Goal: Information Seeking & Learning: Learn about a topic

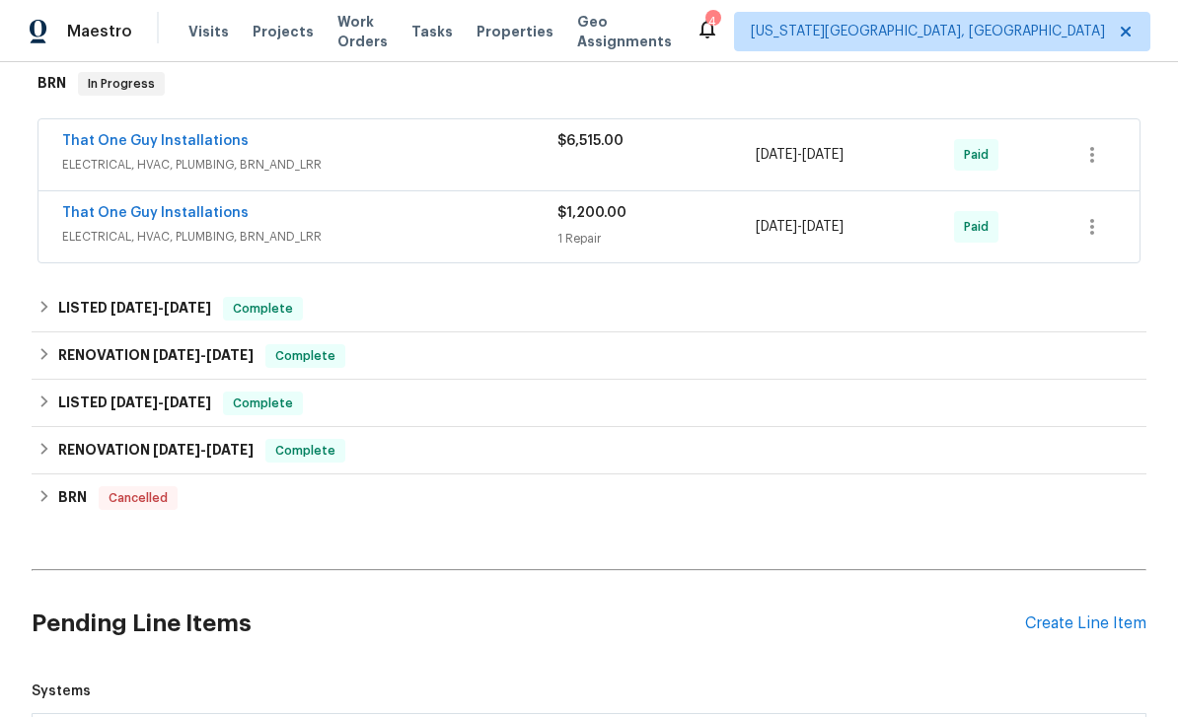
scroll to position [327, 0]
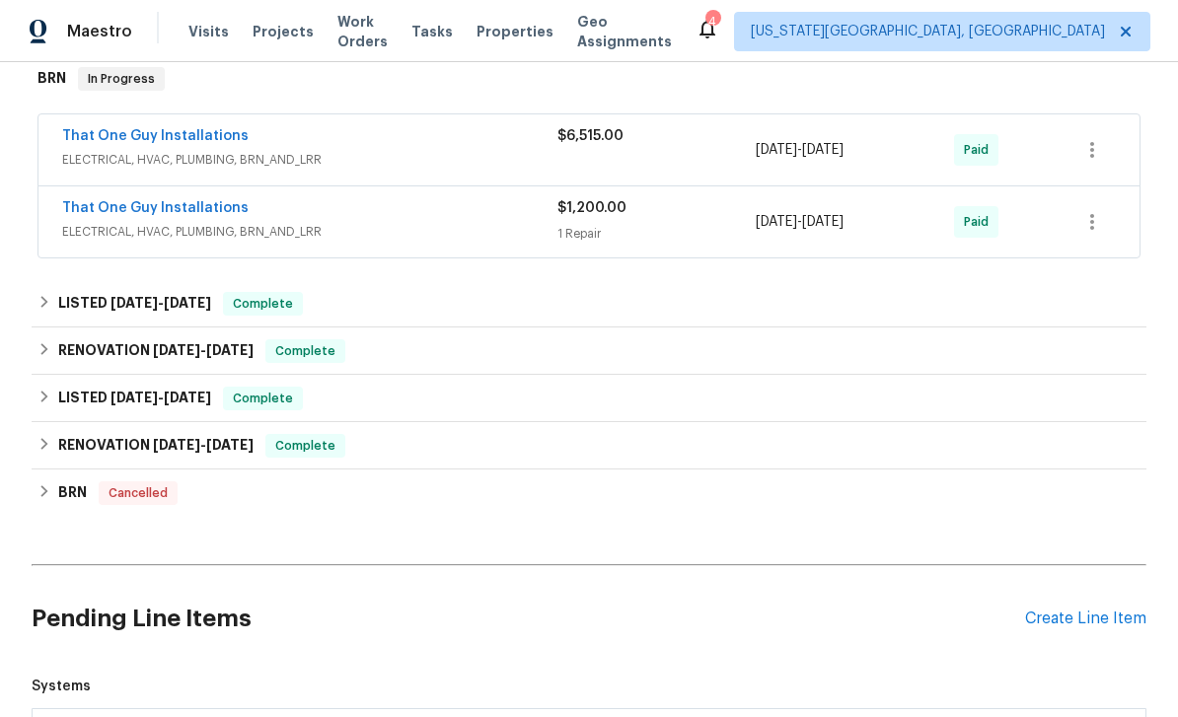
click at [909, 139] on div "[DATE] - [DATE]" at bounding box center [855, 149] width 198 height 47
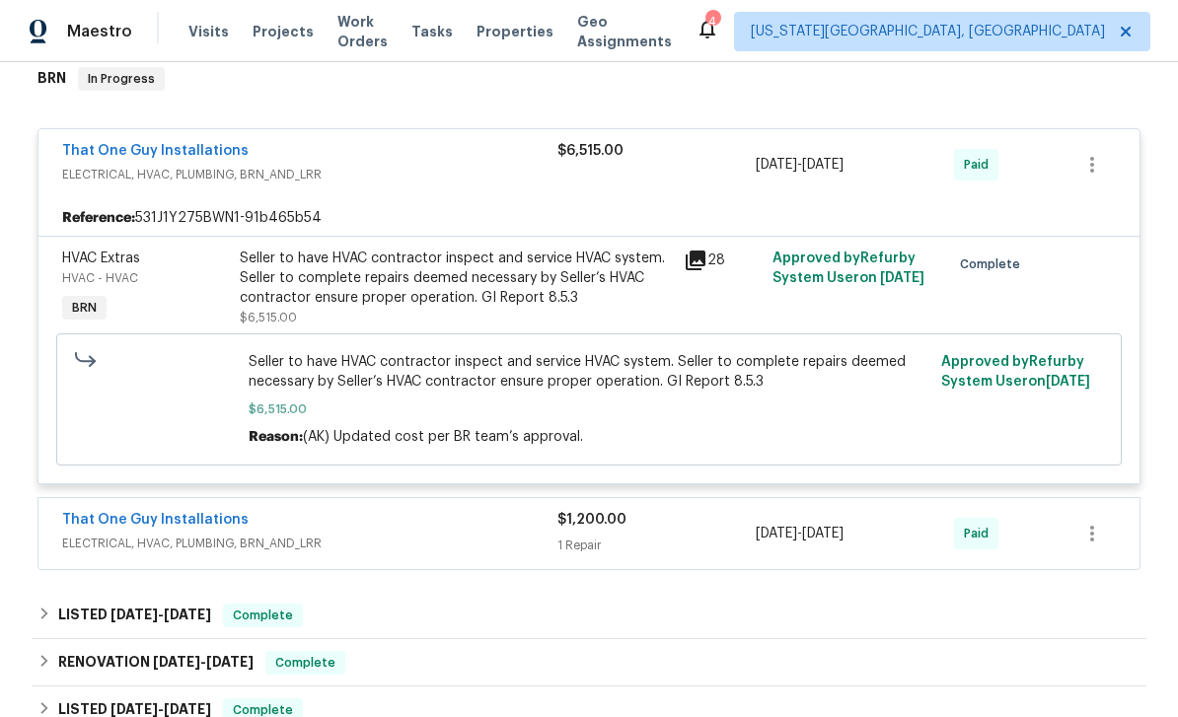
click at [646, 284] on div "Seller to have HVAC contractor inspect and service HVAC system. Seller to compl…" at bounding box center [456, 278] width 432 height 59
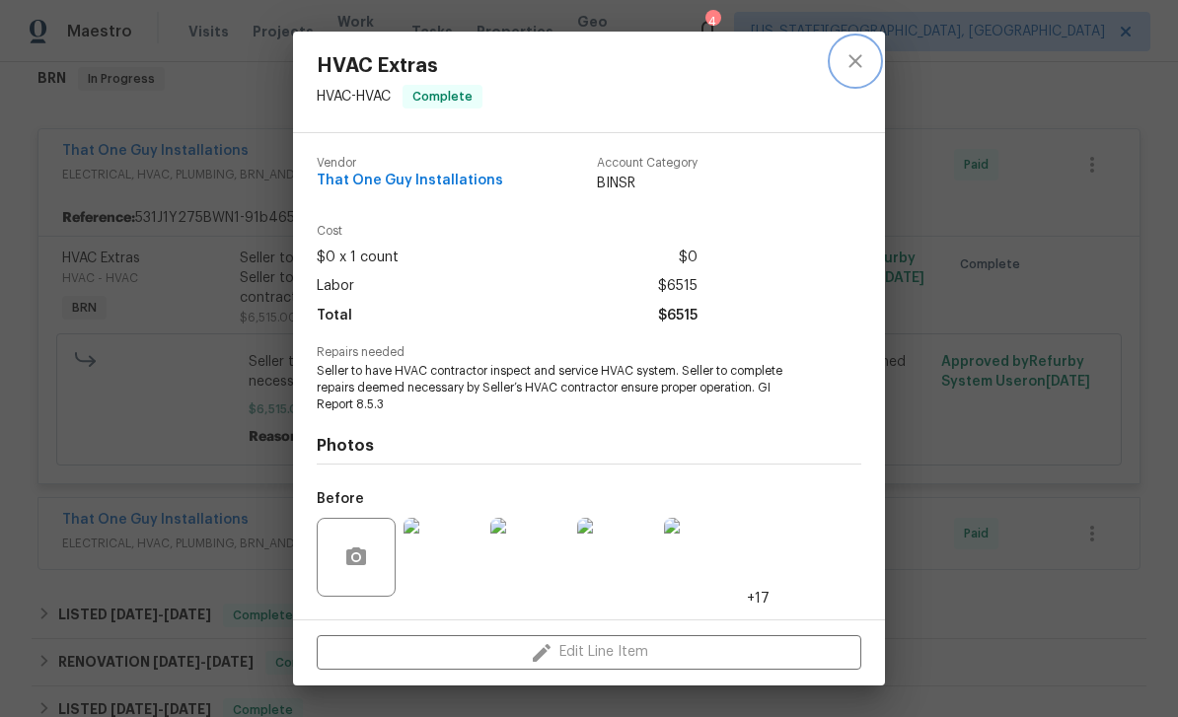
click at [846, 69] on icon "close" at bounding box center [856, 61] width 24 height 24
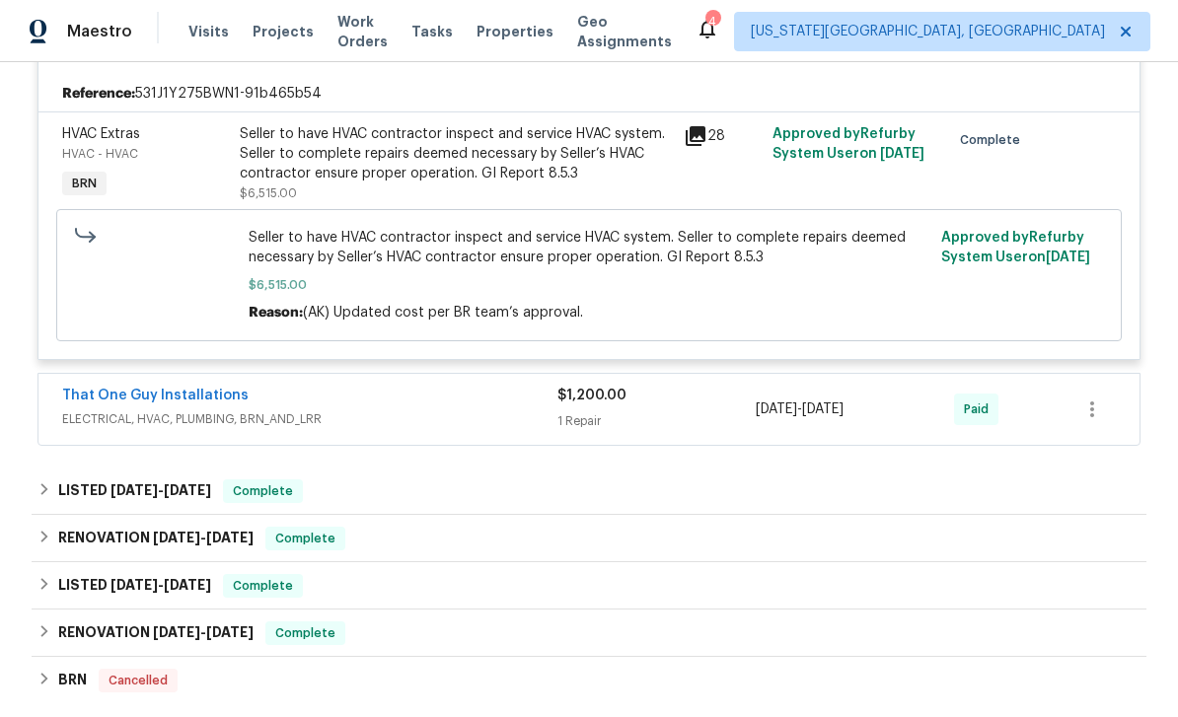
scroll to position [505, 0]
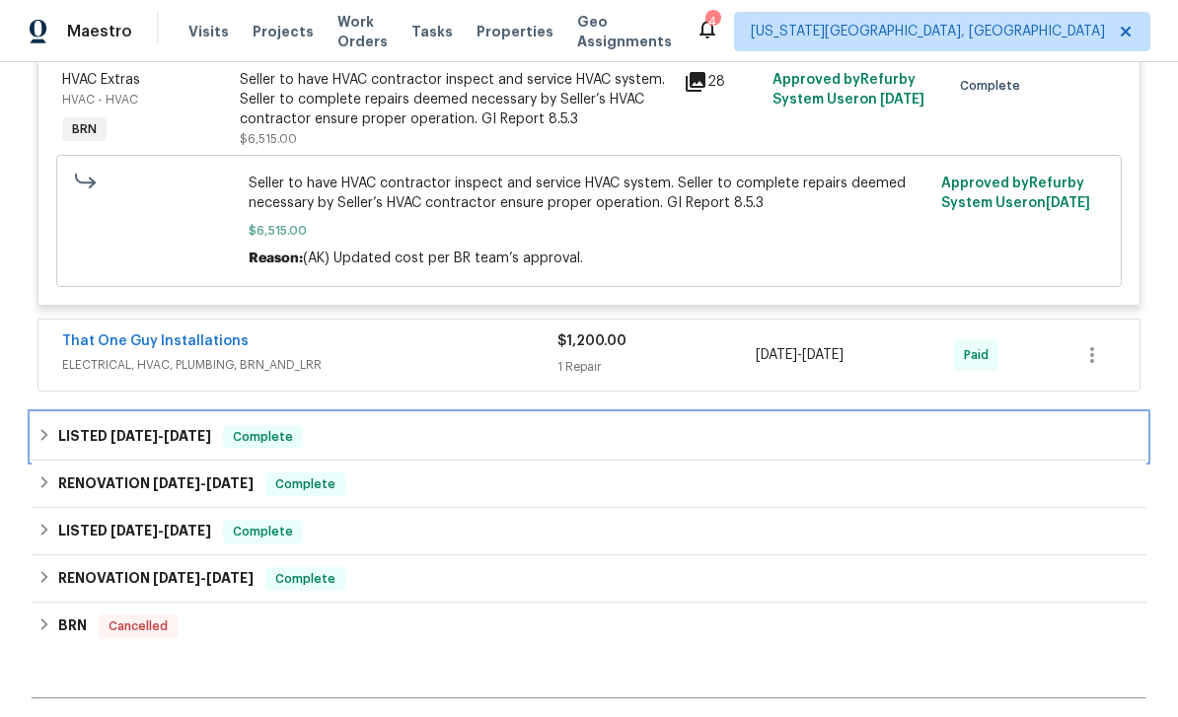
click at [847, 443] on div "LISTED [DATE] - [DATE] Complete" at bounding box center [589, 437] width 1103 height 24
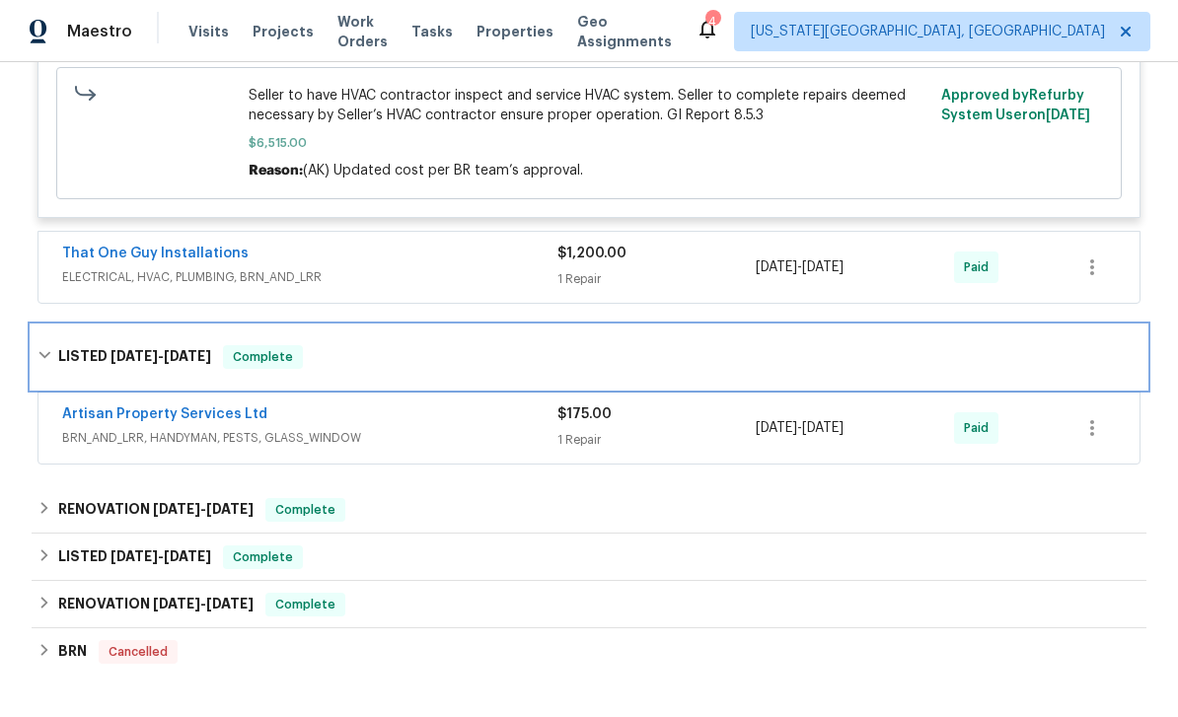
scroll to position [655, 0]
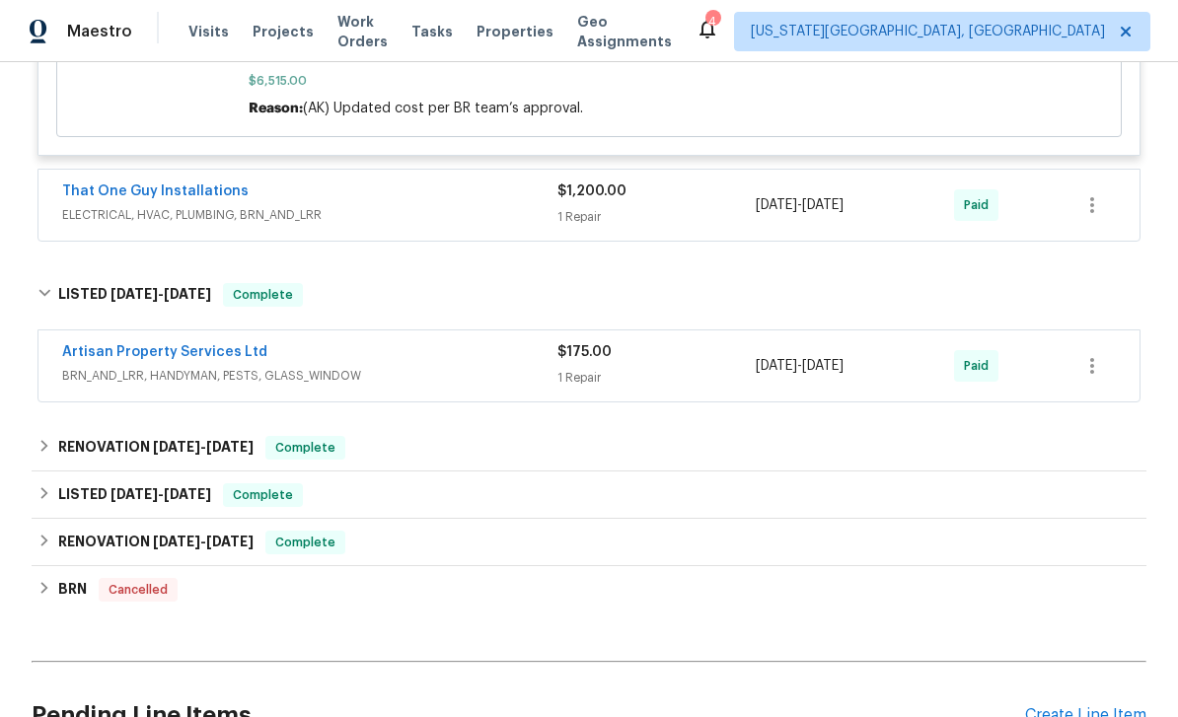
click at [736, 376] on div "1 Repair" at bounding box center [657, 378] width 198 height 20
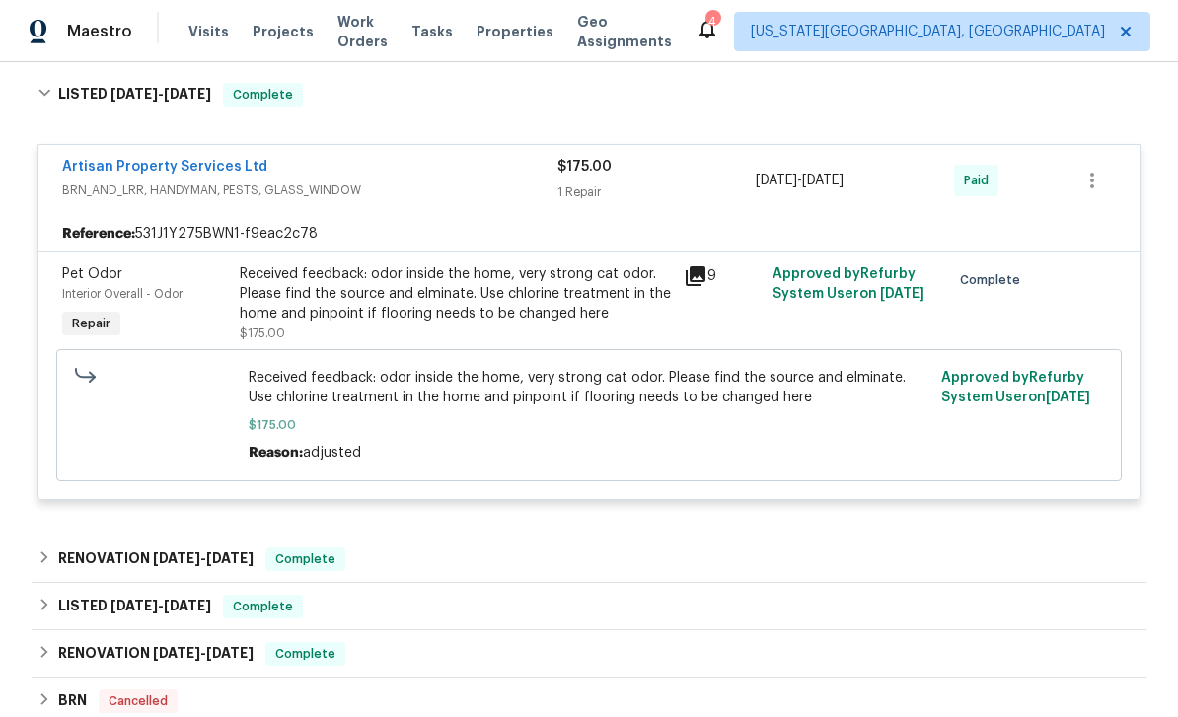
scroll to position [859, 0]
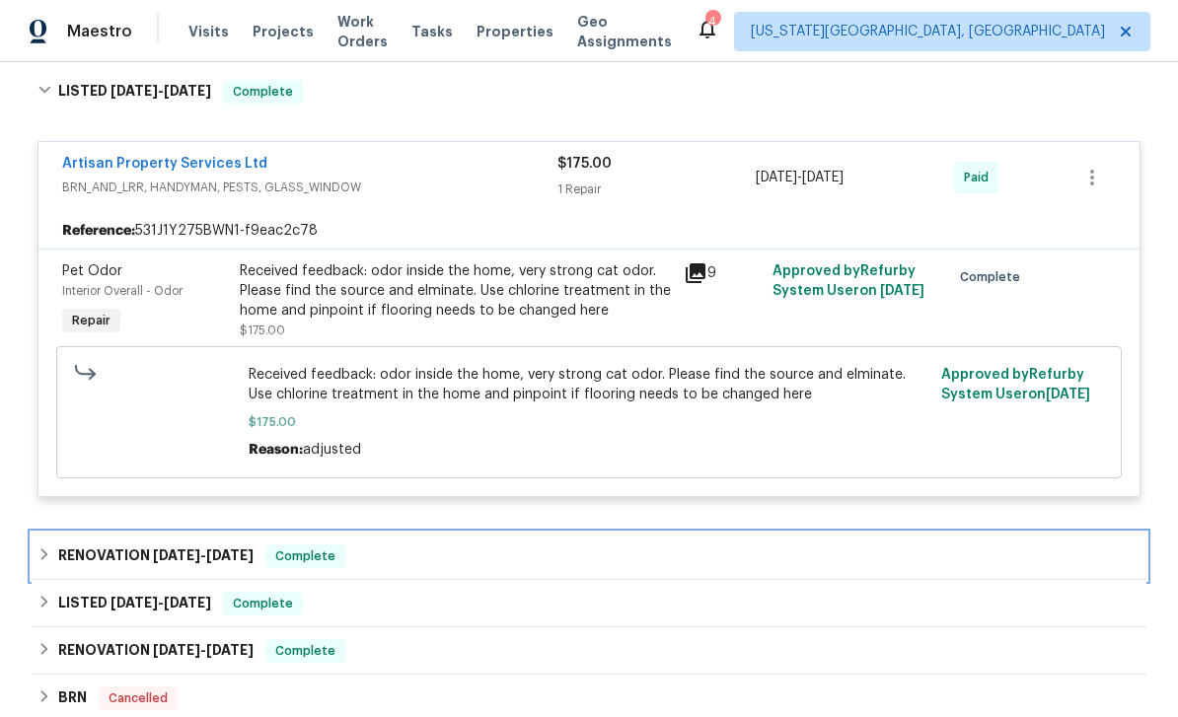
click at [735, 580] on div "RENOVATION [DATE] - [DATE] Complete" at bounding box center [589, 556] width 1115 height 47
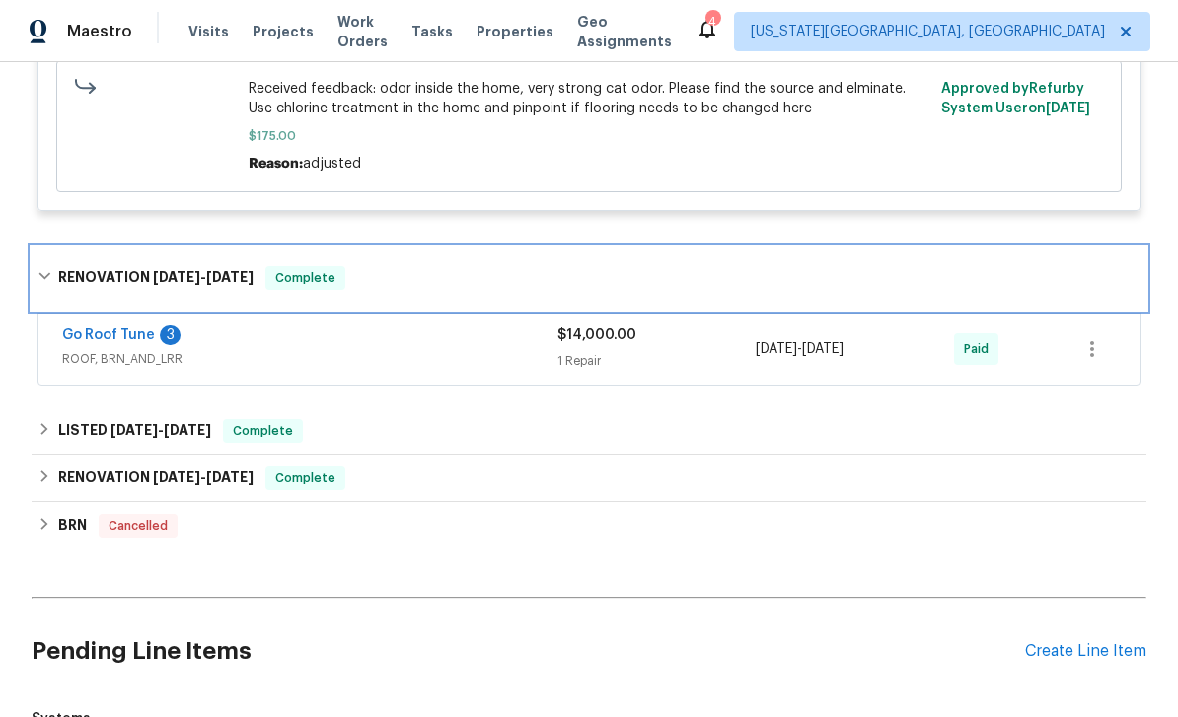
scroll to position [1150, 0]
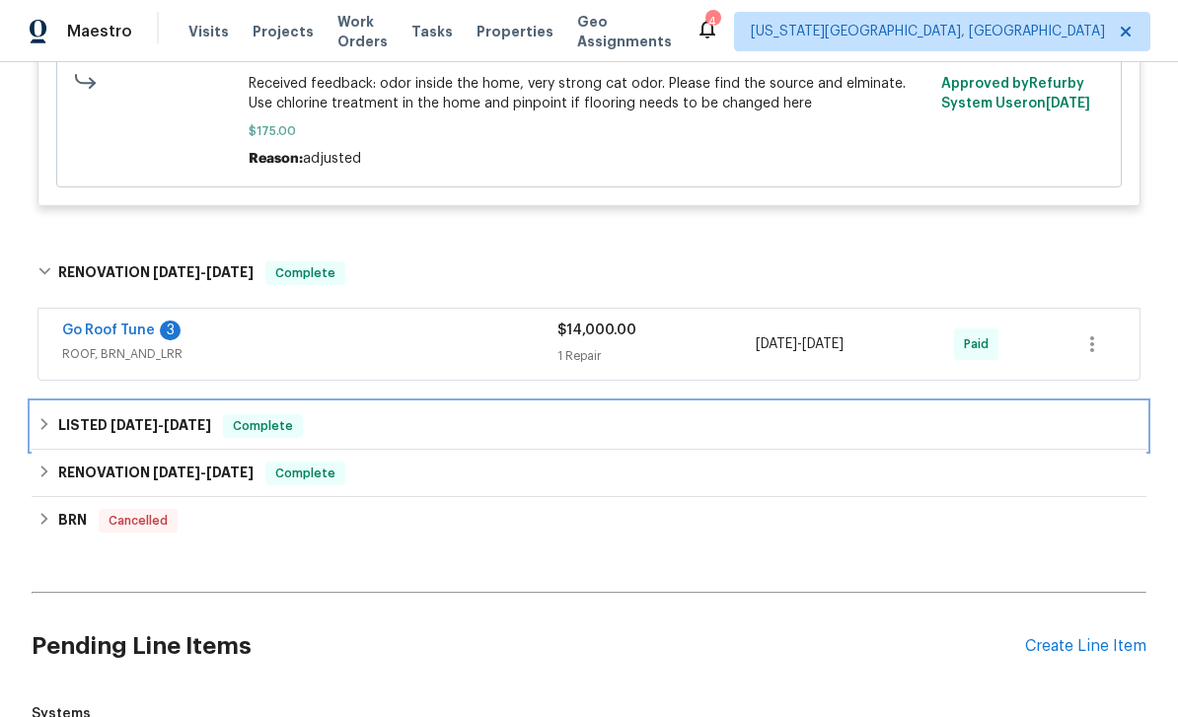
click at [810, 429] on div "LISTED [DATE] - [DATE] Complete" at bounding box center [589, 427] width 1103 height 24
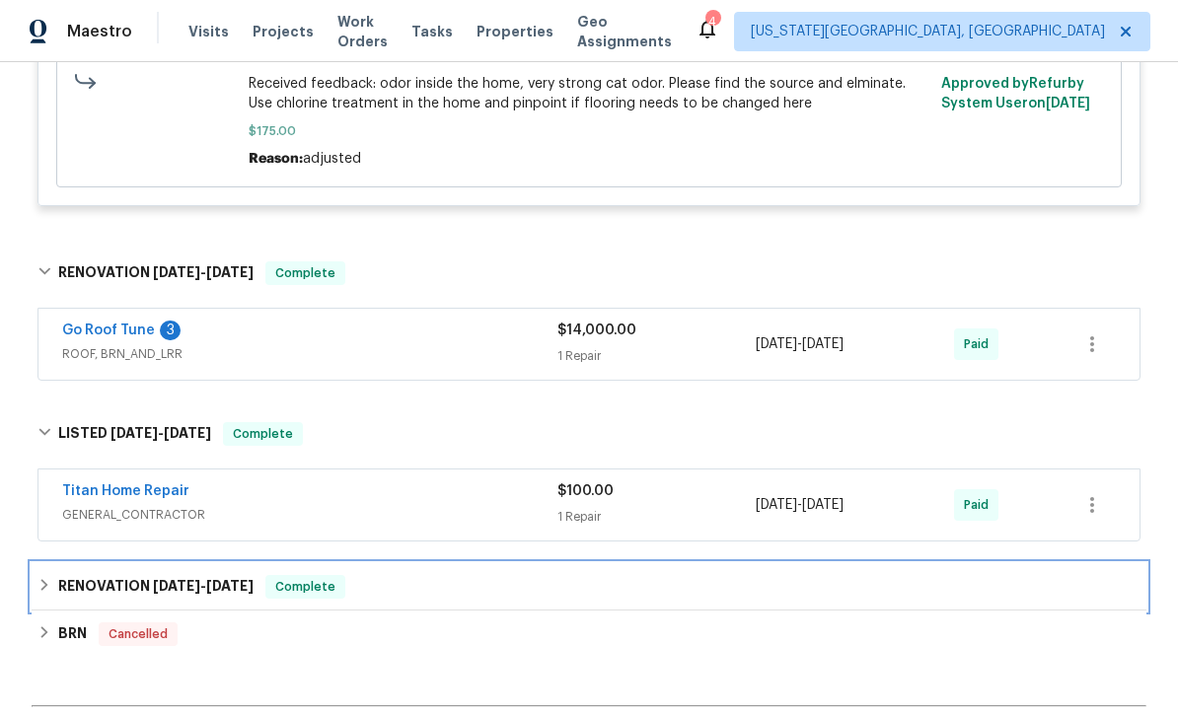
click at [800, 599] on div "RENOVATION [DATE] - [DATE] Complete" at bounding box center [589, 587] width 1103 height 24
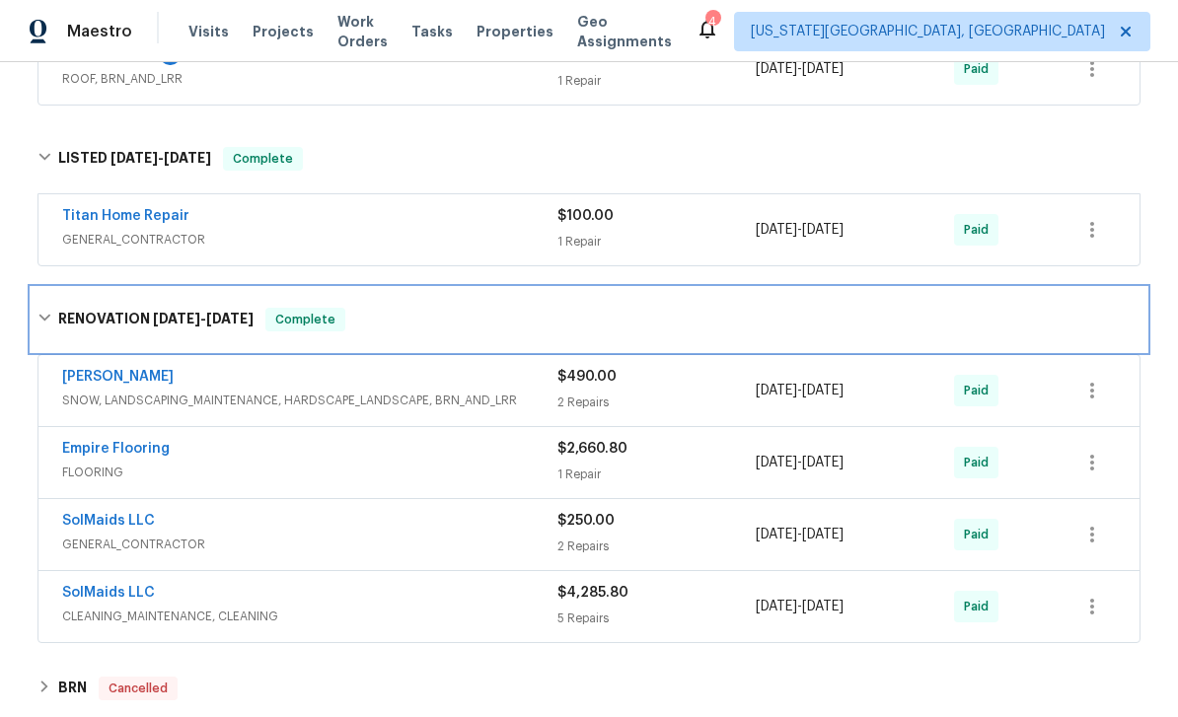
scroll to position [1426, 0]
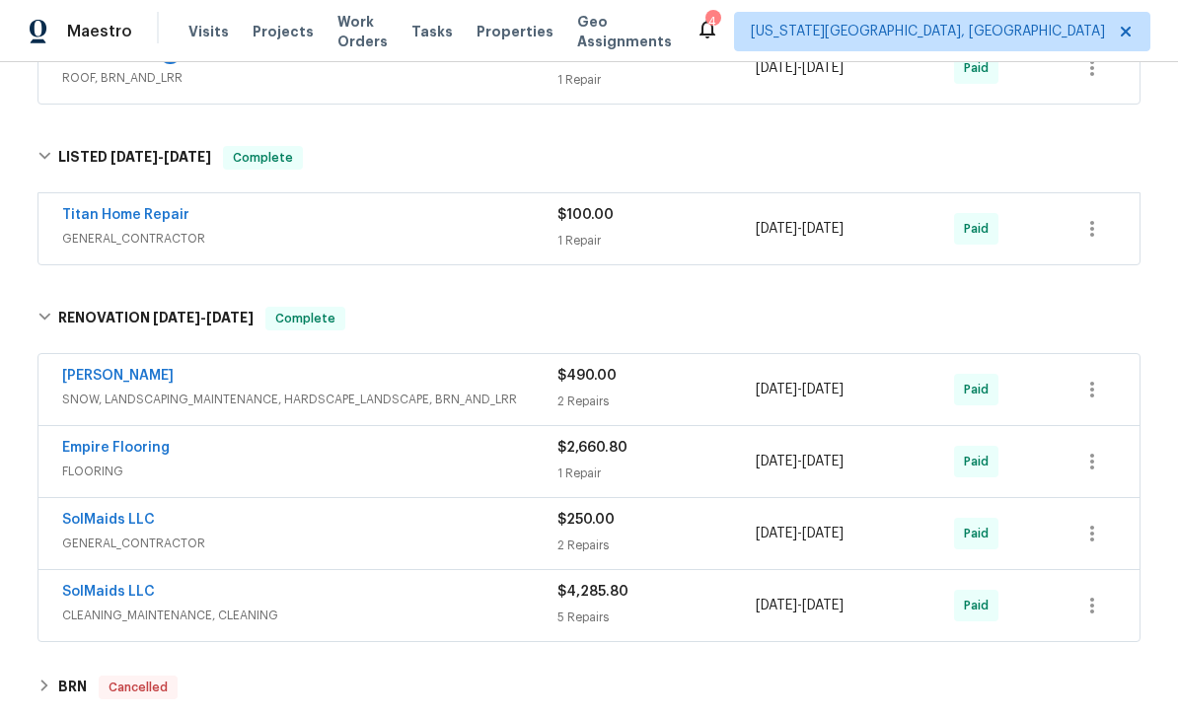
click at [732, 470] on div "1 Repair" at bounding box center [657, 474] width 198 height 20
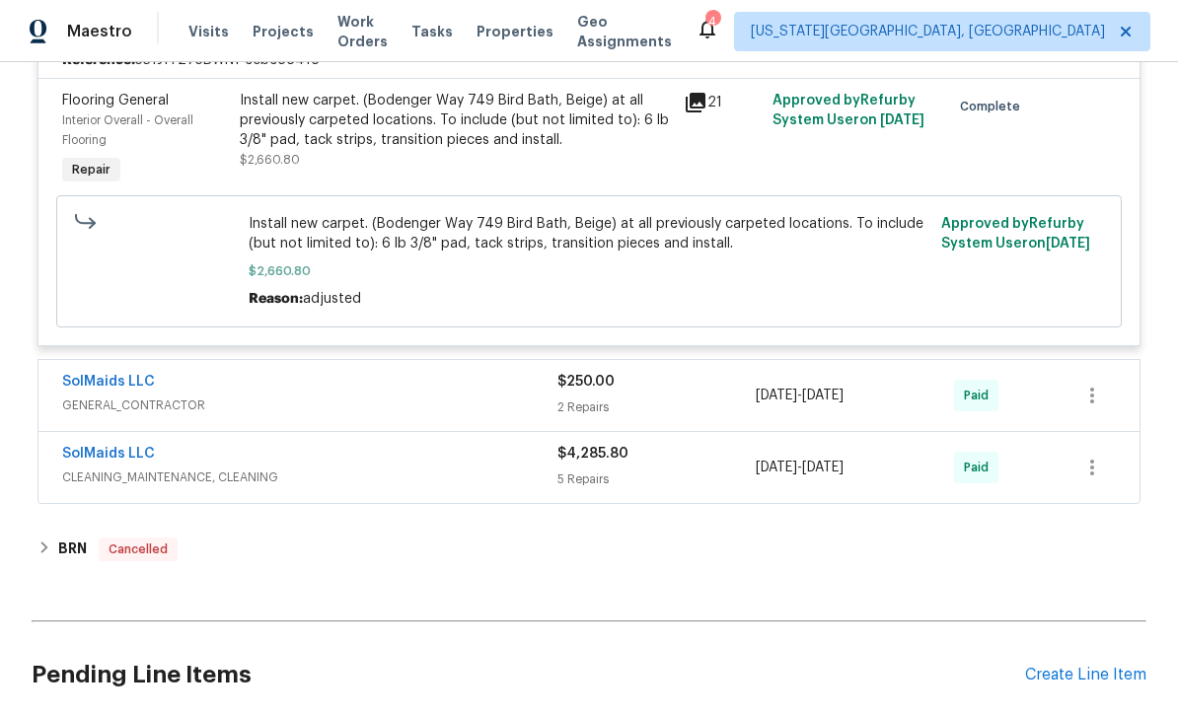
scroll to position [1863, 0]
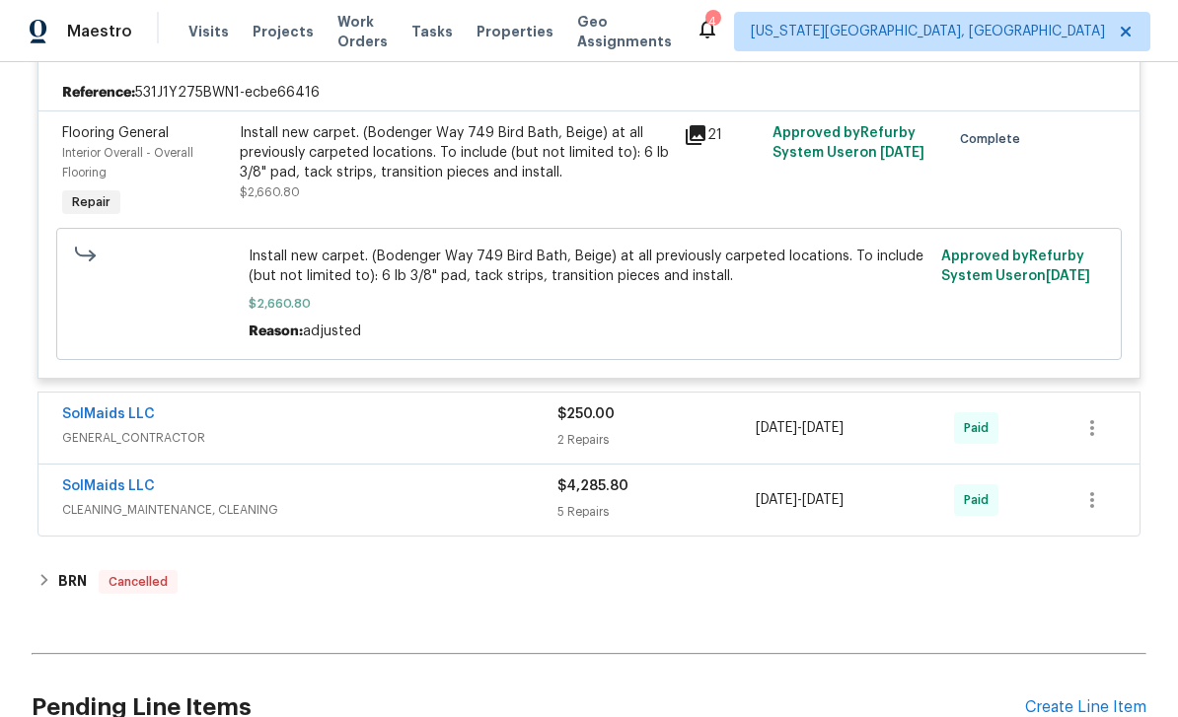
click at [734, 436] on div "$250.00 2 Repairs" at bounding box center [657, 428] width 198 height 47
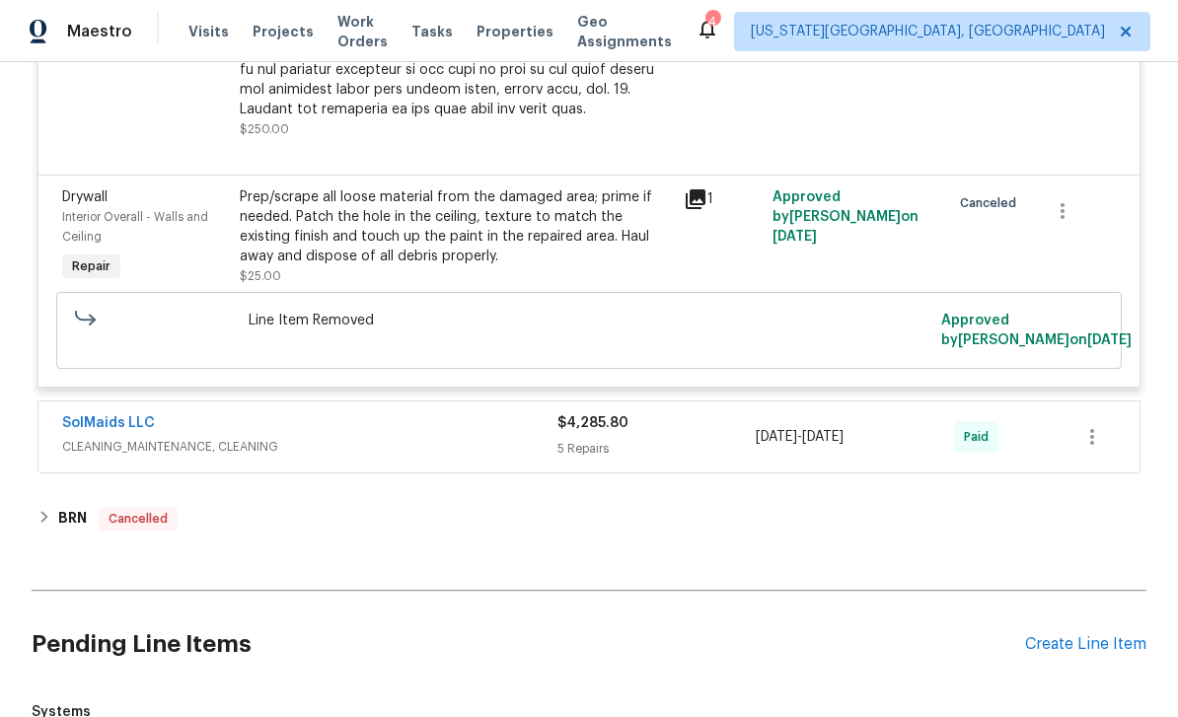
scroll to position [2692, 0]
click at [819, 446] on span "[DATE] - [DATE]" at bounding box center [800, 436] width 88 height 20
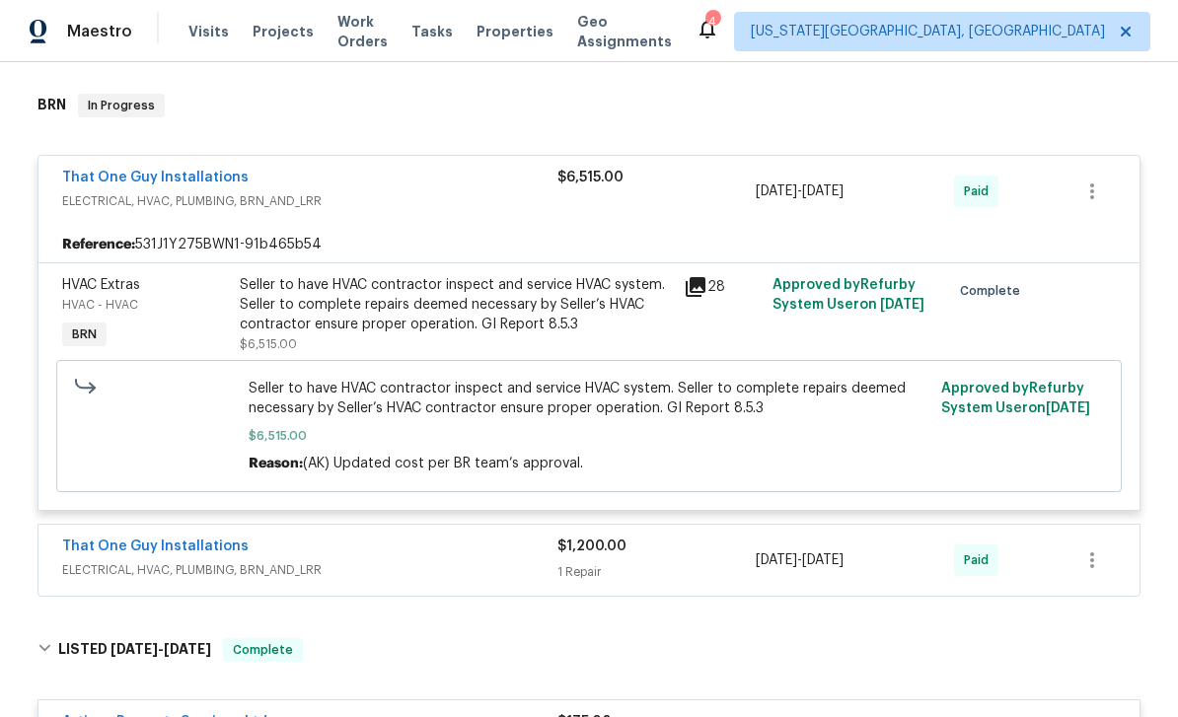
scroll to position [295, 0]
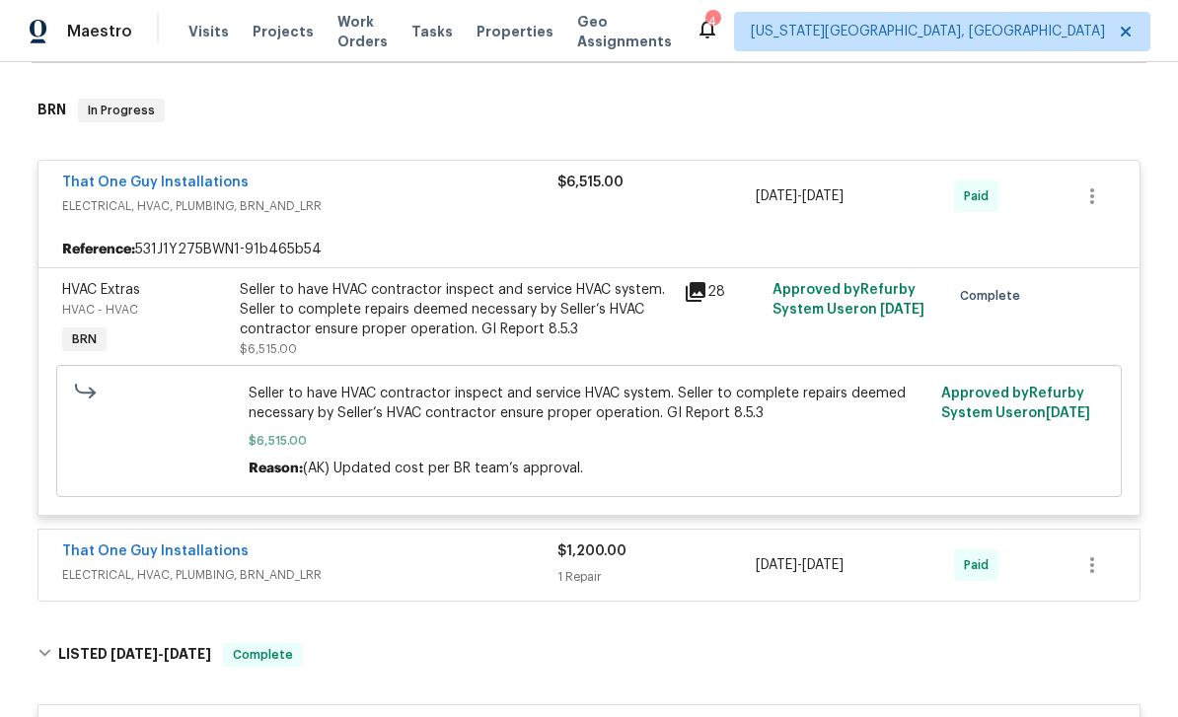
click at [741, 571] on div "1 Repair" at bounding box center [657, 577] width 198 height 20
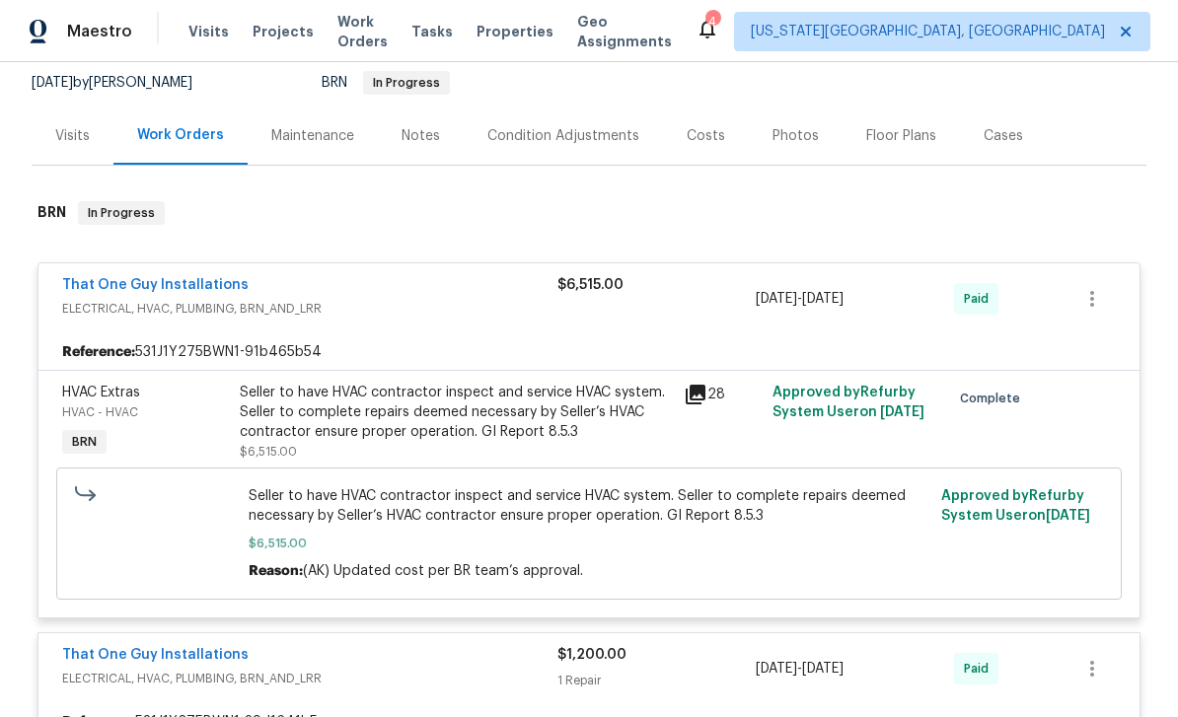
scroll to position [110, 0]
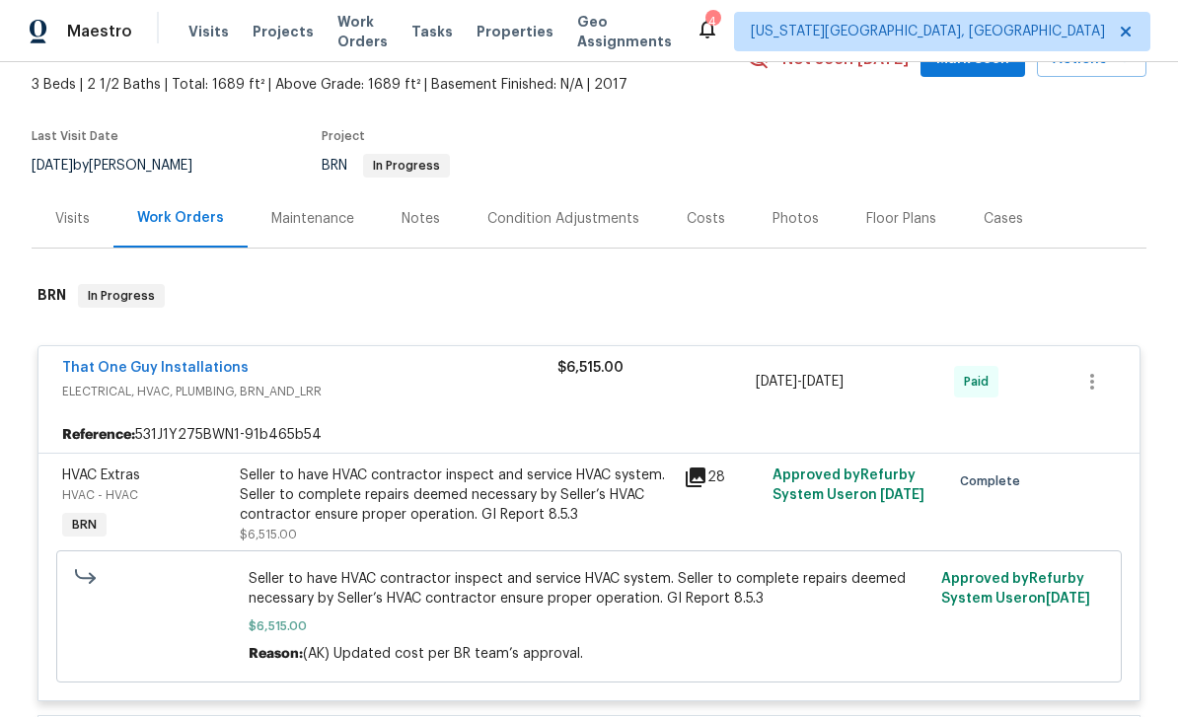
click at [194, 216] on div "Work Orders" at bounding box center [180, 218] width 87 height 20
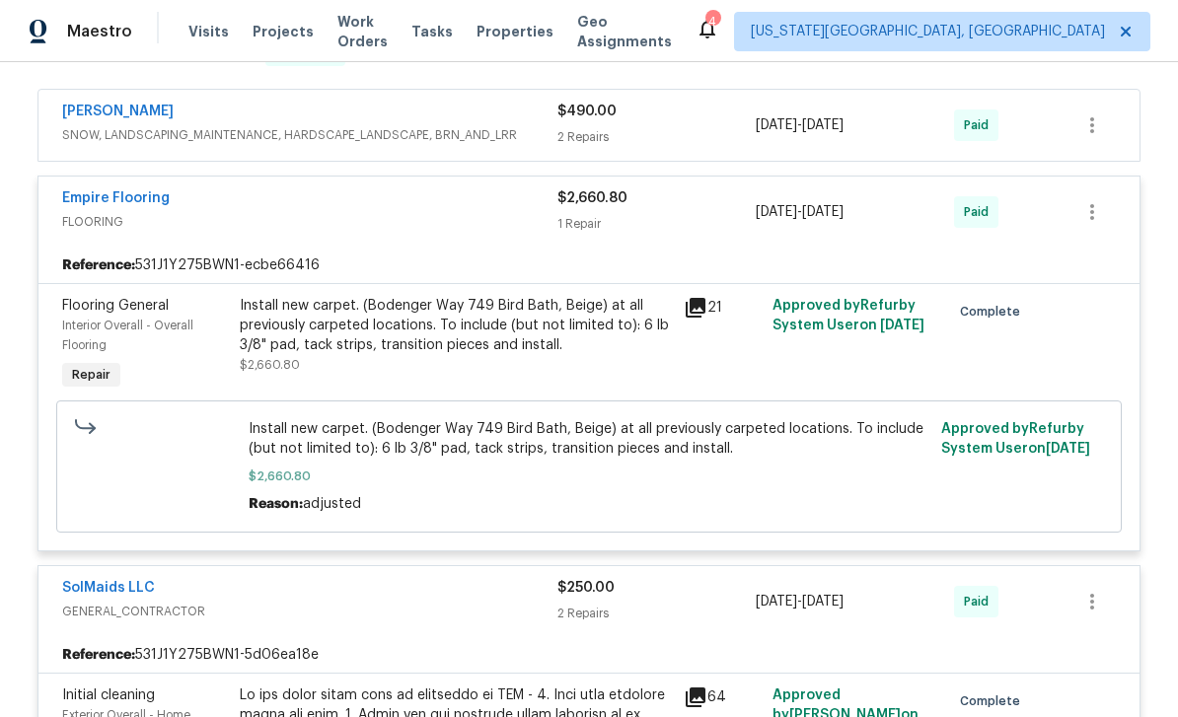
scroll to position [1867, 0]
click at [494, 237] on div "Empire Flooring FLOORING" at bounding box center [309, 212] width 495 height 47
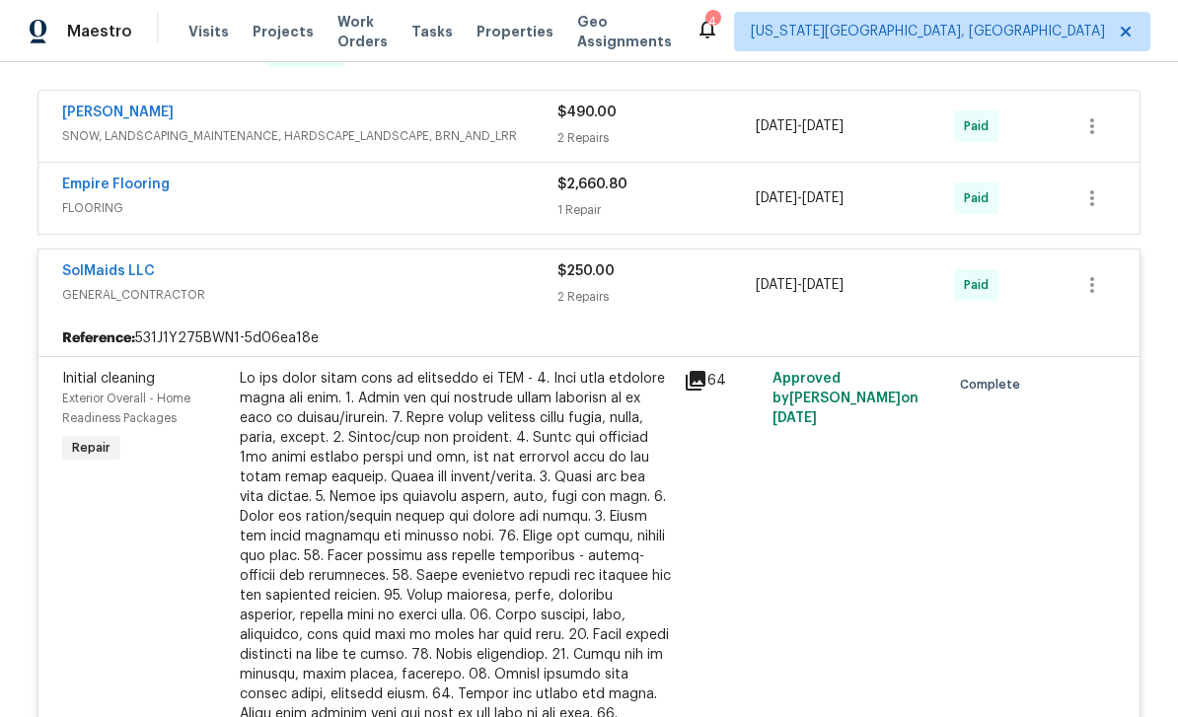
click at [506, 208] on span "FLOORING" at bounding box center [309, 208] width 495 height 20
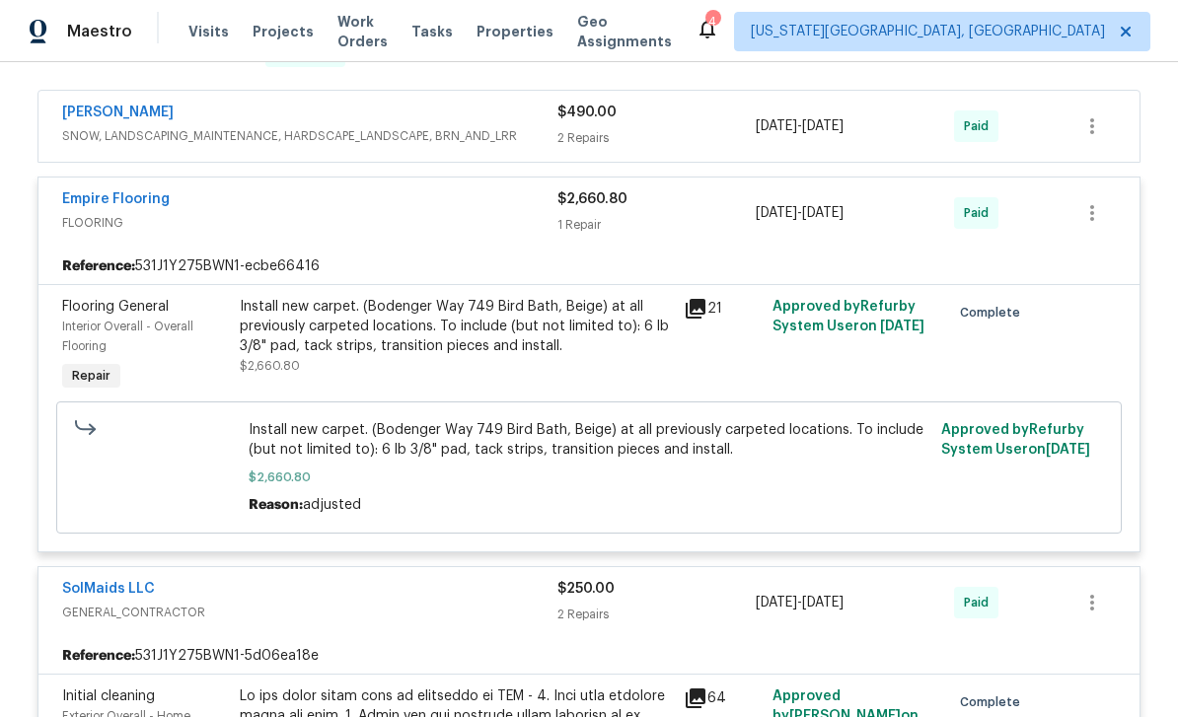
click at [544, 336] on div "Install new carpet. (Bodenger Way 749 Bird Bath, Beige) at all previously carpe…" at bounding box center [456, 326] width 432 height 59
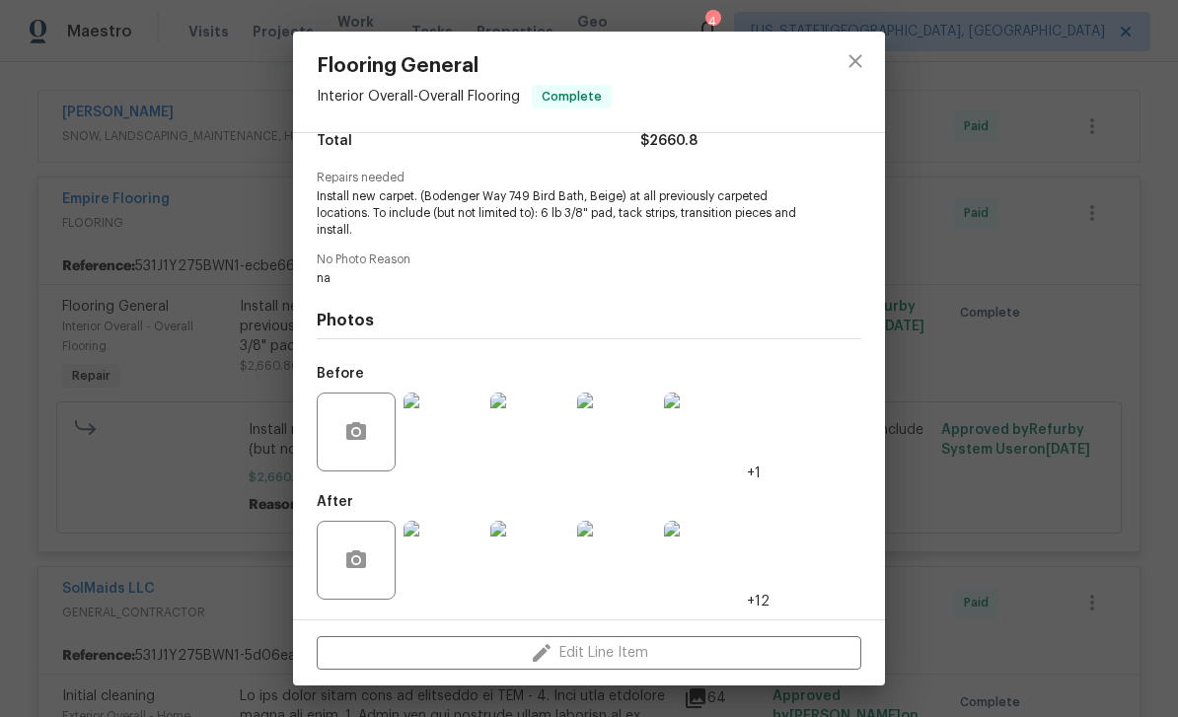
scroll to position [179, 0]
click at [450, 453] on img at bounding box center [443, 432] width 79 height 79
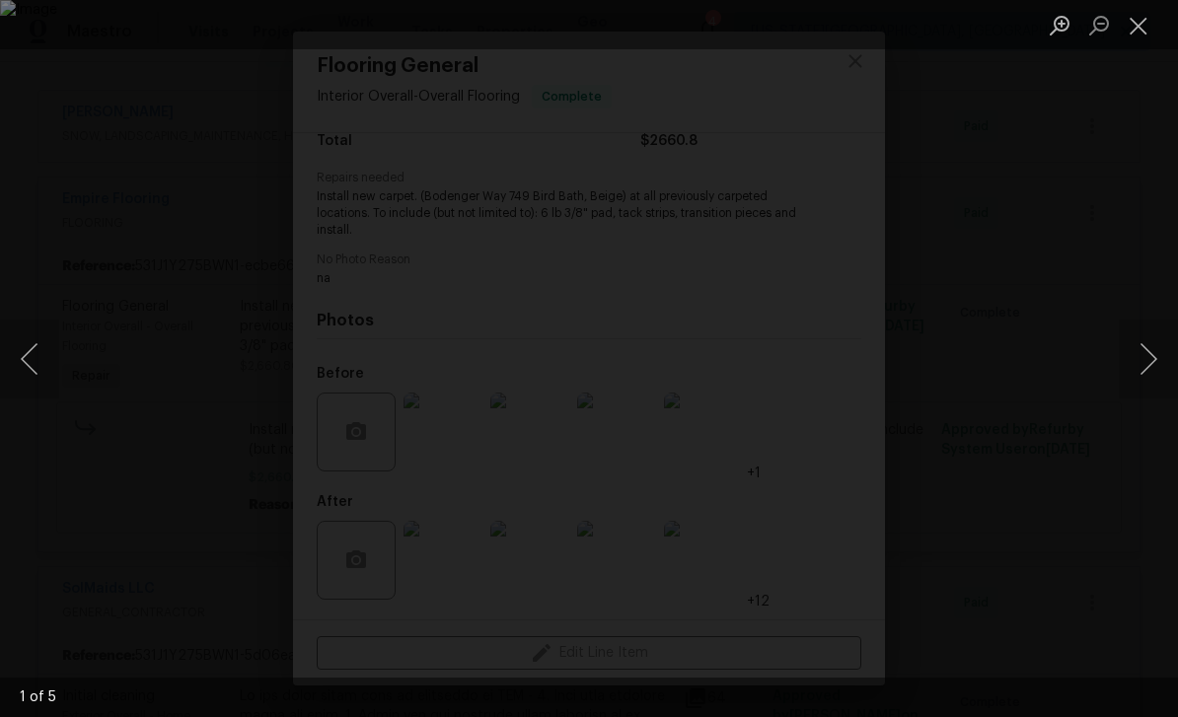
click at [1144, 359] on button "Next image" at bounding box center [1148, 359] width 59 height 79
click at [1154, 335] on button "Next image" at bounding box center [1148, 359] width 59 height 79
click at [1144, 341] on button "Next image" at bounding box center [1148, 359] width 59 height 79
click at [1143, 340] on button "Next image" at bounding box center [1148, 359] width 59 height 79
click at [34, 379] on button "Previous image" at bounding box center [29, 359] width 59 height 79
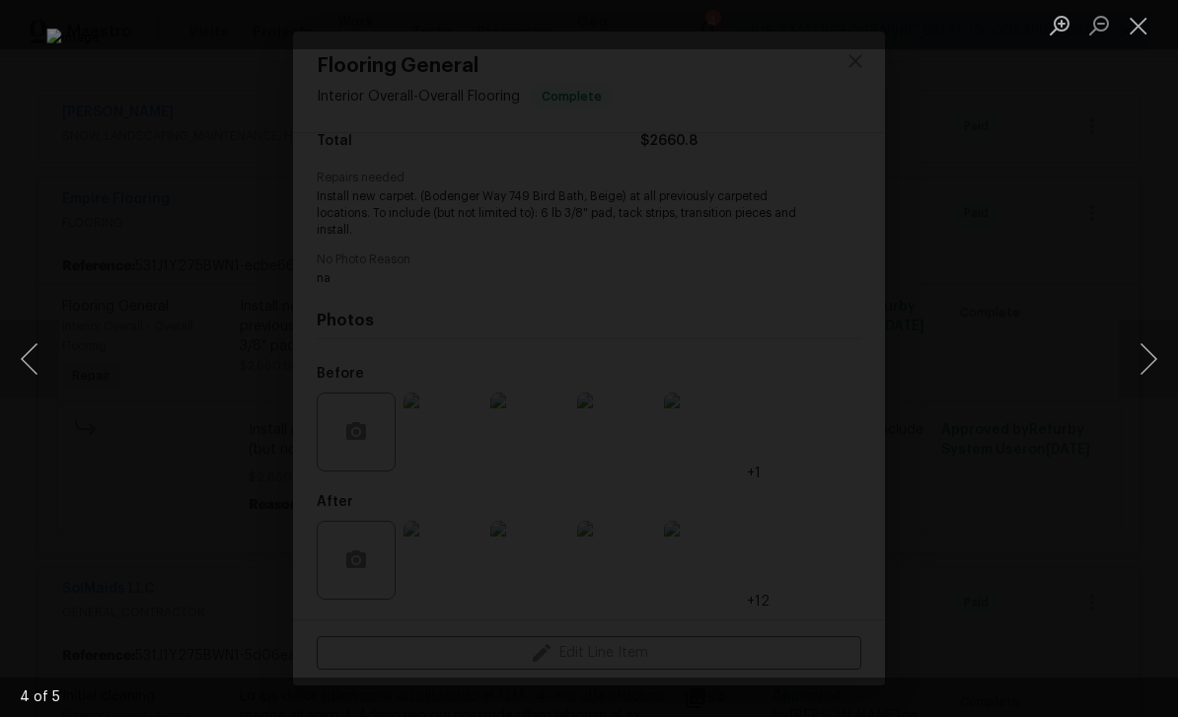
click at [1145, 351] on button "Next image" at bounding box center [1148, 359] width 59 height 79
click at [1137, 358] on button "Next image" at bounding box center [1148, 359] width 59 height 79
click at [1142, 349] on button "Next image" at bounding box center [1148, 359] width 59 height 79
click at [1153, 27] on button "Close lightbox" at bounding box center [1138, 25] width 39 height 35
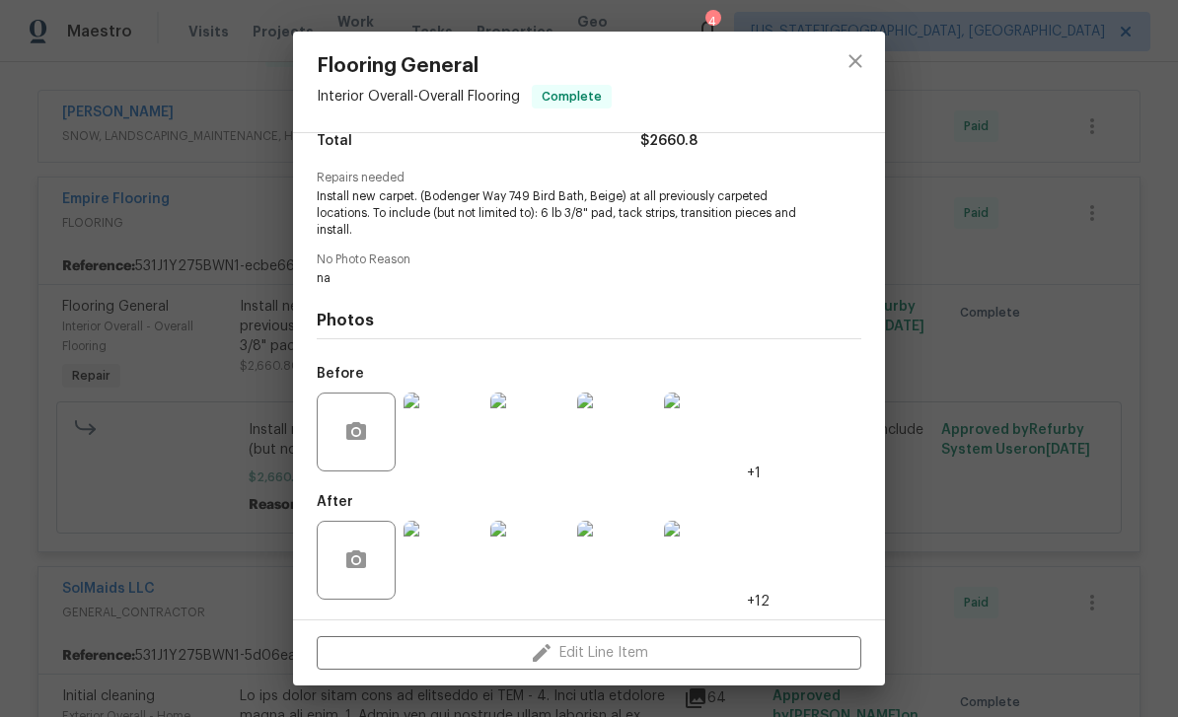
click at [453, 583] on img at bounding box center [443, 560] width 79 height 79
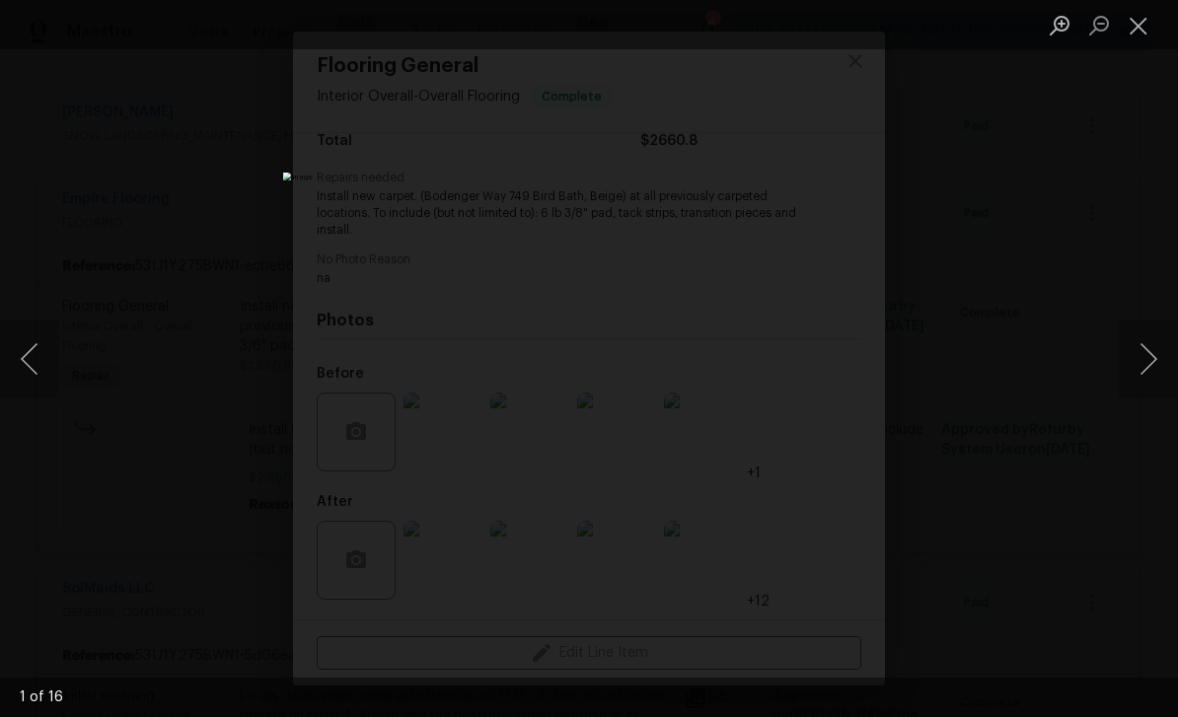
click at [1154, 348] on button "Next image" at bounding box center [1148, 359] width 59 height 79
click at [1139, 348] on button "Next image" at bounding box center [1148, 359] width 59 height 79
click at [1152, 338] on button "Next image" at bounding box center [1148, 359] width 59 height 79
click at [1148, 339] on button "Next image" at bounding box center [1148, 359] width 59 height 79
click at [1150, 338] on button "Next image" at bounding box center [1148, 359] width 59 height 79
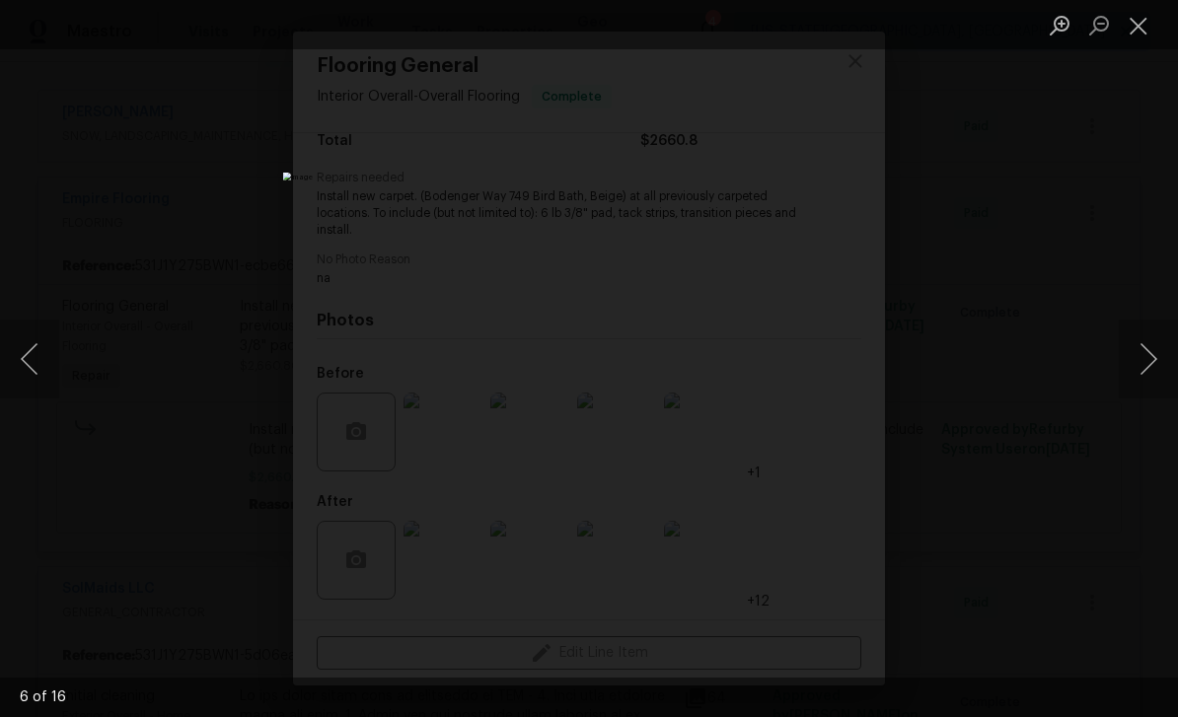
click at [1150, 362] on button "Next image" at bounding box center [1148, 359] width 59 height 79
click at [1144, 22] on button "Close lightbox" at bounding box center [1138, 25] width 39 height 35
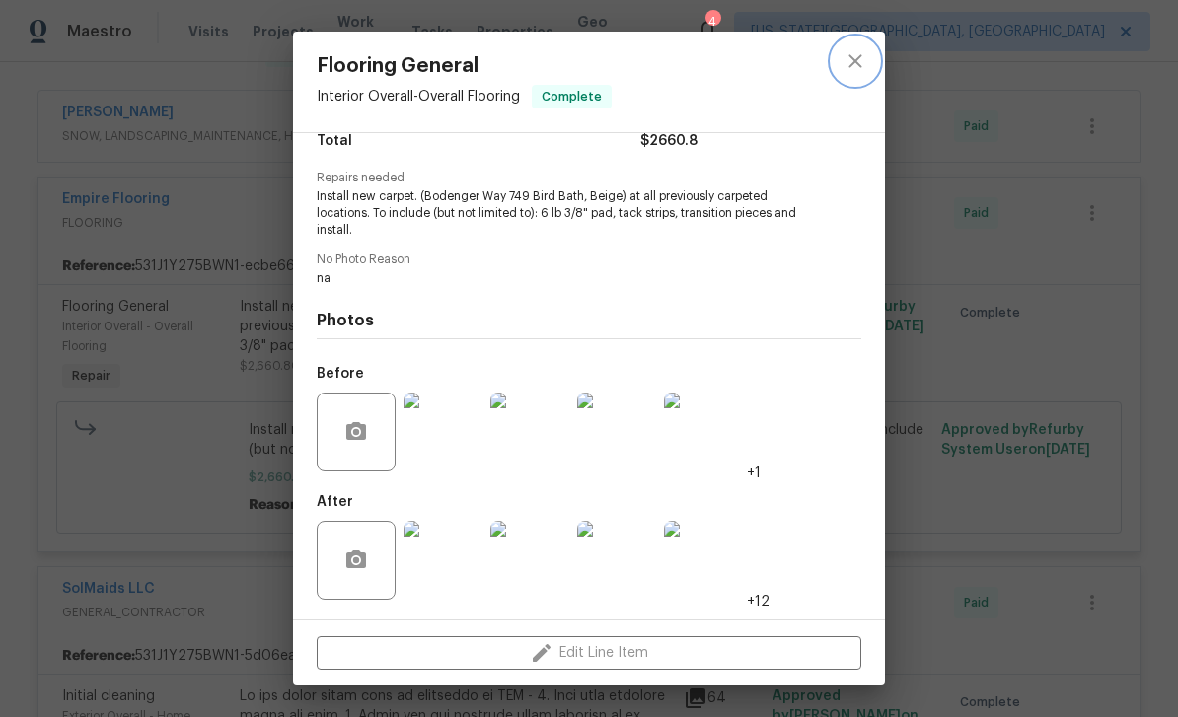
click at [851, 63] on icon "close" at bounding box center [856, 61] width 24 height 24
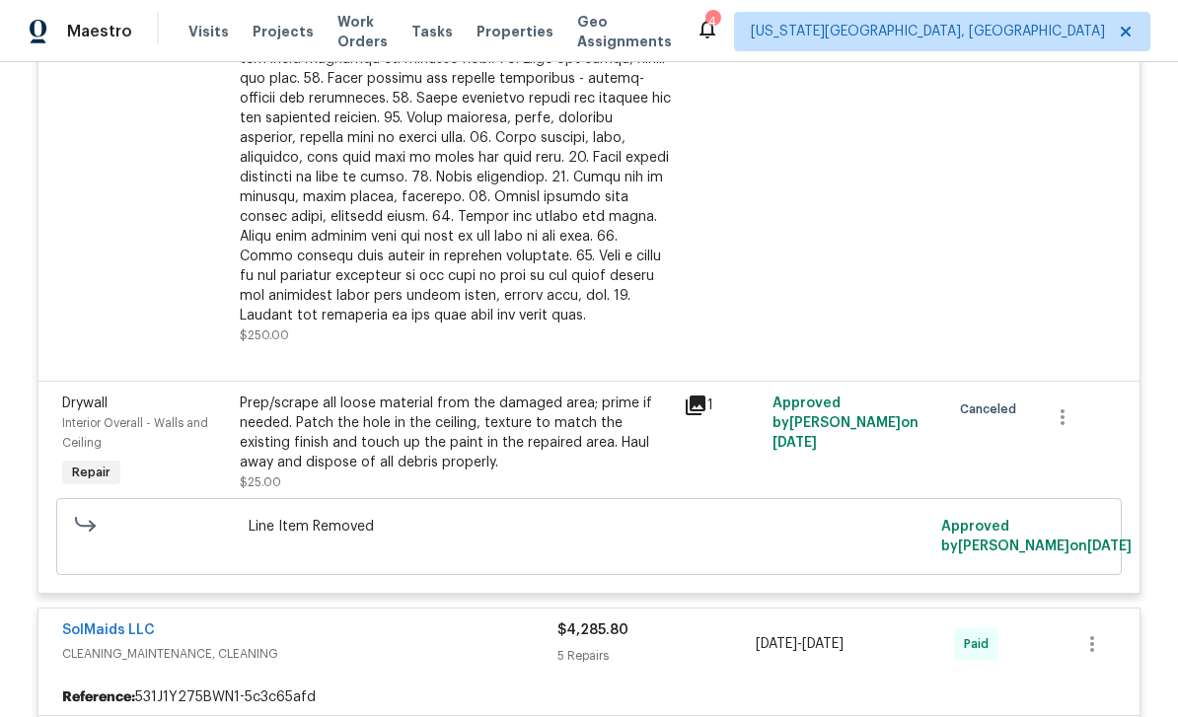
scroll to position [2433, 0]
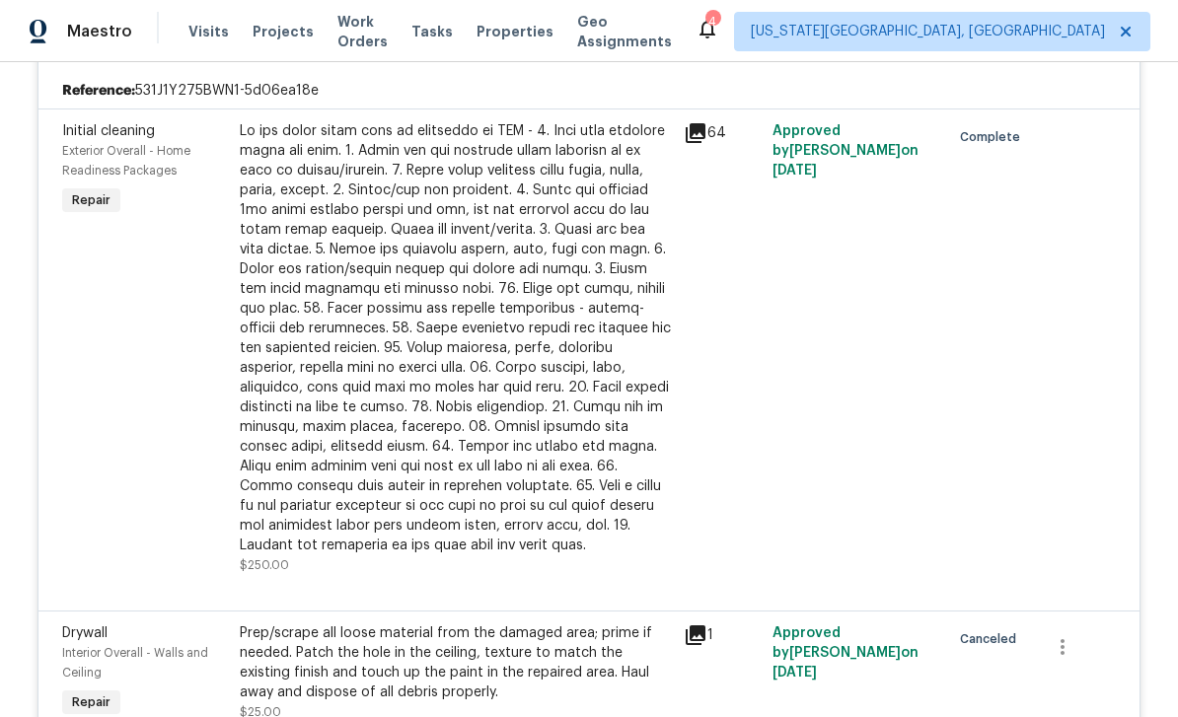
click at [593, 328] on div at bounding box center [456, 338] width 432 height 434
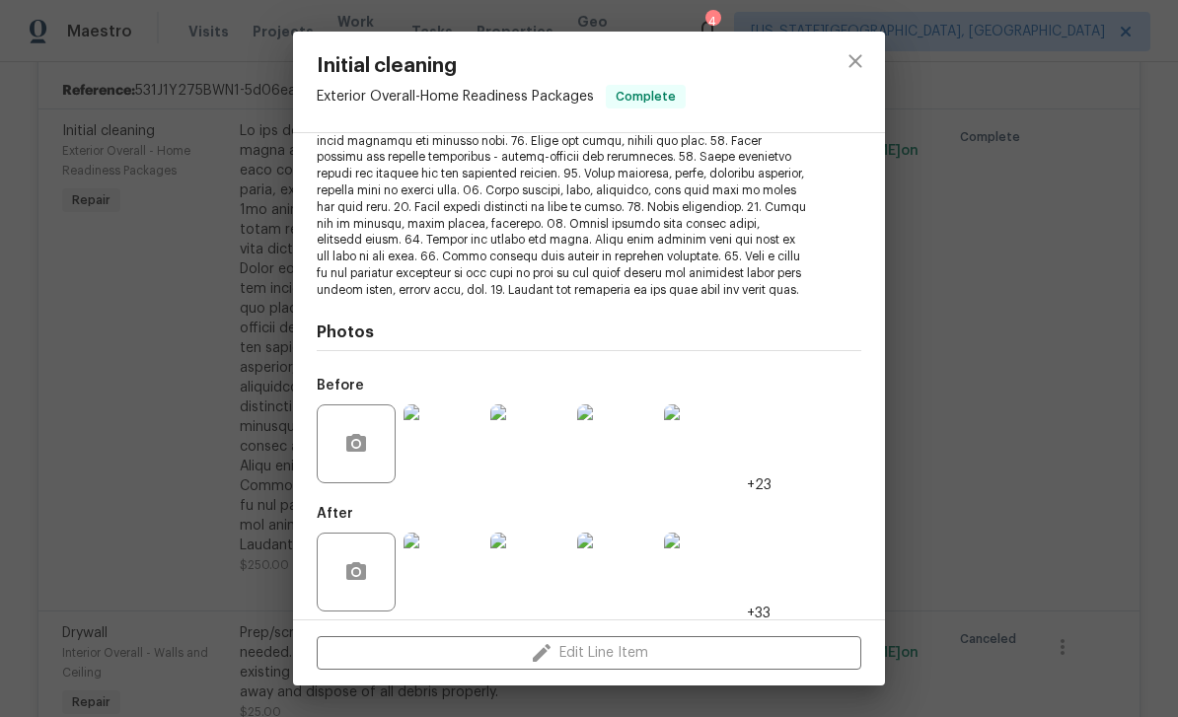
scroll to position [331, 0]
click at [445, 555] on img at bounding box center [443, 571] width 79 height 79
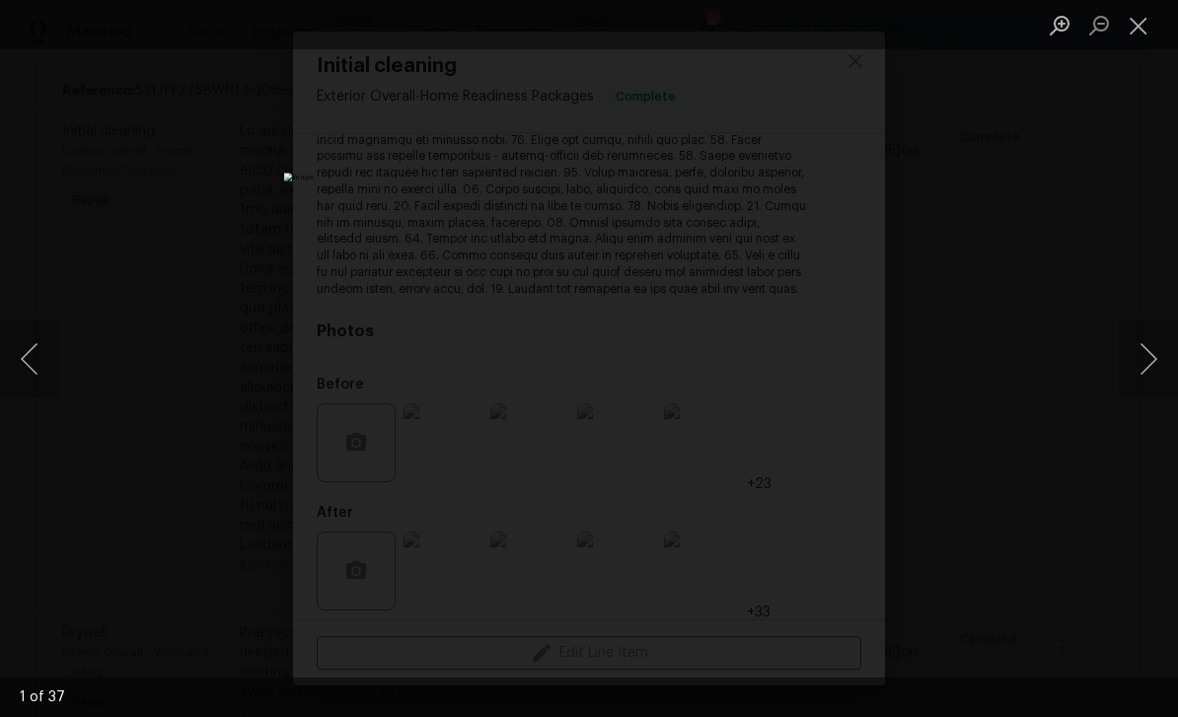
click at [1140, 358] on button "Next image" at bounding box center [1148, 359] width 59 height 79
click at [1137, 372] on button "Next image" at bounding box center [1148, 359] width 59 height 79
click at [1128, 377] on button "Next image" at bounding box center [1148, 359] width 59 height 79
click at [1126, 366] on button "Next image" at bounding box center [1148, 359] width 59 height 79
click at [1127, 370] on button "Next image" at bounding box center [1148, 359] width 59 height 79
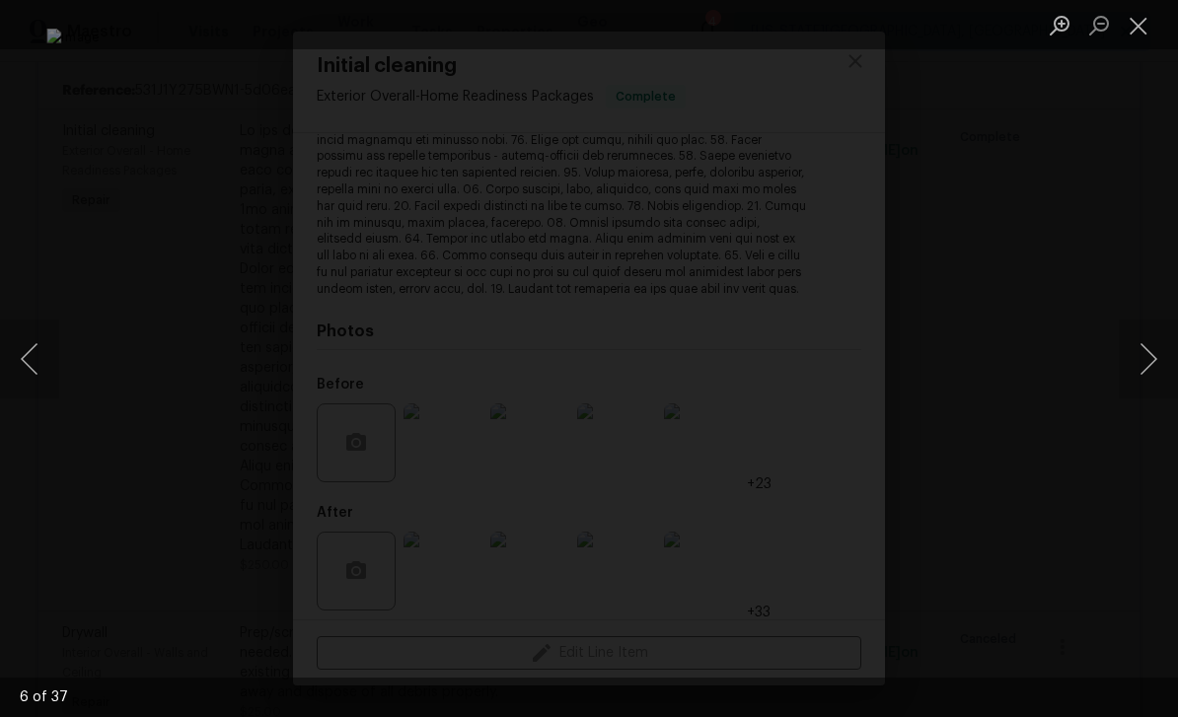
click at [1142, 366] on button "Next image" at bounding box center [1148, 359] width 59 height 79
click at [1142, 360] on button "Next image" at bounding box center [1148, 359] width 59 height 79
click at [1137, 362] on button "Next image" at bounding box center [1148, 359] width 59 height 79
click at [1144, 363] on button "Next image" at bounding box center [1148, 359] width 59 height 79
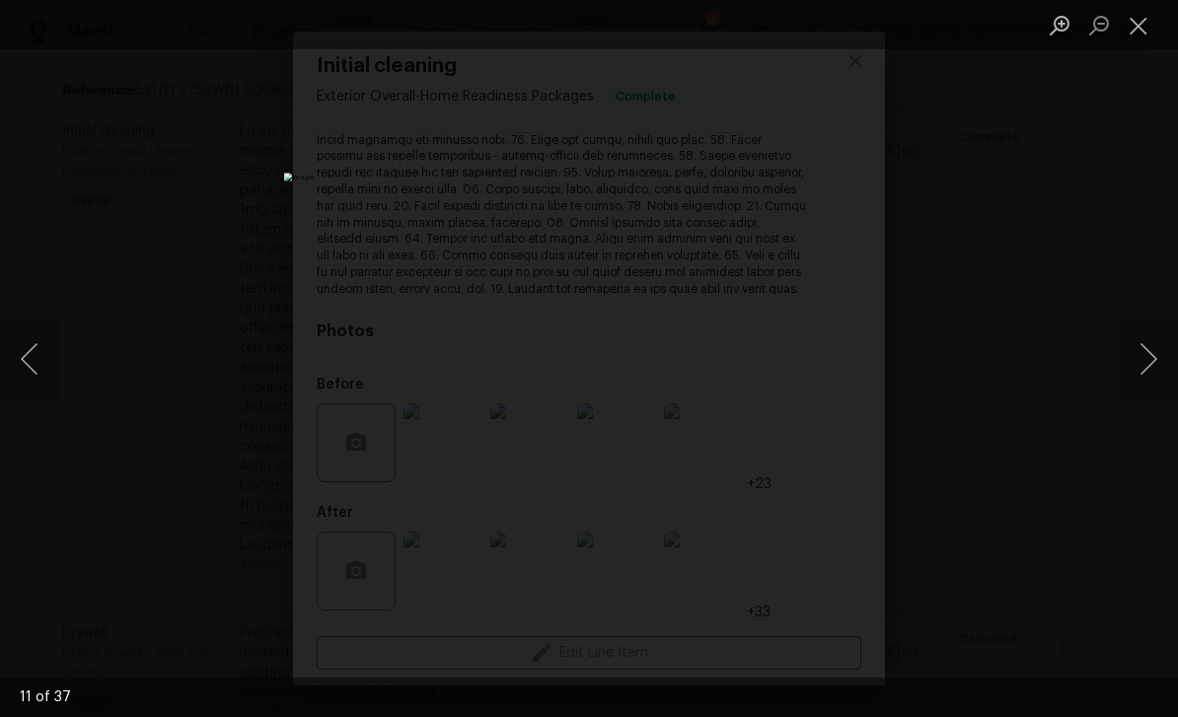
click at [1142, 365] on button "Next image" at bounding box center [1148, 359] width 59 height 79
click at [1139, 367] on button "Next image" at bounding box center [1148, 359] width 59 height 79
click at [21, 359] on button "Previous image" at bounding box center [29, 359] width 59 height 79
click at [1147, 365] on button "Next image" at bounding box center [1148, 359] width 59 height 79
click at [1138, 370] on button "Next image" at bounding box center [1148, 359] width 59 height 79
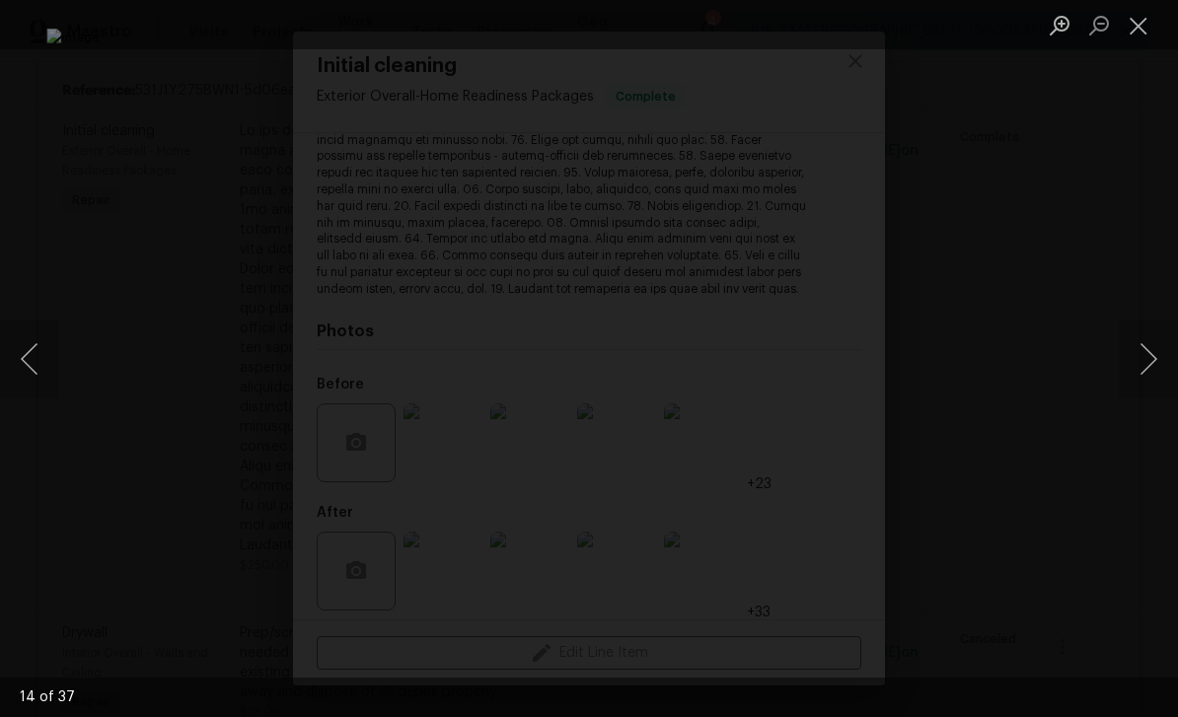
click at [1146, 368] on button "Next image" at bounding box center [1148, 359] width 59 height 79
click at [1139, 376] on button "Next image" at bounding box center [1148, 359] width 59 height 79
click at [1142, 376] on button "Next image" at bounding box center [1148, 359] width 59 height 79
click at [1141, 374] on button "Next image" at bounding box center [1148, 359] width 59 height 79
click at [1145, 375] on button "Next image" at bounding box center [1148, 359] width 59 height 79
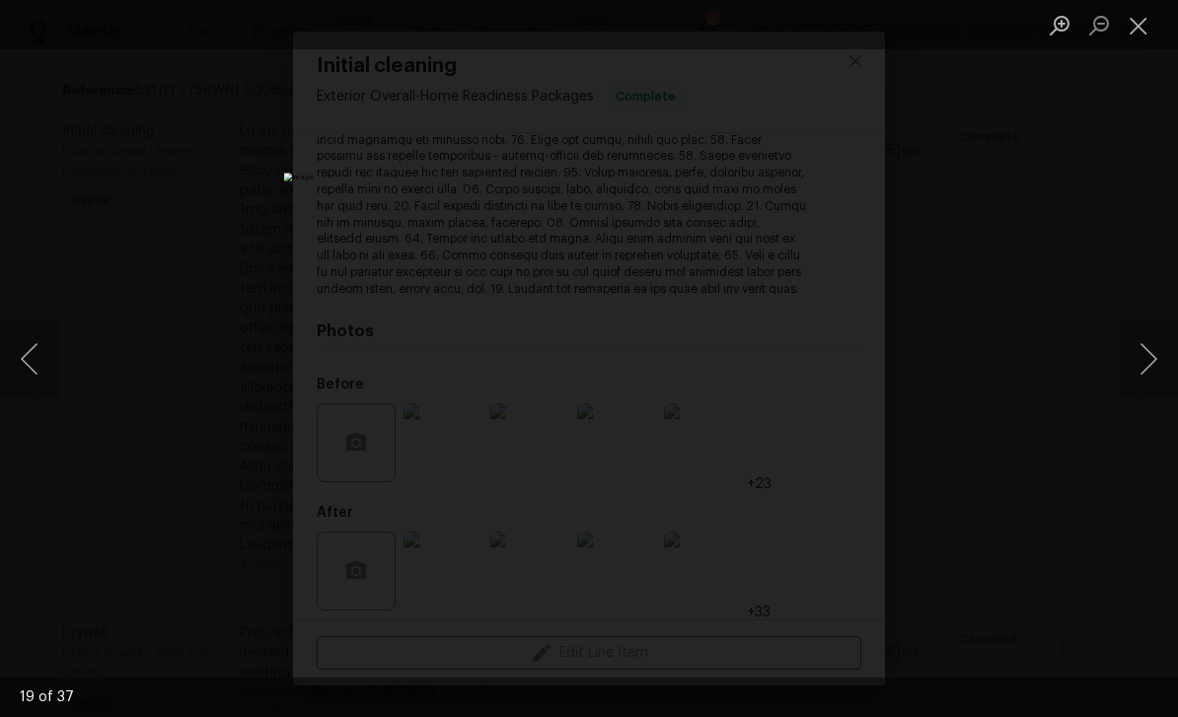
click at [1148, 384] on button "Next image" at bounding box center [1148, 359] width 59 height 79
click at [1149, 379] on button "Next image" at bounding box center [1148, 359] width 59 height 79
click at [1145, 385] on button "Next image" at bounding box center [1148, 359] width 59 height 79
click at [1142, 380] on button "Next image" at bounding box center [1148, 359] width 59 height 79
click at [1145, 389] on button "Next image" at bounding box center [1148, 359] width 59 height 79
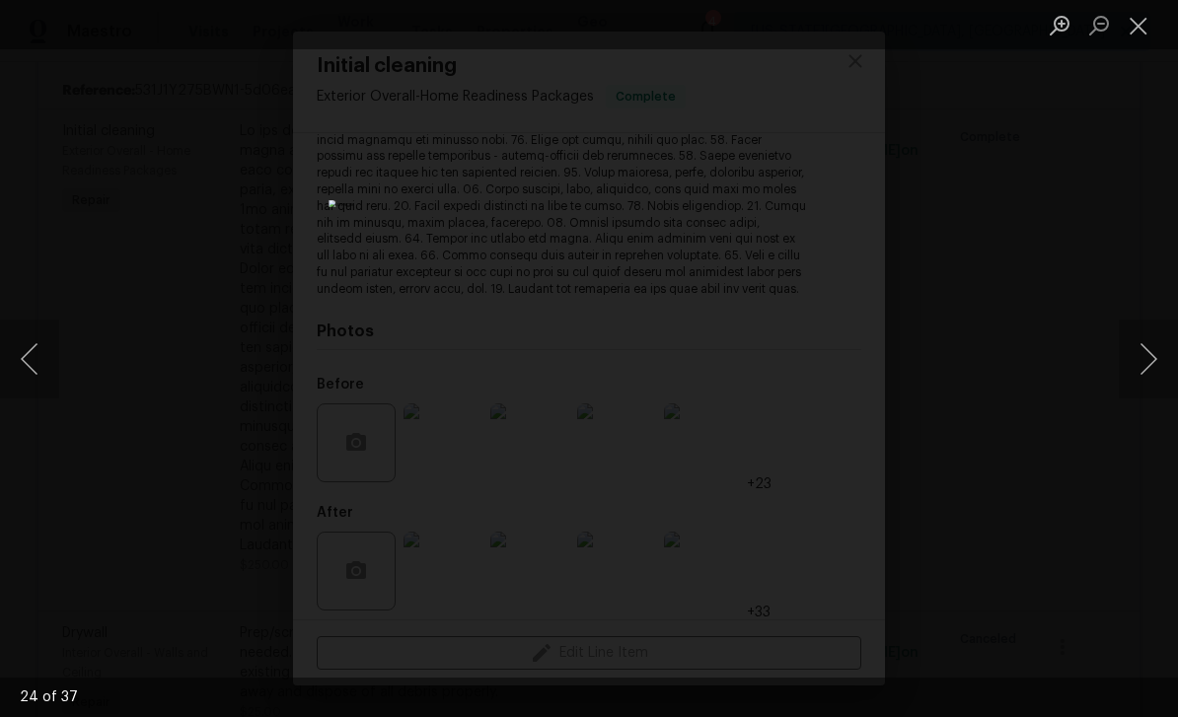
click at [1145, 380] on button "Next image" at bounding box center [1148, 359] width 59 height 79
click at [1142, 384] on button "Next image" at bounding box center [1148, 359] width 59 height 79
click at [1141, 381] on button "Next image" at bounding box center [1148, 359] width 59 height 79
click at [1147, 384] on button "Next image" at bounding box center [1148, 359] width 59 height 79
click at [1145, 375] on button "Next image" at bounding box center [1148, 359] width 59 height 79
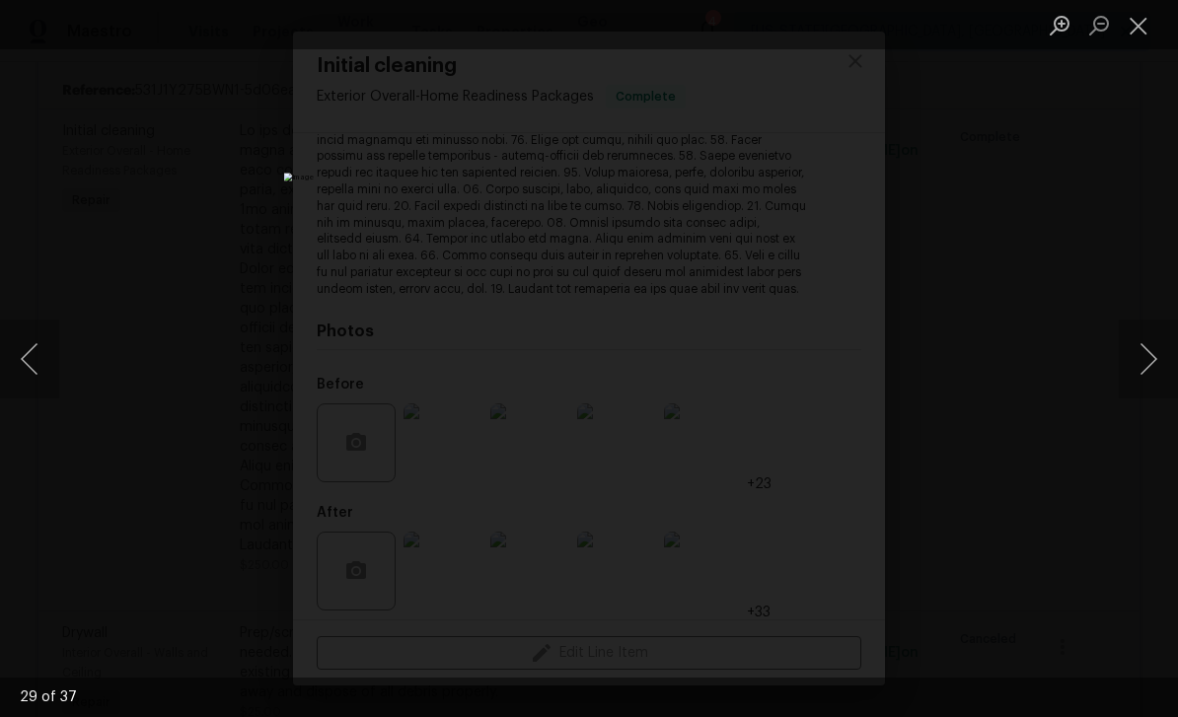
click at [1136, 375] on button "Next image" at bounding box center [1148, 359] width 59 height 79
click at [1141, 376] on button "Next image" at bounding box center [1148, 359] width 59 height 79
click at [1145, 381] on button "Next image" at bounding box center [1148, 359] width 59 height 79
click at [1144, 374] on button "Next image" at bounding box center [1148, 359] width 59 height 79
click at [1144, 371] on button "Next image" at bounding box center [1148, 359] width 59 height 79
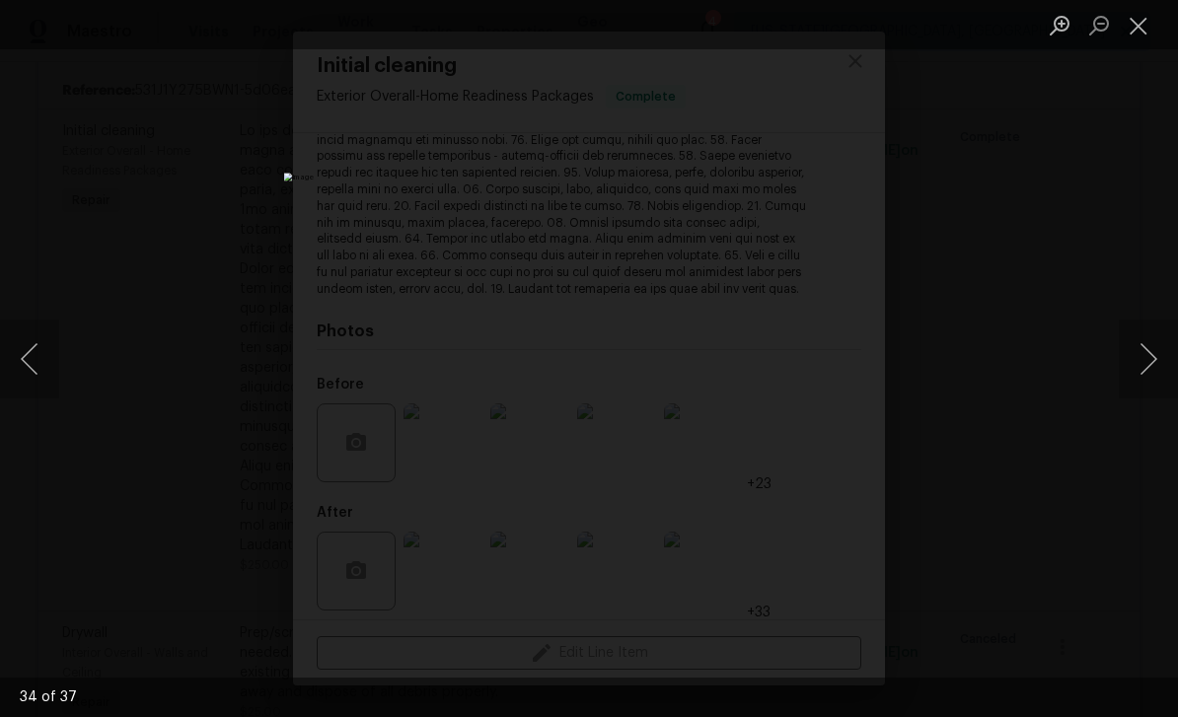
click at [1147, 368] on button "Next image" at bounding box center [1148, 359] width 59 height 79
click at [1151, 370] on button "Next image" at bounding box center [1148, 359] width 59 height 79
click at [1146, 366] on button "Next image" at bounding box center [1148, 359] width 59 height 79
click at [1133, 370] on button "Next image" at bounding box center [1148, 359] width 59 height 79
click at [1146, 372] on button "Next image" at bounding box center [1148, 359] width 59 height 79
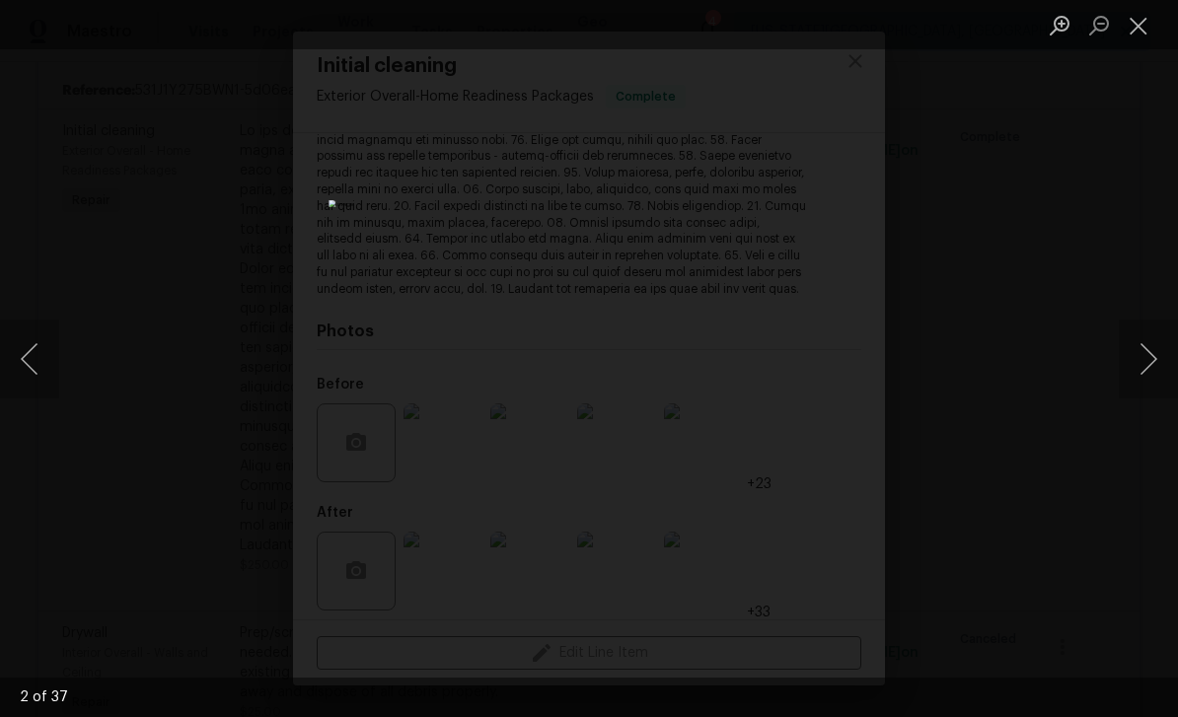
click at [1132, 368] on button "Next image" at bounding box center [1148, 359] width 59 height 79
click at [1149, 377] on button "Next image" at bounding box center [1148, 359] width 59 height 79
click at [1141, 29] on button "Close lightbox" at bounding box center [1138, 25] width 39 height 35
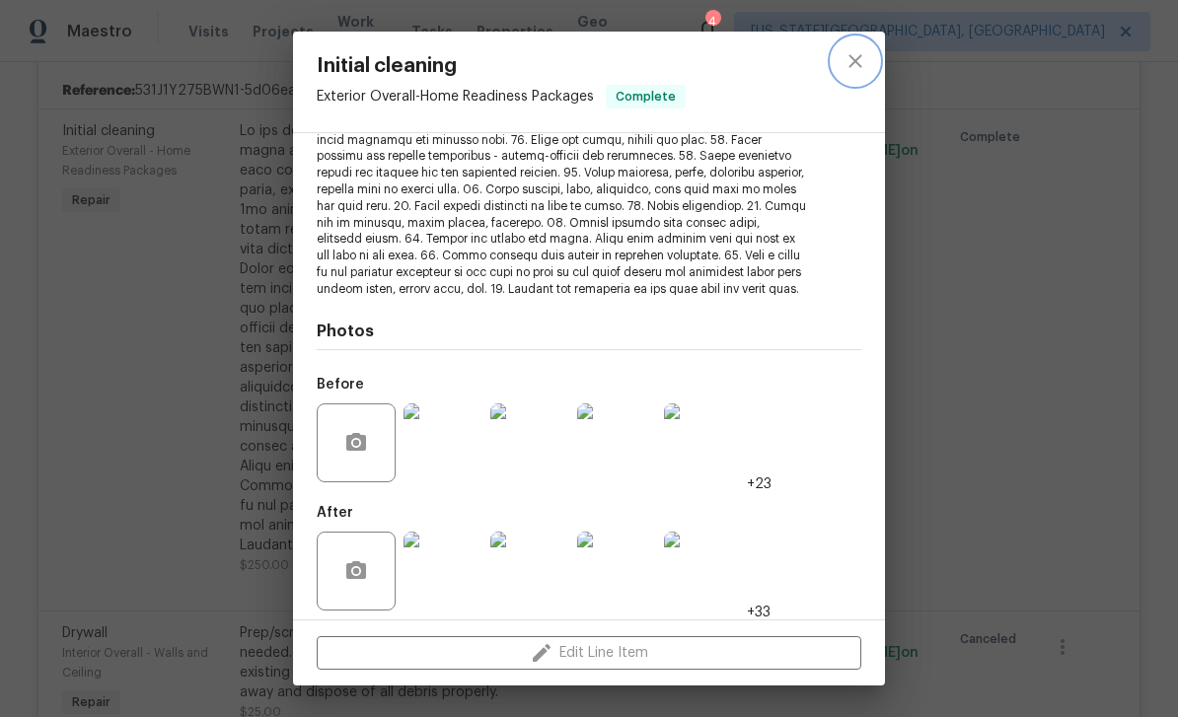
click at [862, 61] on icon "close" at bounding box center [856, 61] width 24 height 24
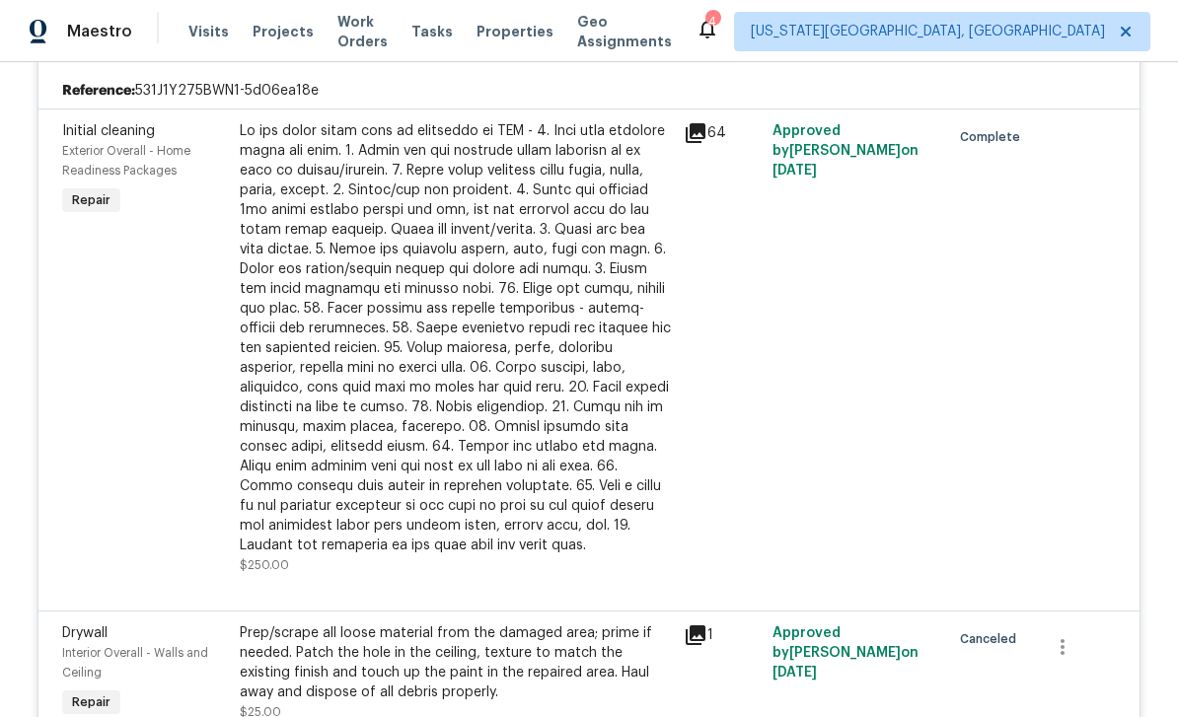
click at [578, 375] on div at bounding box center [456, 338] width 432 height 434
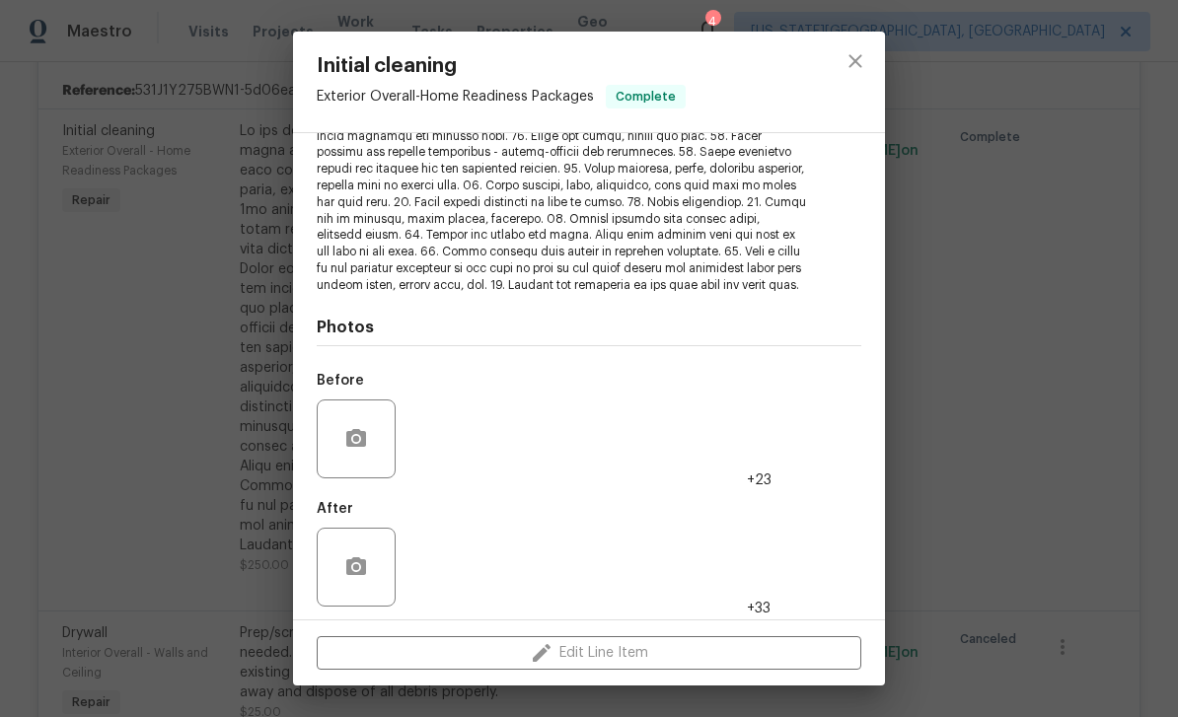
scroll to position [334, 0]
click at [460, 441] on img at bounding box center [443, 440] width 79 height 79
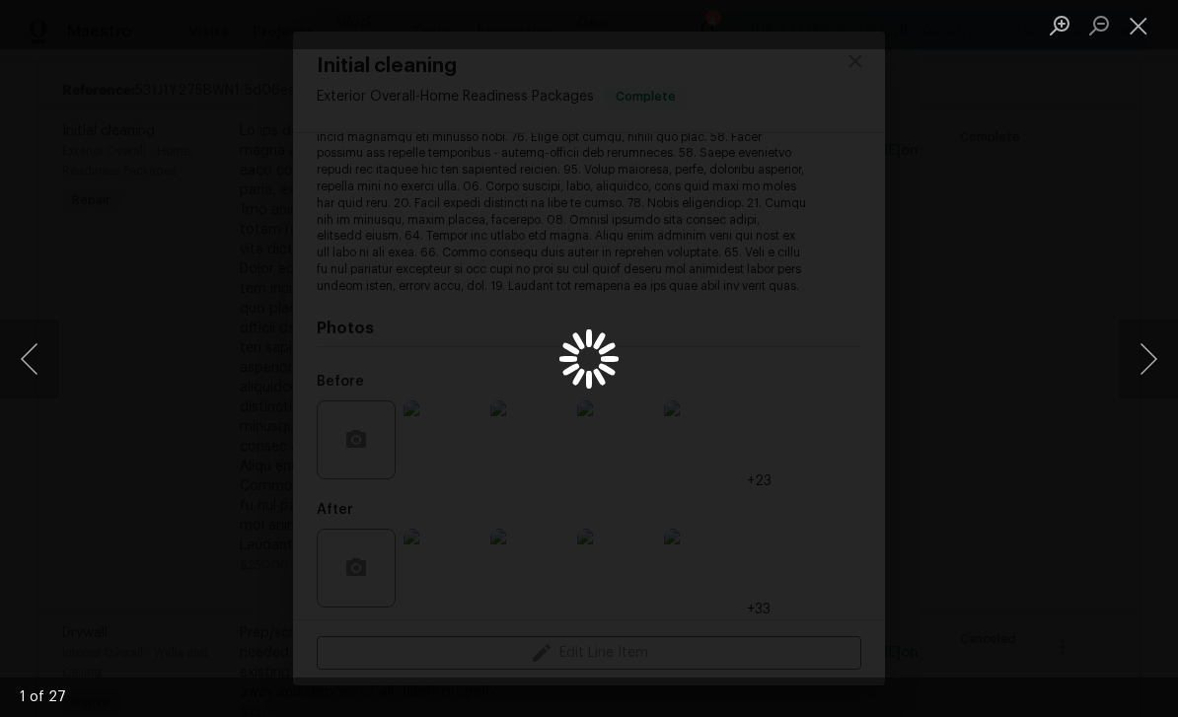
click at [1152, 407] on div "Lightbox" at bounding box center [589, 358] width 1178 height 717
click at [1151, 340] on button "Next image" at bounding box center [1148, 359] width 59 height 79
click at [1151, 343] on button "Next image" at bounding box center [1148, 359] width 59 height 79
click at [1141, 340] on button "Next image" at bounding box center [1148, 359] width 59 height 79
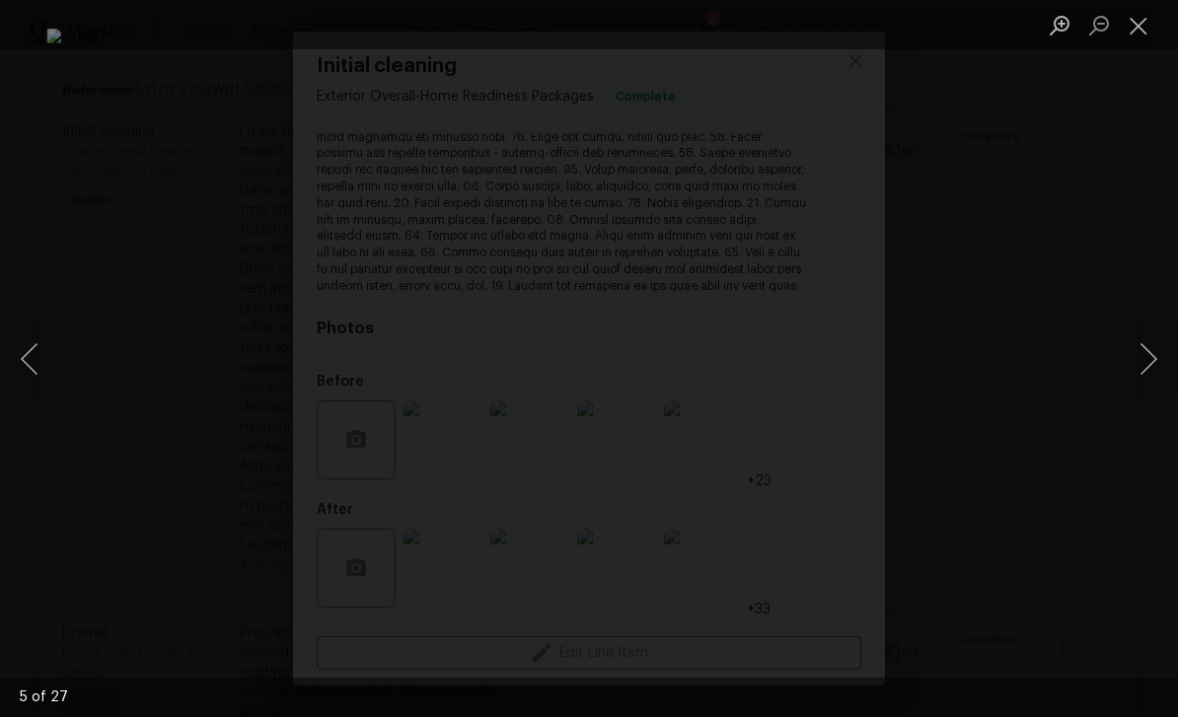
click at [1152, 340] on button "Next image" at bounding box center [1148, 359] width 59 height 79
click at [1151, 345] on button "Next image" at bounding box center [1148, 359] width 59 height 79
click at [1137, 348] on button "Next image" at bounding box center [1148, 359] width 59 height 79
click at [1150, 343] on button "Next image" at bounding box center [1148, 359] width 59 height 79
click at [1147, 348] on button "Next image" at bounding box center [1148, 359] width 59 height 79
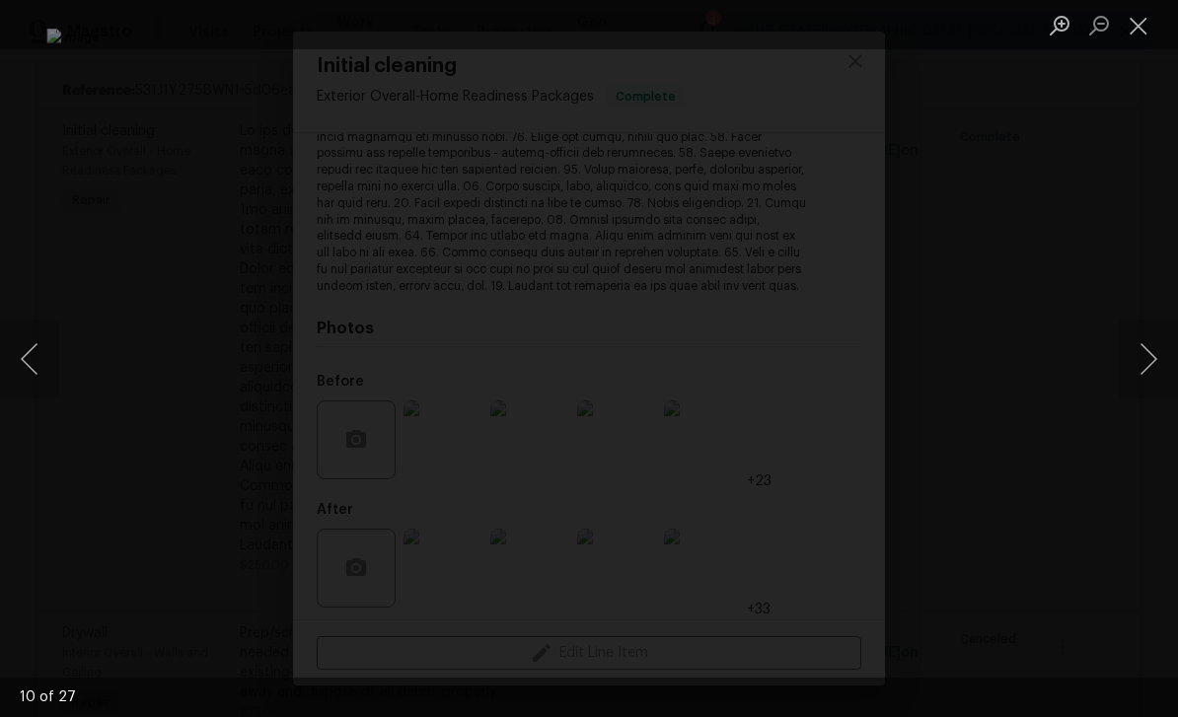
click at [21, 327] on button "Previous image" at bounding box center [29, 359] width 59 height 79
click at [1146, 351] on button "Next image" at bounding box center [1148, 359] width 59 height 79
click at [1140, 352] on button "Next image" at bounding box center [1148, 359] width 59 height 79
click at [1145, 353] on button "Next image" at bounding box center [1148, 359] width 59 height 79
click at [1141, 355] on button "Next image" at bounding box center [1148, 359] width 59 height 79
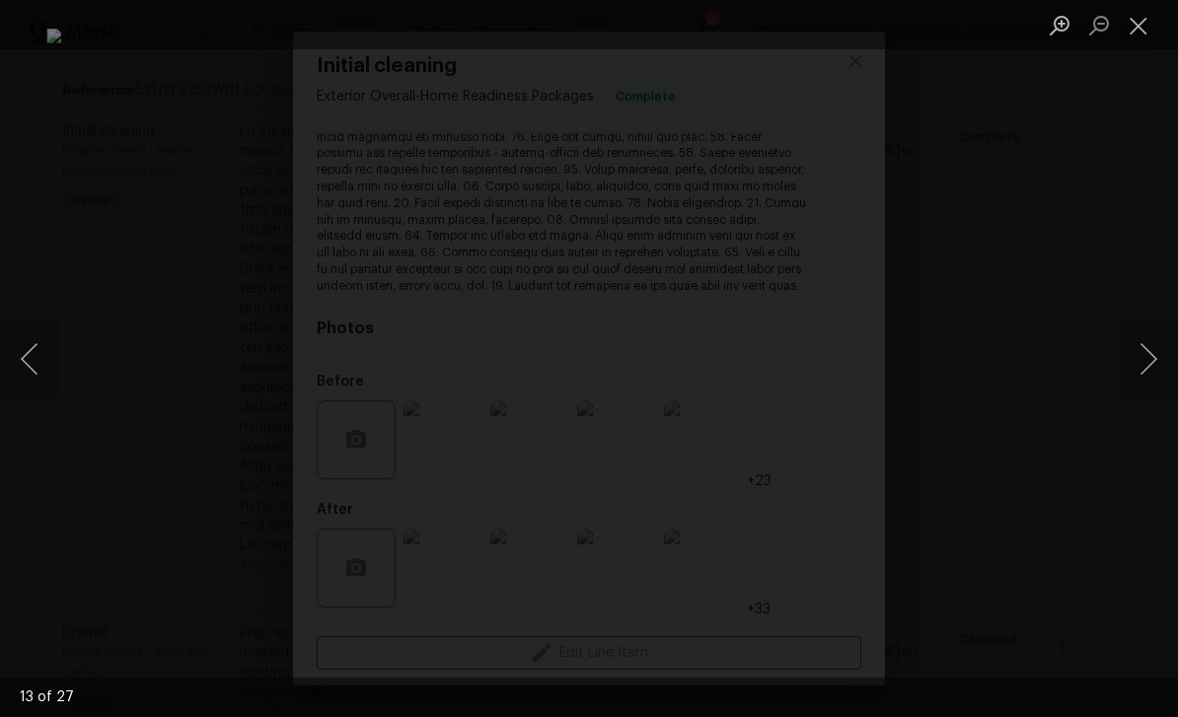
click at [1148, 366] on button "Next image" at bounding box center [1148, 359] width 59 height 79
click at [1144, 346] on button "Next image" at bounding box center [1148, 359] width 59 height 79
click at [1142, 345] on button "Next image" at bounding box center [1148, 359] width 59 height 79
click at [1143, 350] on button "Next image" at bounding box center [1148, 359] width 59 height 79
click at [1147, 348] on button "Next image" at bounding box center [1148, 359] width 59 height 79
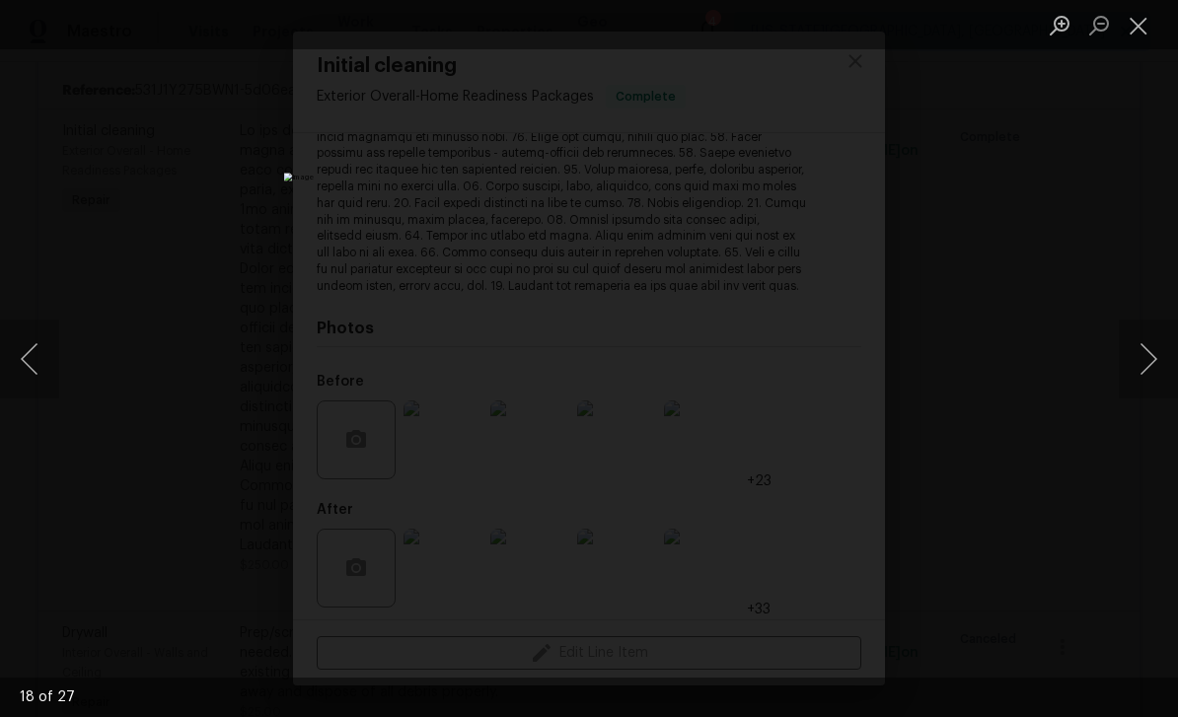
click at [1145, 347] on button "Next image" at bounding box center [1148, 359] width 59 height 79
click at [1135, 354] on button "Next image" at bounding box center [1148, 359] width 59 height 79
click at [63, 342] on div "Lightbox" at bounding box center [589, 358] width 1178 height 717
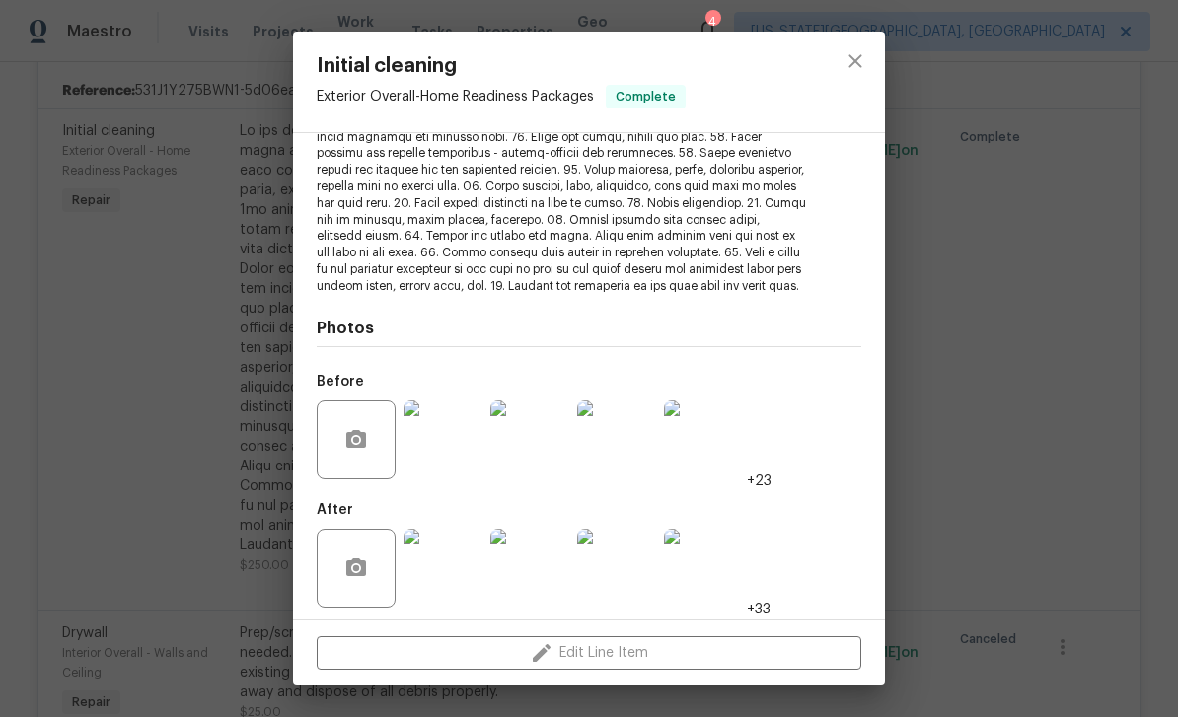
click at [460, 450] on img at bounding box center [443, 440] width 79 height 79
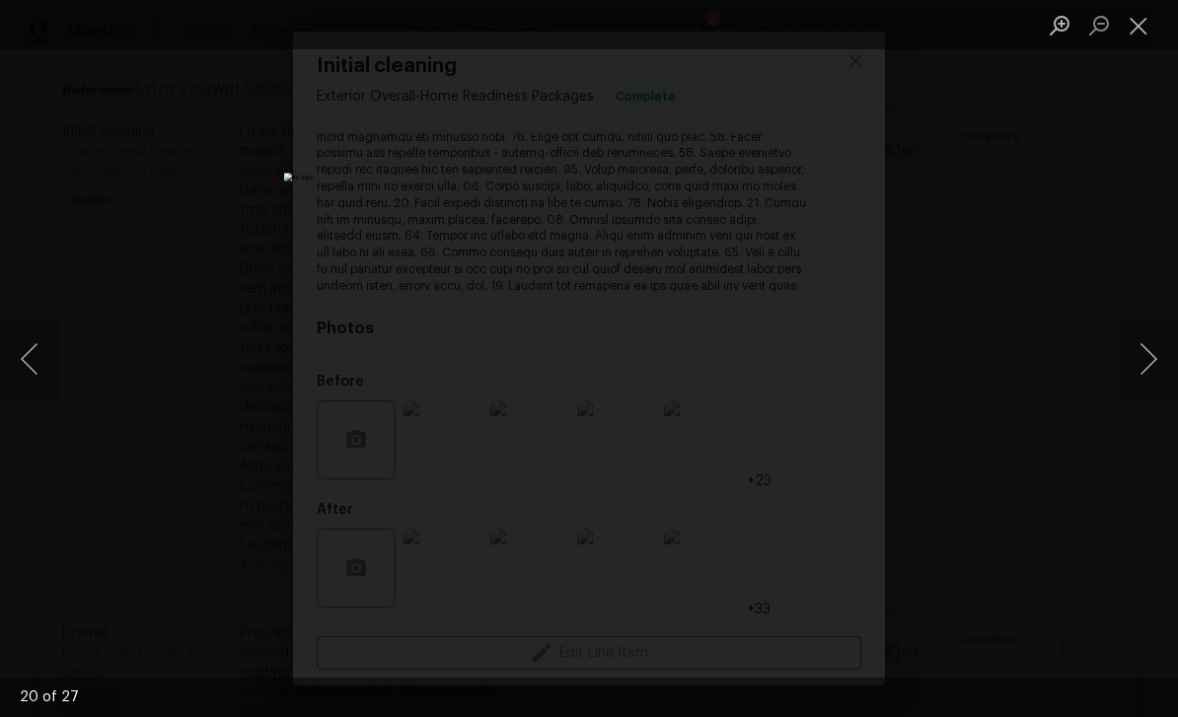
click at [1147, 338] on button "Next image" at bounding box center [1148, 359] width 59 height 79
click at [1141, 346] on button "Next image" at bounding box center [1148, 359] width 59 height 79
click at [1147, 343] on button "Next image" at bounding box center [1148, 359] width 59 height 79
click at [1137, 352] on button "Next image" at bounding box center [1148, 359] width 59 height 79
click at [1139, 353] on button "Next image" at bounding box center [1148, 359] width 59 height 79
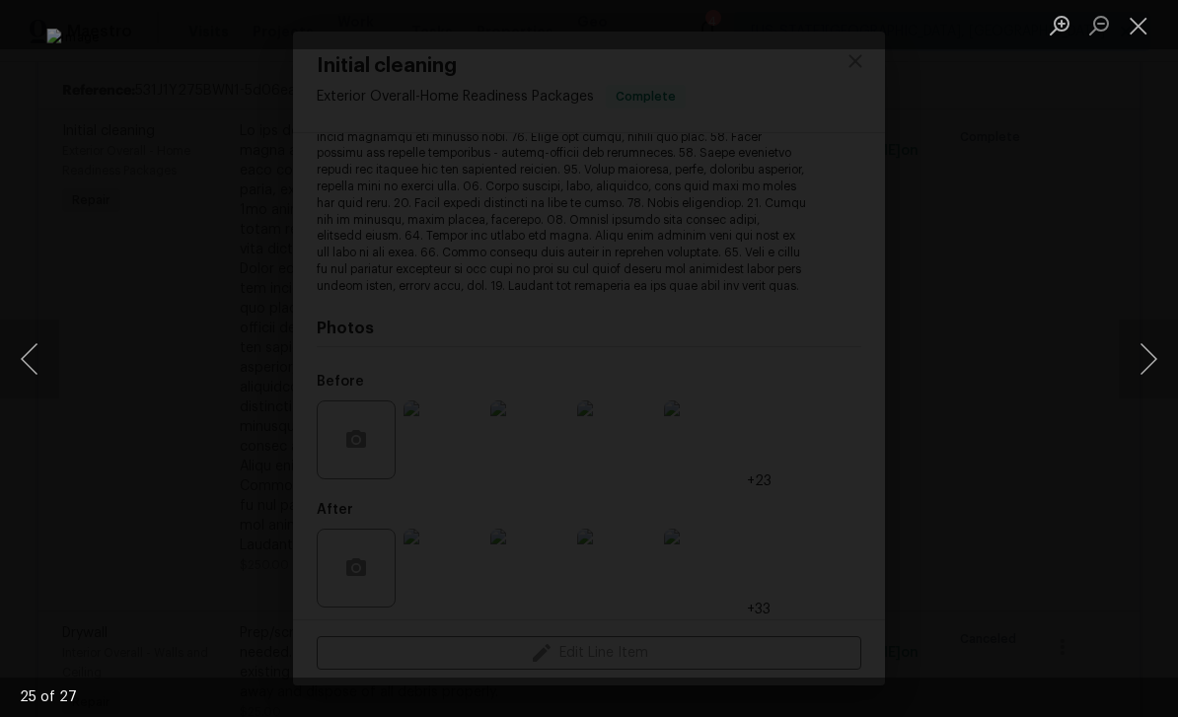
click at [1143, 352] on button "Next image" at bounding box center [1148, 359] width 59 height 79
click at [1145, 355] on button "Next image" at bounding box center [1148, 359] width 59 height 79
click at [1139, 346] on button "Next image" at bounding box center [1148, 359] width 59 height 79
click at [1147, 349] on button "Next image" at bounding box center [1148, 359] width 59 height 79
click at [1136, 356] on button "Next image" at bounding box center [1148, 359] width 59 height 79
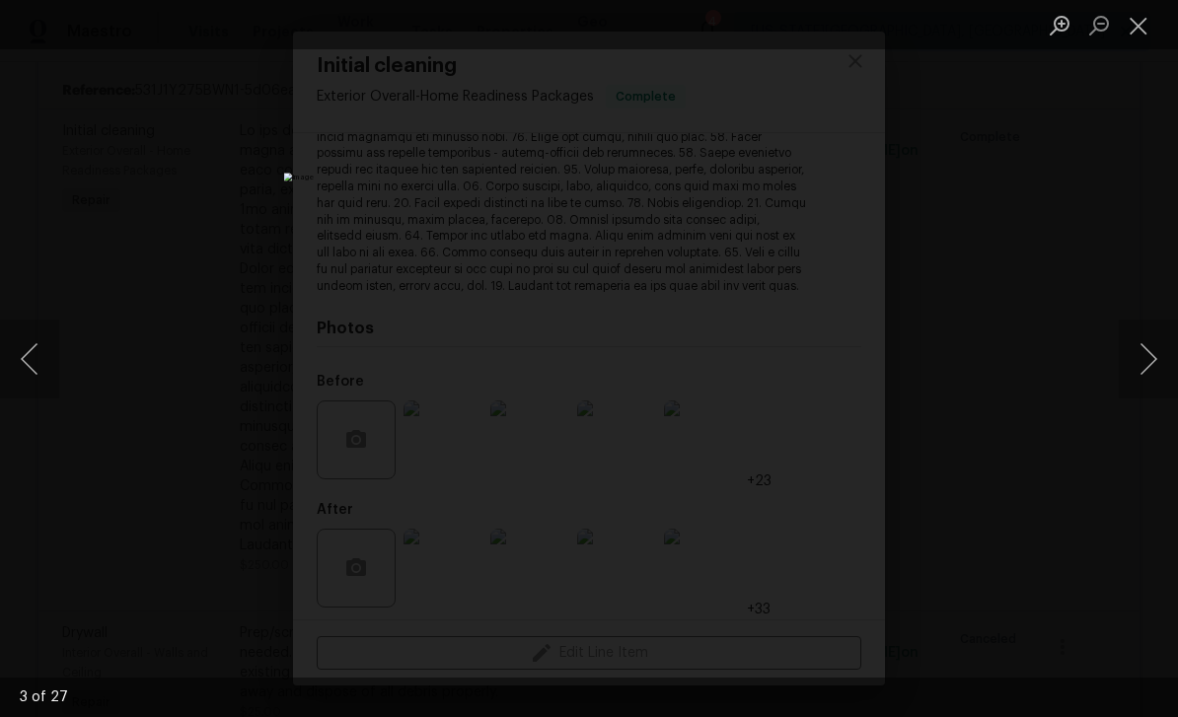
click at [1139, 354] on button "Next image" at bounding box center [1148, 359] width 59 height 79
click at [1145, 354] on button "Next image" at bounding box center [1148, 359] width 59 height 79
click at [1139, 358] on button "Next image" at bounding box center [1148, 359] width 59 height 79
click at [1140, 351] on button "Next image" at bounding box center [1148, 359] width 59 height 79
click at [1152, 343] on button "Next image" at bounding box center [1148, 359] width 59 height 79
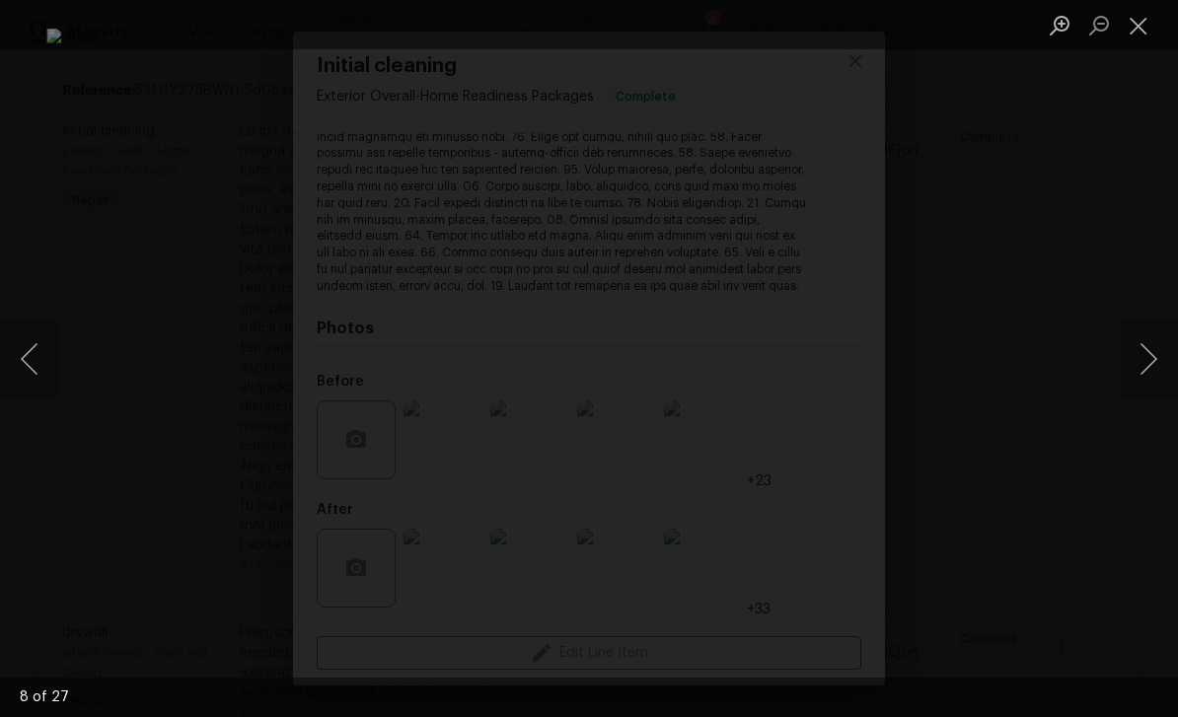
click at [1148, 356] on button "Next image" at bounding box center [1148, 359] width 59 height 79
click at [1144, 354] on button "Next image" at bounding box center [1148, 359] width 59 height 79
click at [1145, 350] on button "Next image" at bounding box center [1148, 359] width 59 height 79
click at [1146, 350] on button "Next image" at bounding box center [1148, 359] width 59 height 79
click at [1145, 350] on button "Next image" at bounding box center [1148, 359] width 59 height 79
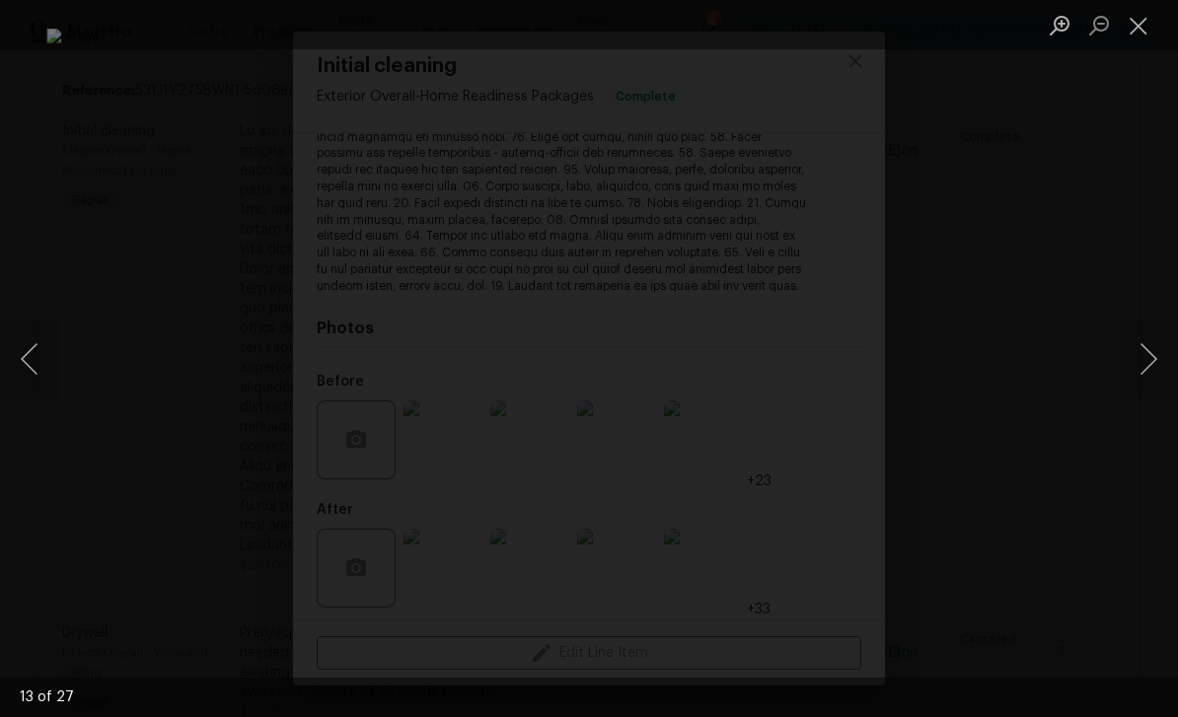
click at [1138, 345] on button "Next image" at bounding box center [1148, 359] width 59 height 79
click at [1151, 353] on button "Next image" at bounding box center [1148, 359] width 59 height 79
click at [1128, 347] on button "Next image" at bounding box center [1148, 359] width 59 height 79
click at [1154, 356] on button "Next image" at bounding box center [1148, 359] width 59 height 79
click at [1142, 363] on button "Next image" at bounding box center [1148, 359] width 59 height 79
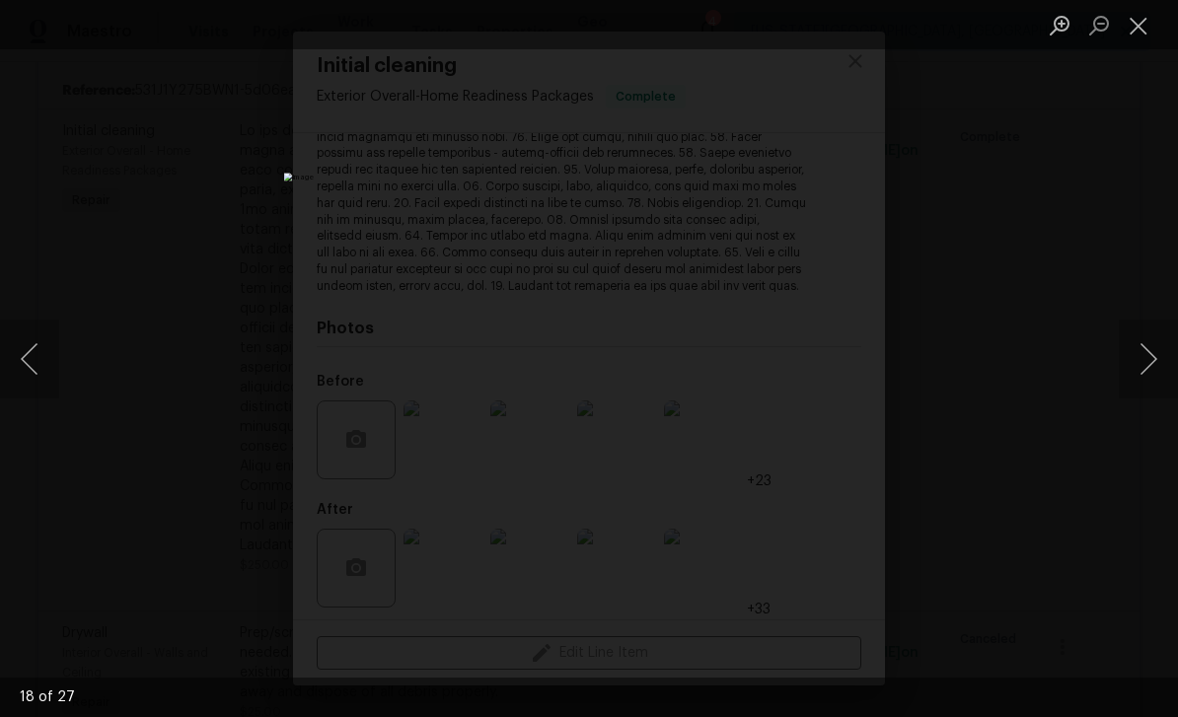
click at [1144, 359] on button "Next image" at bounding box center [1148, 359] width 59 height 79
click at [1142, 357] on button "Next image" at bounding box center [1148, 359] width 59 height 79
click at [1149, 352] on button "Next image" at bounding box center [1148, 359] width 59 height 79
click at [1144, 361] on button "Next image" at bounding box center [1148, 359] width 59 height 79
click at [1144, 356] on button "Next image" at bounding box center [1148, 359] width 59 height 79
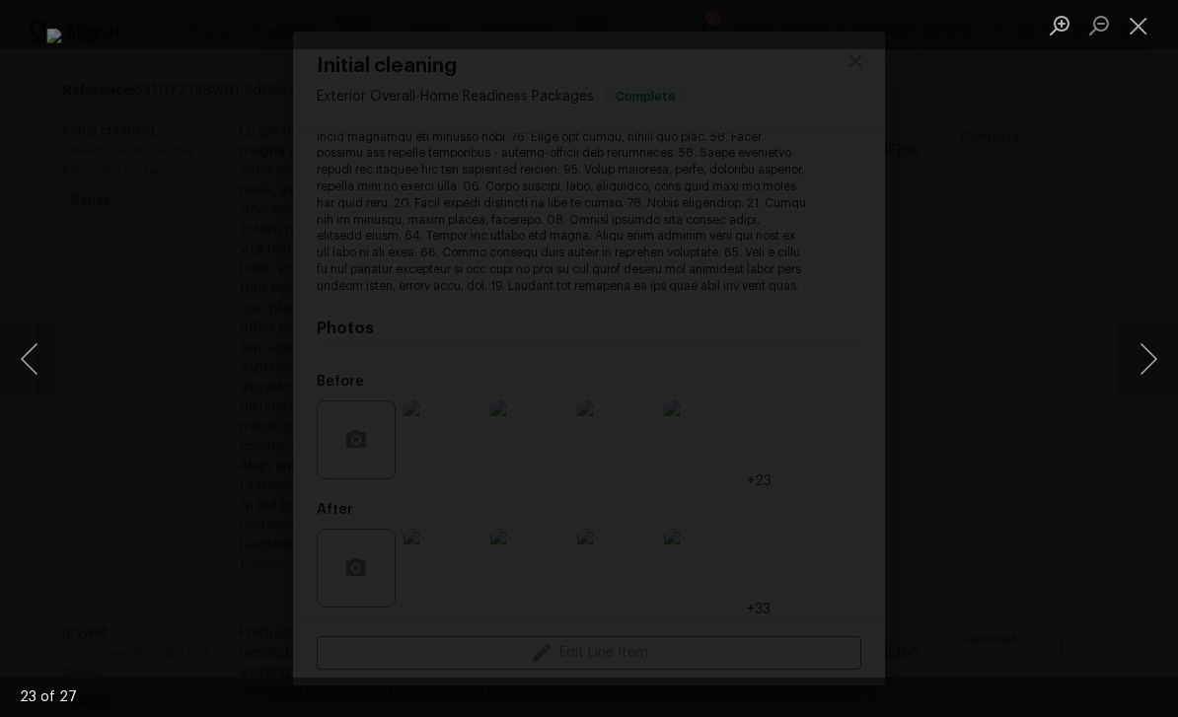
click at [1142, 21] on button "Close lightbox" at bounding box center [1138, 25] width 39 height 35
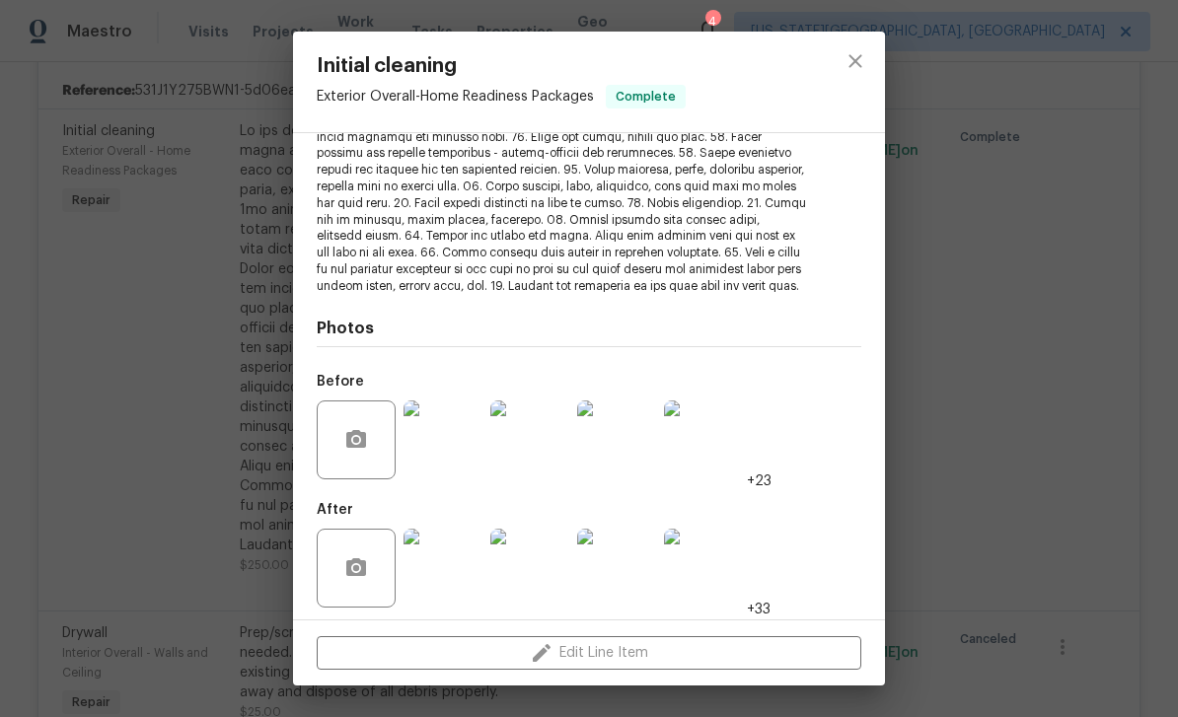
click at [1010, 392] on div "Initial cleaning Exterior Overall - Home Readiness Packages Complete Vendor Sol…" at bounding box center [589, 358] width 1178 height 717
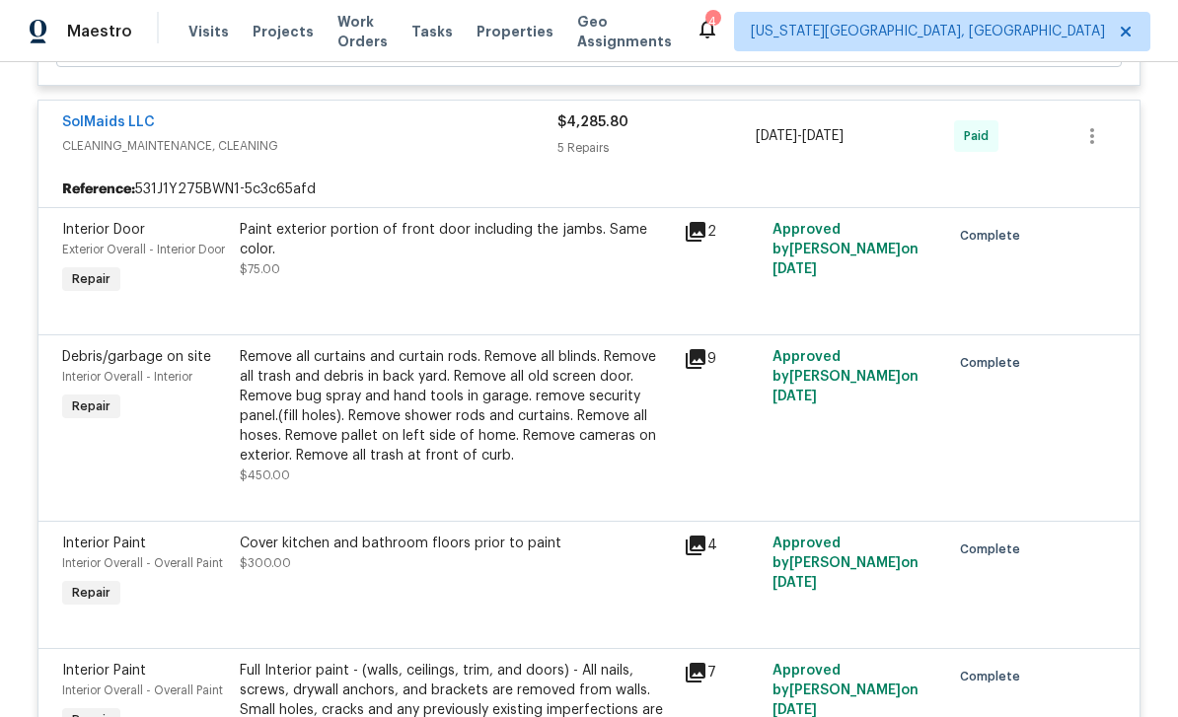
scroll to position [3251, 0]
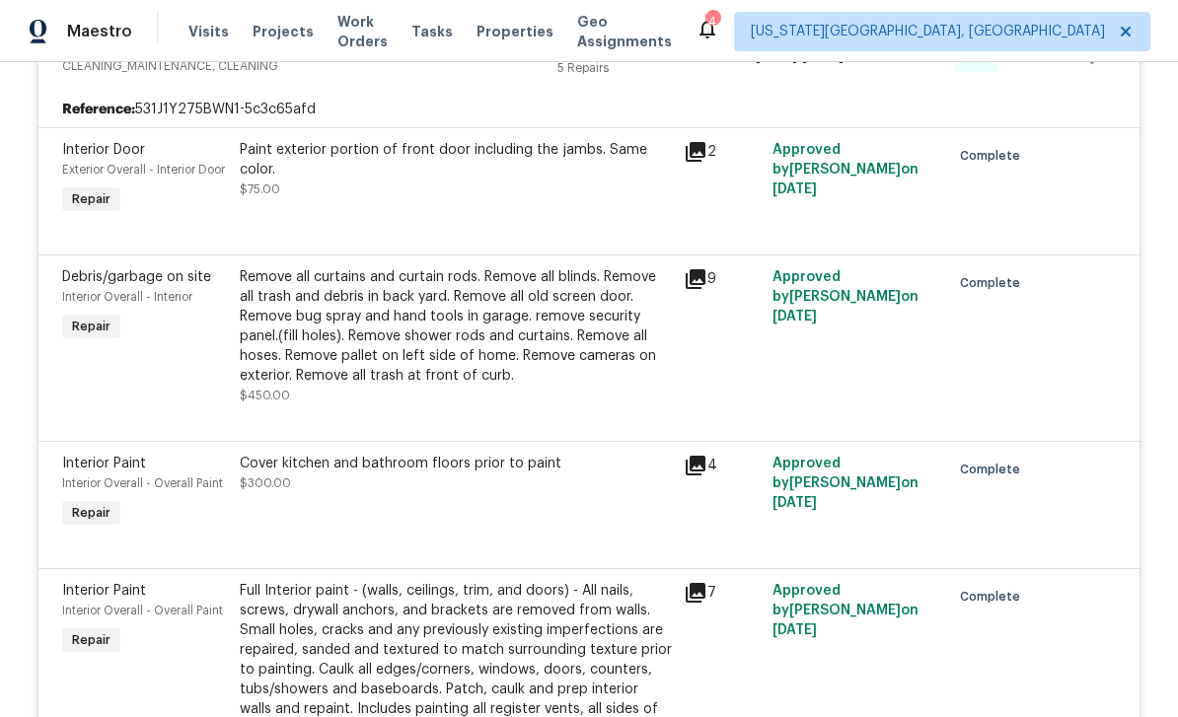
click at [555, 366] on div "Remove all curtains and curtain rods. Remove all blinds. Remove all trash and d…" at bounding box center [456, 326] width 432 height 118
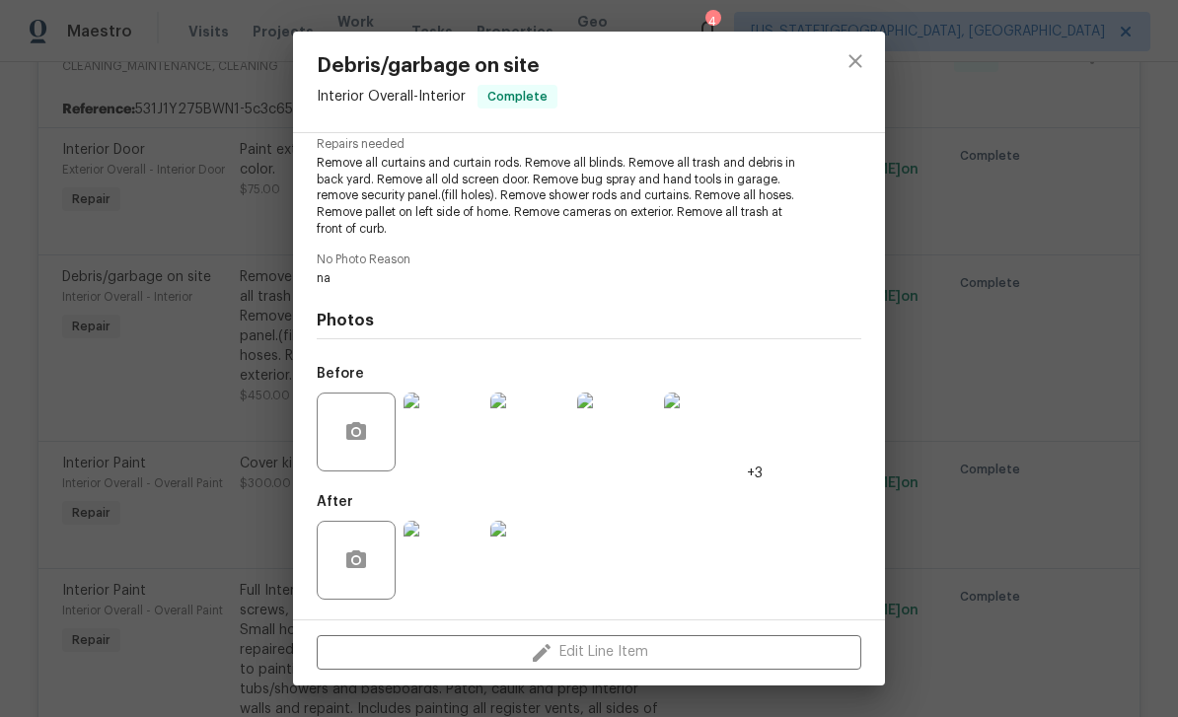
scroll to position [210, 0]
click at [468, 443] on img at bounding box center [443, 432] width 79 height 79
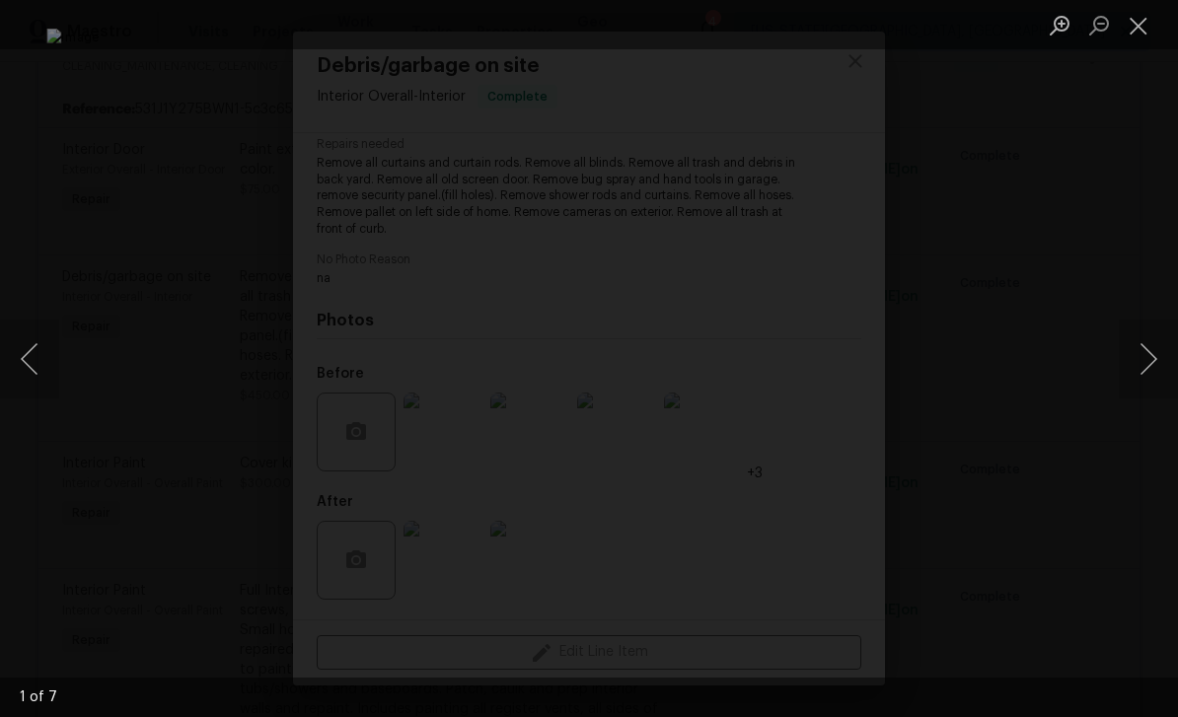
click at [1147, 354] on button "Next image" at bounding box center [1148, 359] width 59 height 79
click at [1138, 344] on button "Next image" at bounding box center [1148, 359] width 59 height 79
click at [1145, 354] on button "Next image" at bounding box center [1148, 359] width 59 height 79
click at [1141, 352] on button "Next image" at bounding box center [1148, 359] width 59 height 79
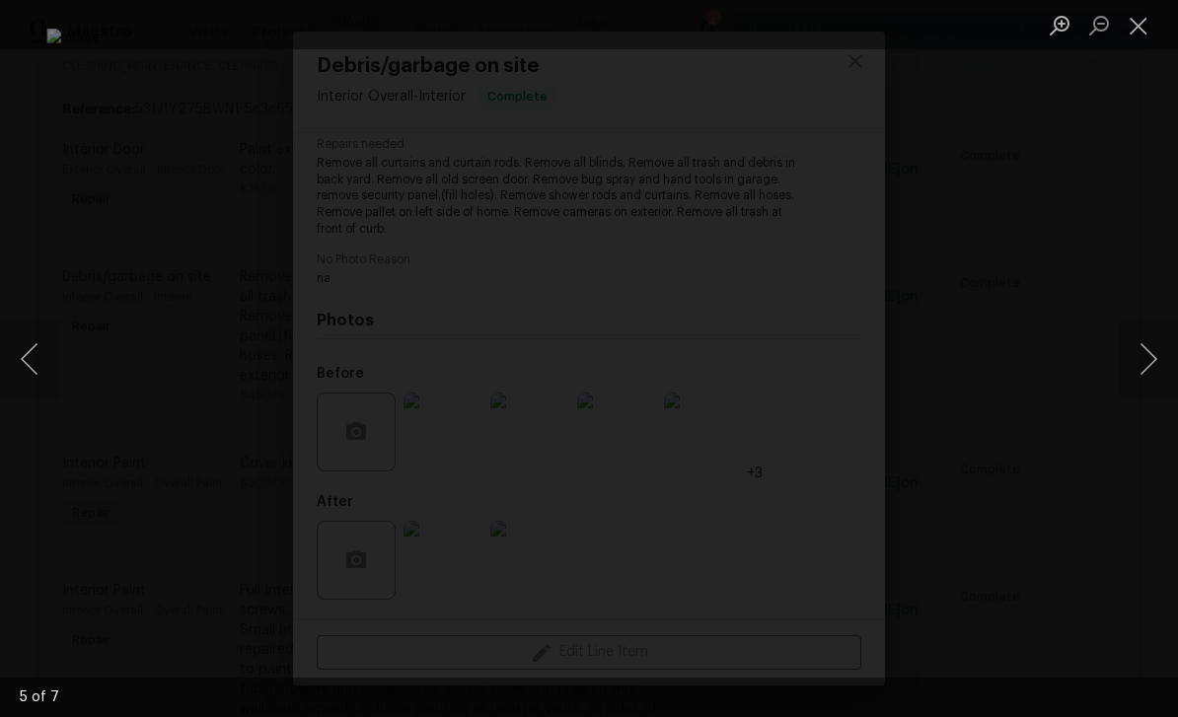
click at [1135, 363] on button "Next image" at bounding box center [1148, 359] width 59 height 79
click at [1137, 354] on button "Next image" at bounding box center [1148, 359] width 59 height 79
click at [1147, 354] on button "Next image" at bounding box center [1148, 359] width 59 height 79
click at [1140, 360] on button "Next image" at bounding box center [1148, 359] width 59 height 79
click at [1150, 359] on button "Next image" at bounding box center [1148, 359] width 59 height 79
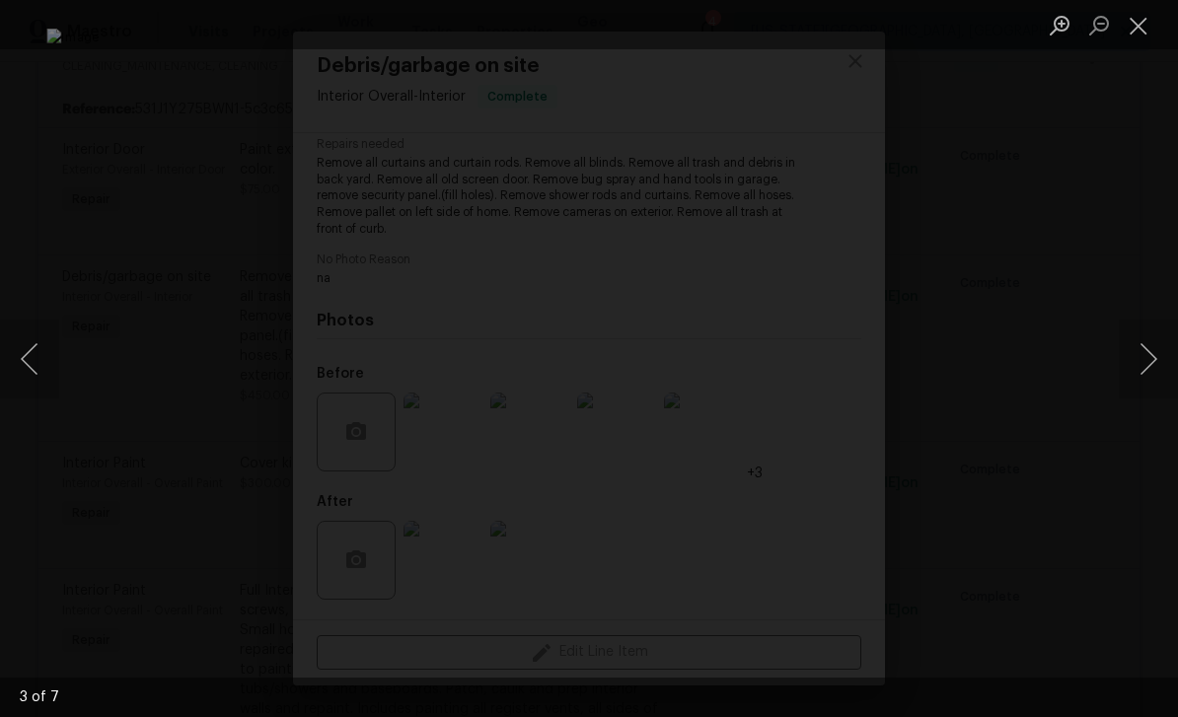
click at [1129, 34] on button "Close lightbox" at bounding box center [1138, 25] width 39 height 35
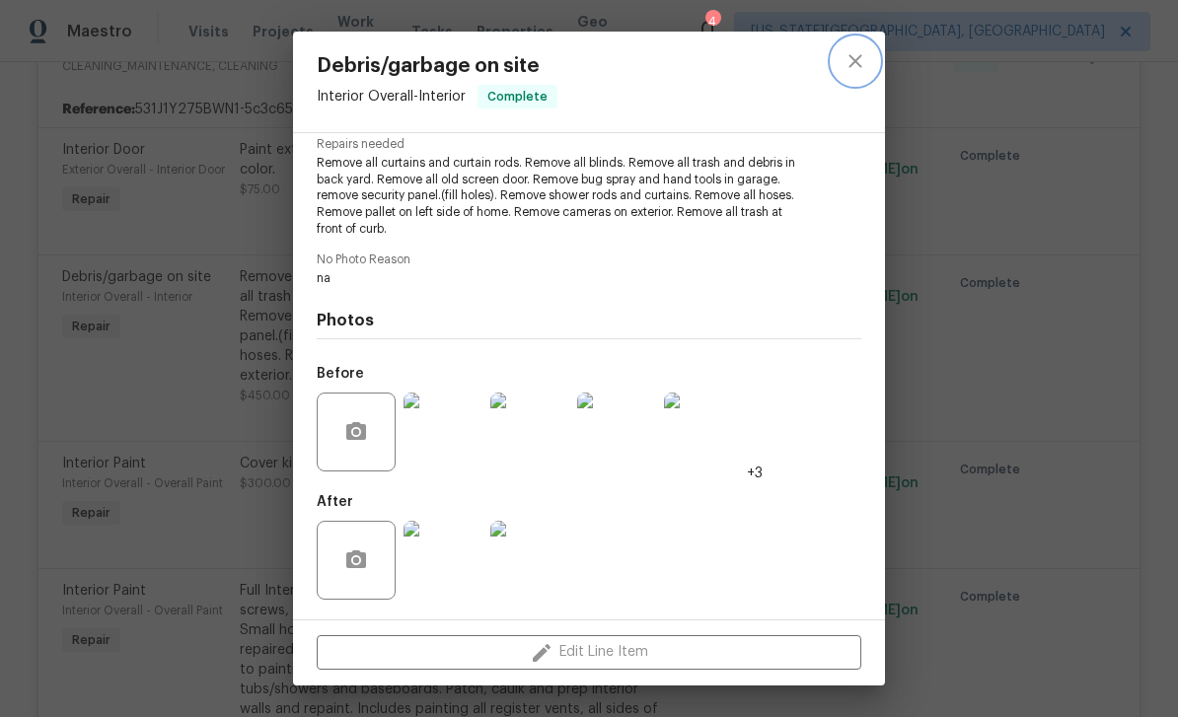
click at [854, 72] on icon "close" at bounding box center [856, 61] width 24 height 24
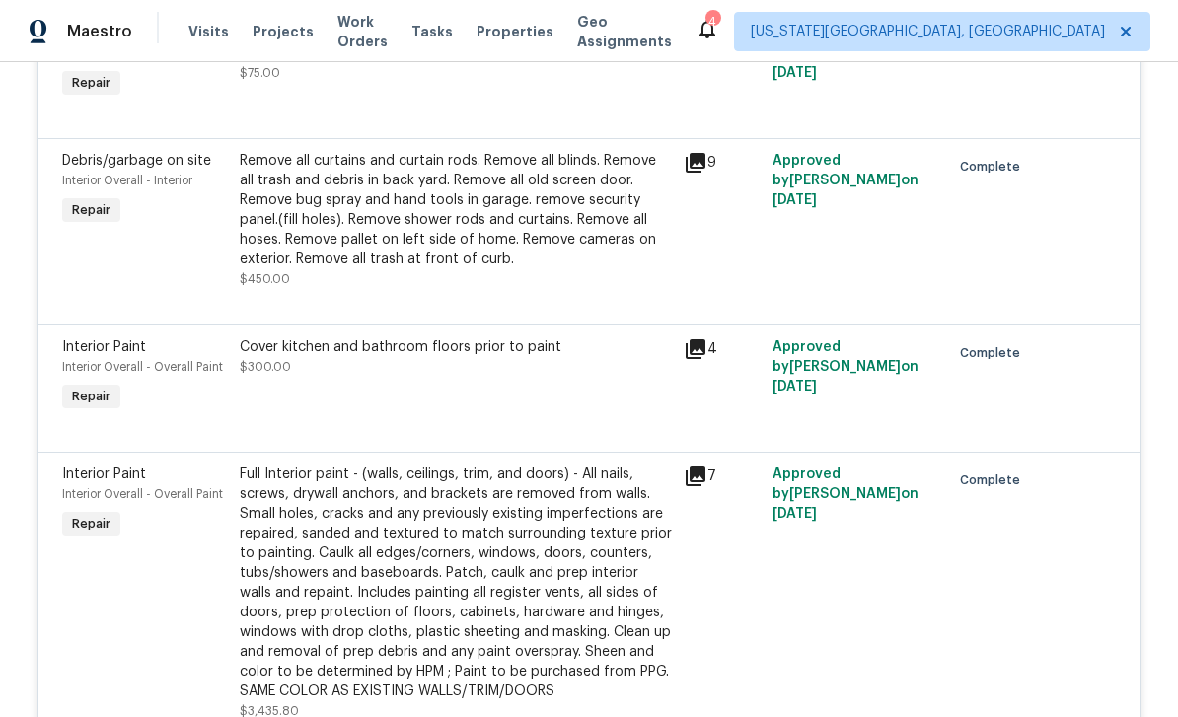
scroll to position [3377, 0]
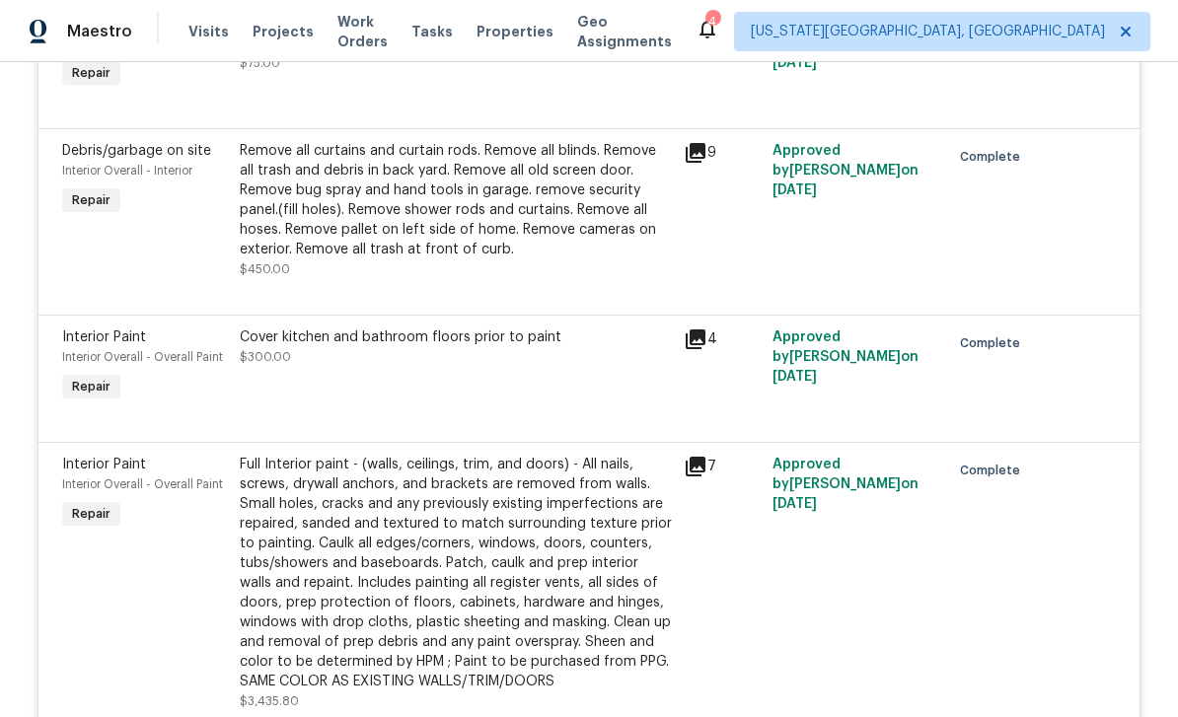
click at [564, 367] on div "Cover kitchen and bathroom floors prior to paint $300.00" at bounding box center [456, 347] width 432 height 39
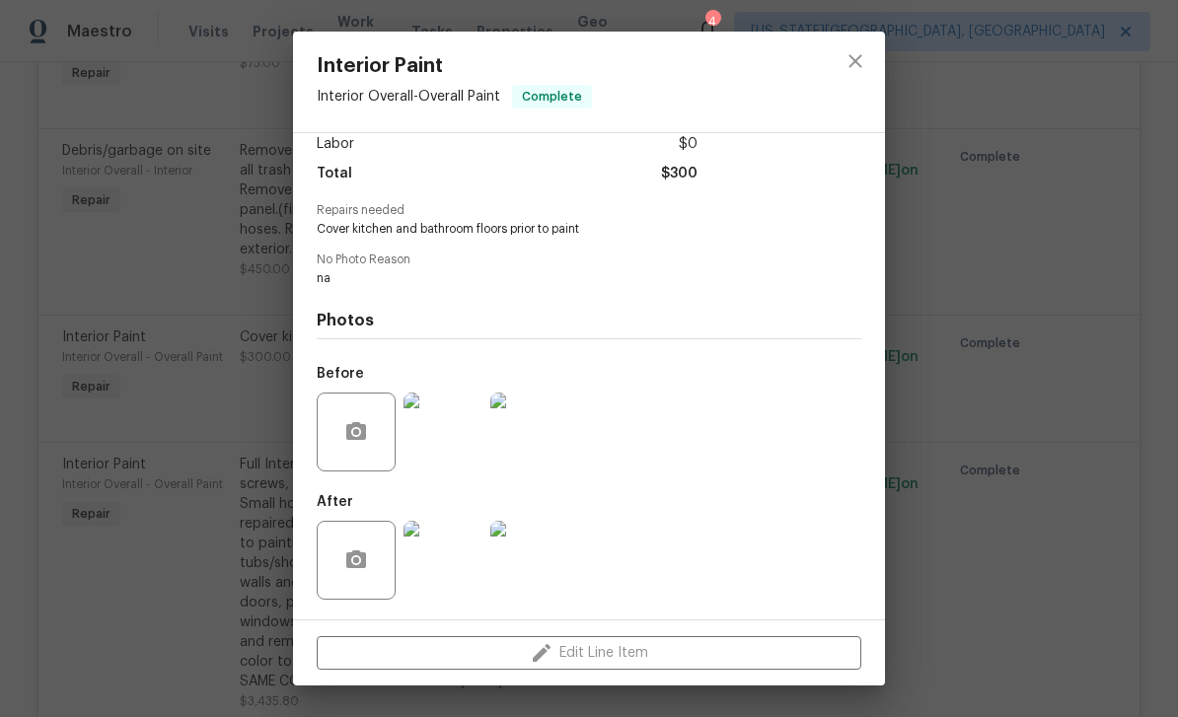
scroll to position [148, 0]
click at [838, 68] on button "close" at bounding box center [855, 61] width 47 height 47
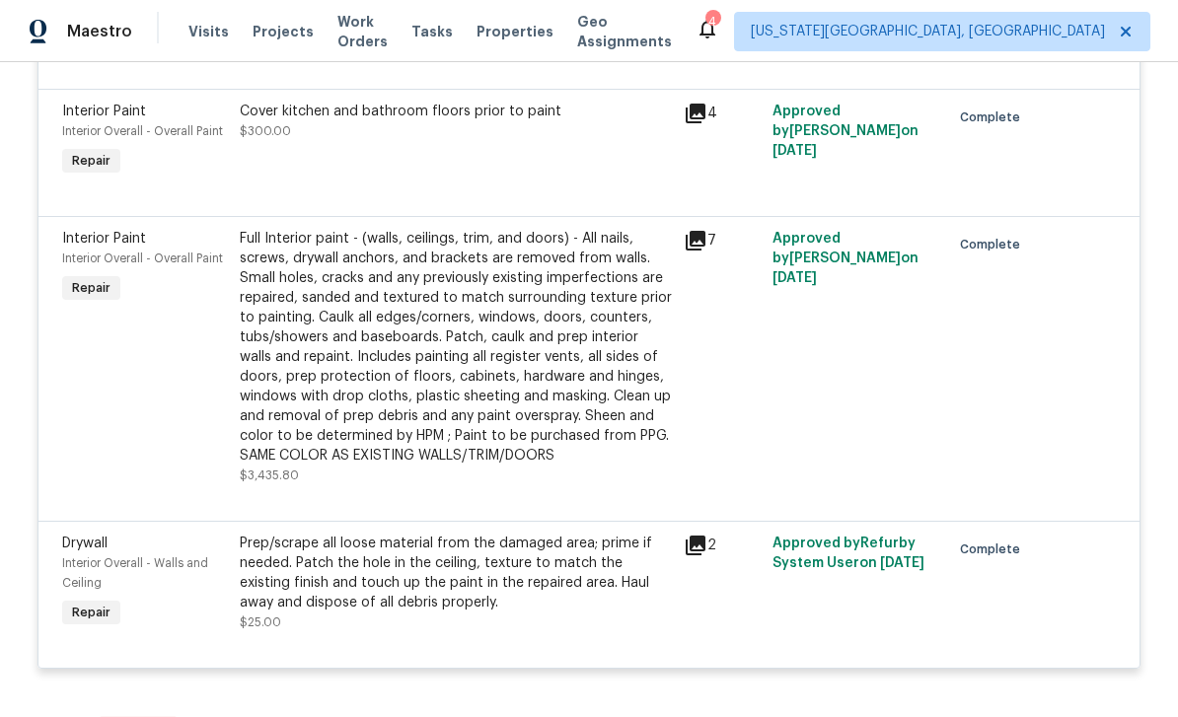
scroll to position [3658, 0]
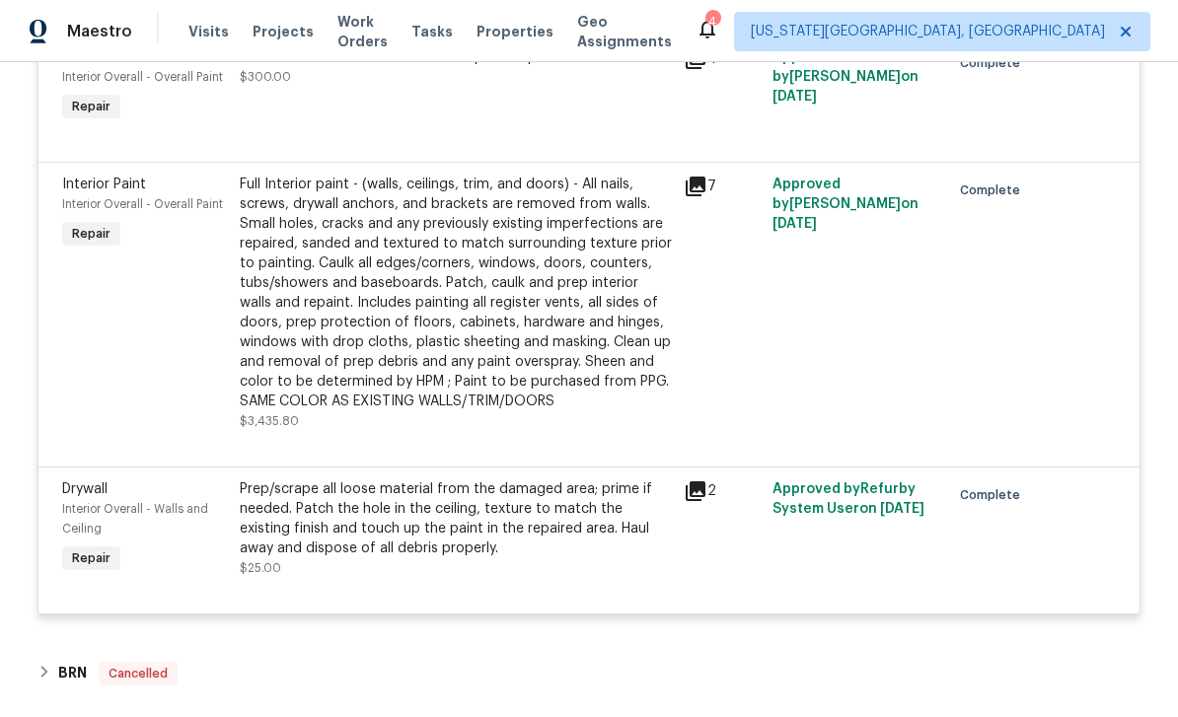
click at [544, 314] on div "Full Interior paint - (walls, ceilings, trim, and doors) - All nails, screws, d…" at bounding box center [456, 293] width 432 height 237
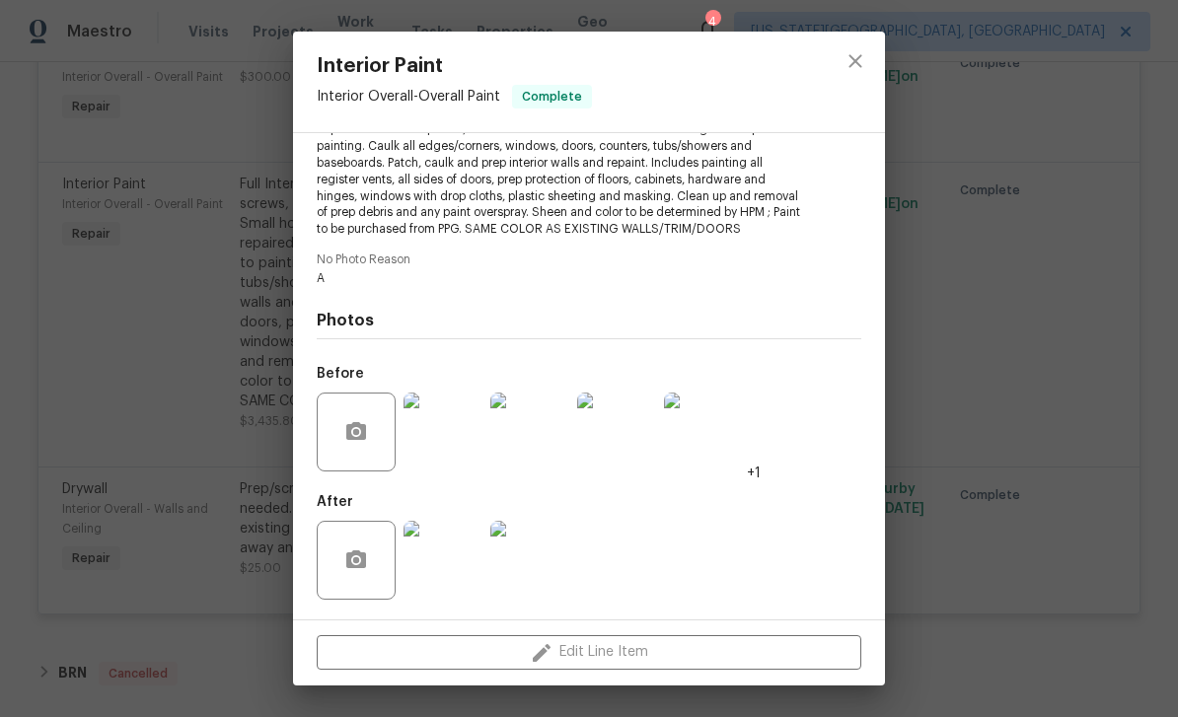
scroll to position [273, 0]
click at [458, 442] on img at bounding box center [443, 433] width 79 height 79
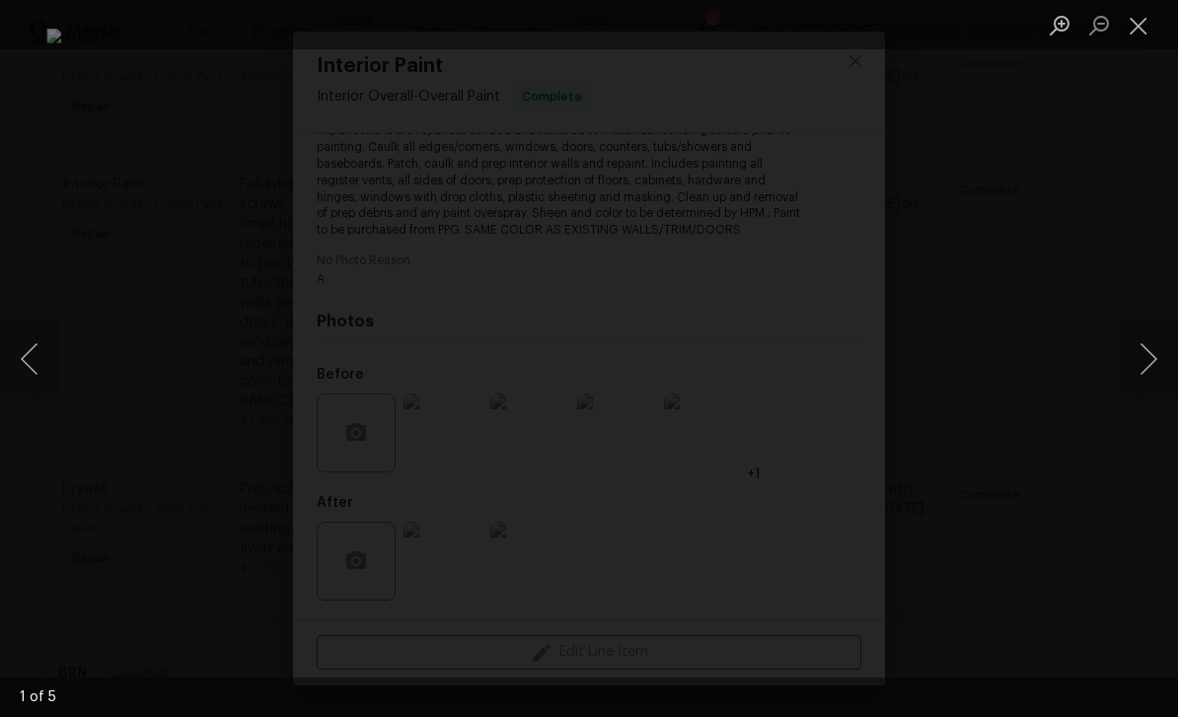
click at [1150, 353] on button "Next image" at bounding box center [1148, 359] width 59 height 79
click at [1149, 356] on button "Next image" at bounding box center [1148, 359] width 59 height 79
click at [1148, 356] on button "Next image" at bounding box center [1148, 359] width 59 height 79
click at [1147, 348] on button "Next image" at bounding box center [1148, 359] width 59 height 79
click at [1150, 338] on button "Next image" at bounding box center [1148, 359] width 59 height 79
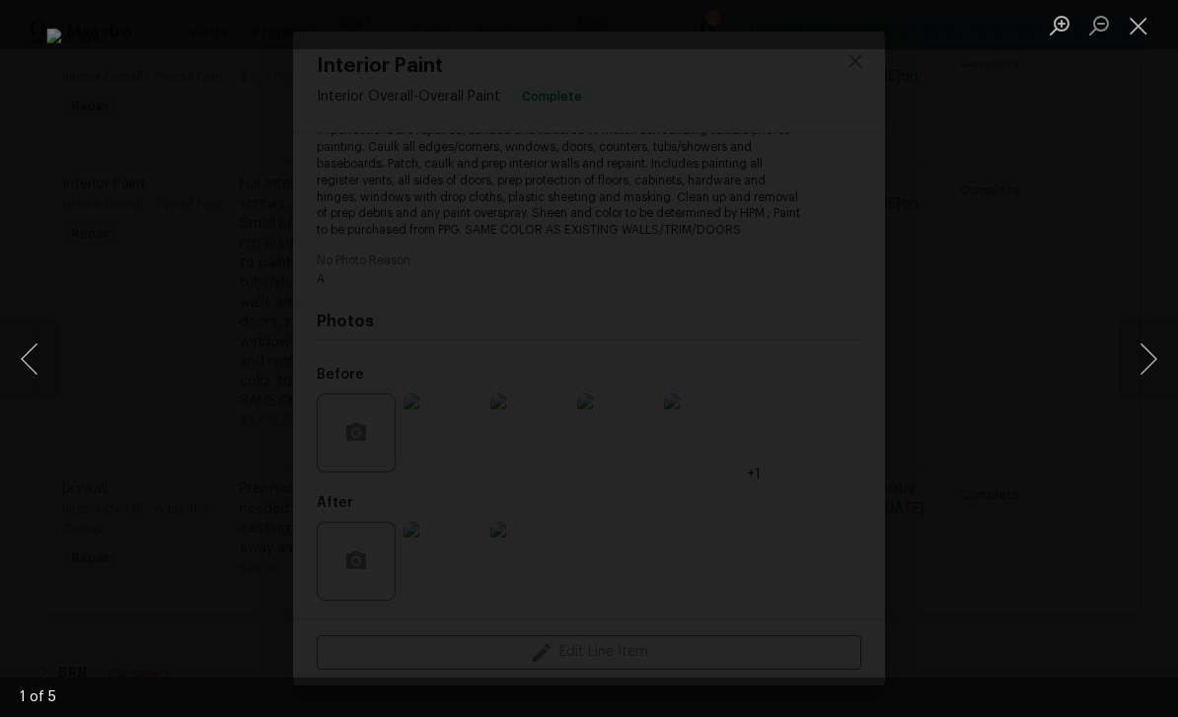
click at [1152, 337] on button "Next image" at bounding box center [1148, 359] width 59 height 79
click at [1148, 339] on button "Next image" at bounding box center [1148, 359] width 59 height 79
click at [1149, 337] on button "Next image" at bounding box center [1148, 359] width 59 height 79
click at [1150, 339] on button "Next image" at bounding box center [1148, 359] width 59 height 79
click at [1139, 28] on button "Close lightbox" at bounding box center [1138, 25] width 39 height 35
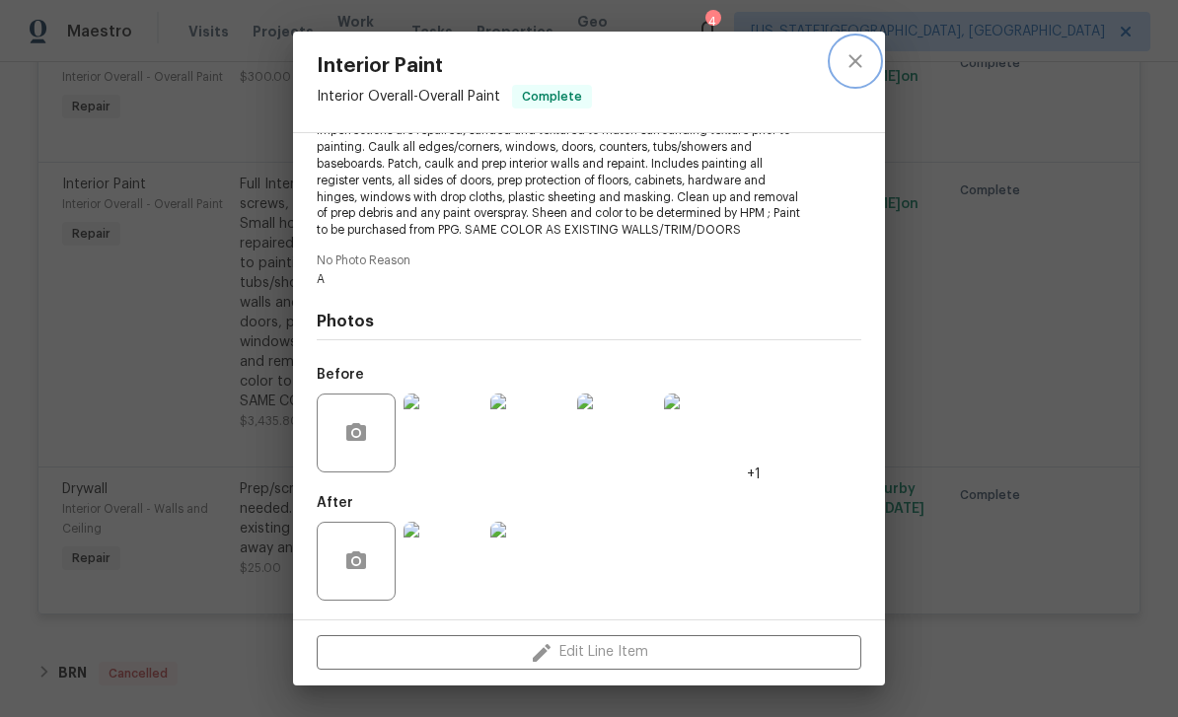
click at [864, 45] on button "close" at bounding box center [855, 61] width 47 height 47
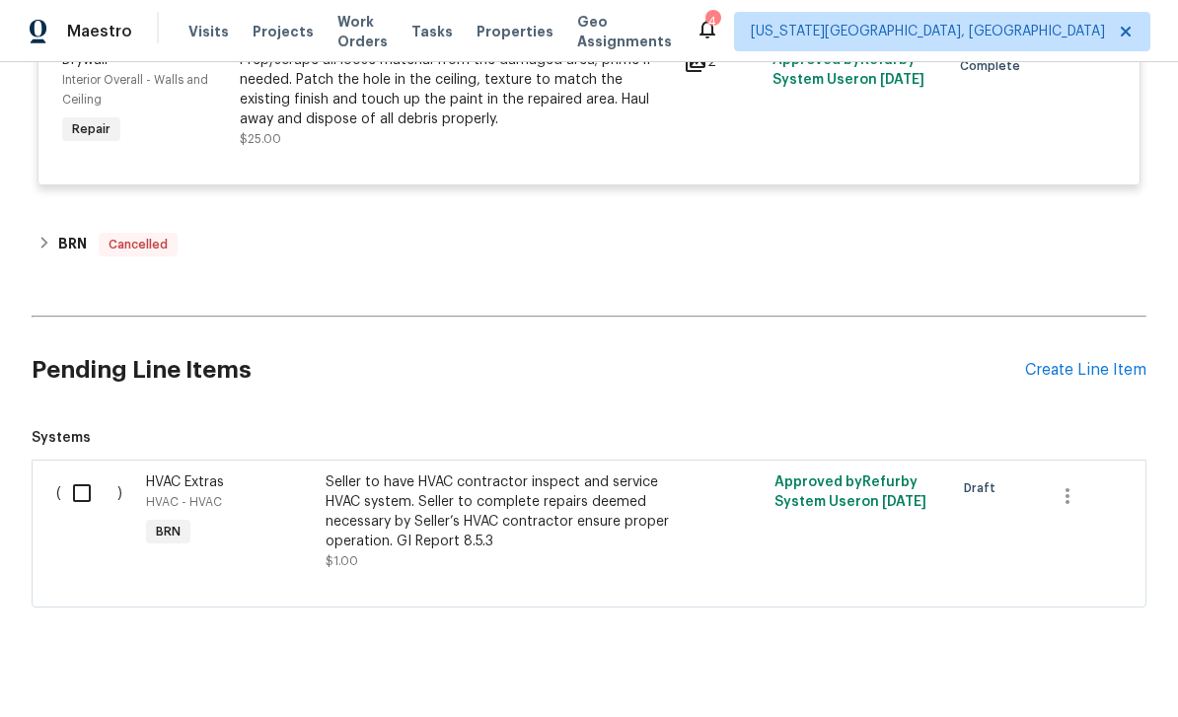
scroll to position [4086, 0]
